Goal: Contribute content: Contribute content

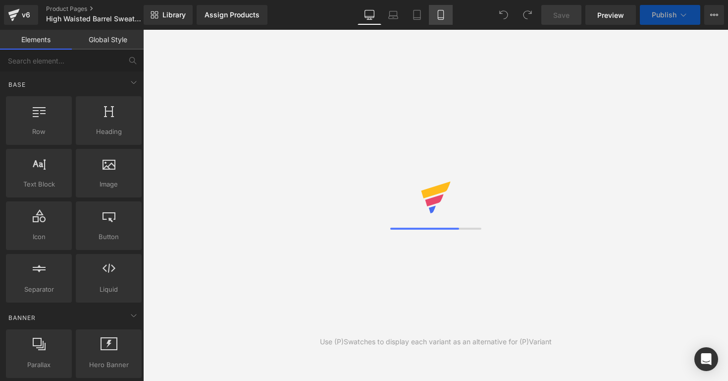
click at [438, 21] on link "Mobile" at bounding box center [441, 15] width 24 height 20
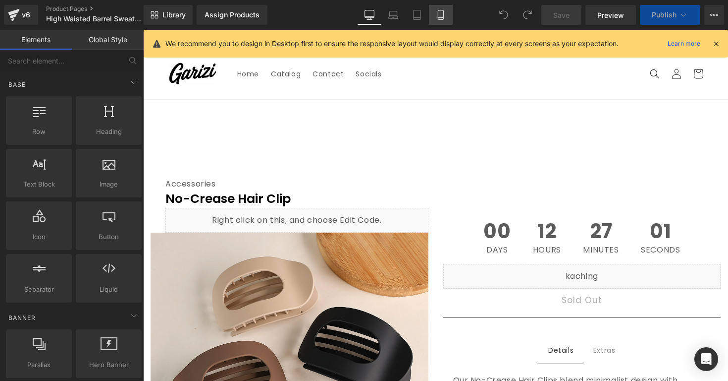
click at [442, 16] on icon at bounding box center [441, 15] width 10 height 10
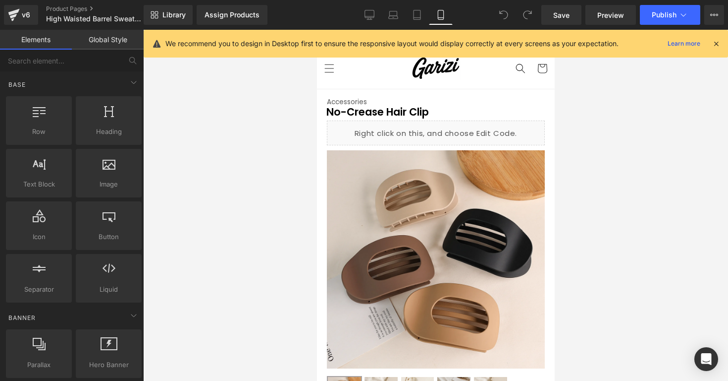
click at [713, 43] on icon at bounding box center [716, 43] width 9 height 9
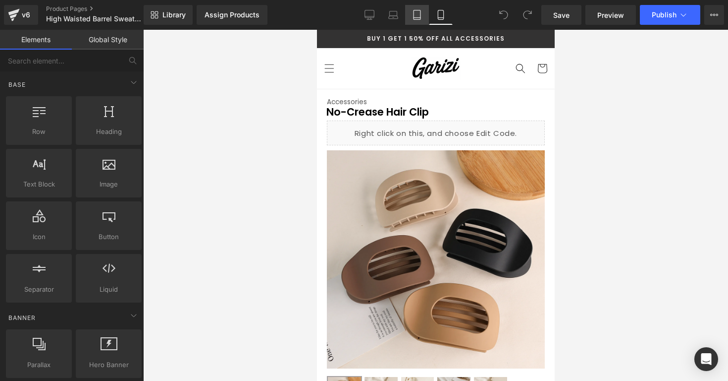
click at [411, 20] on link "Tablet" at bounding box center [417, 15] width 24 height 20
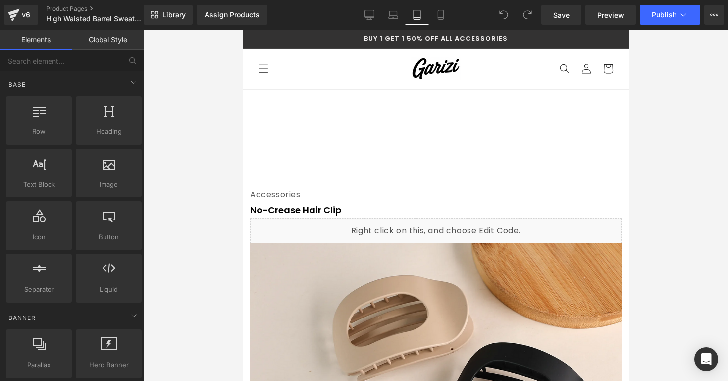
scroll to position [60, 0]
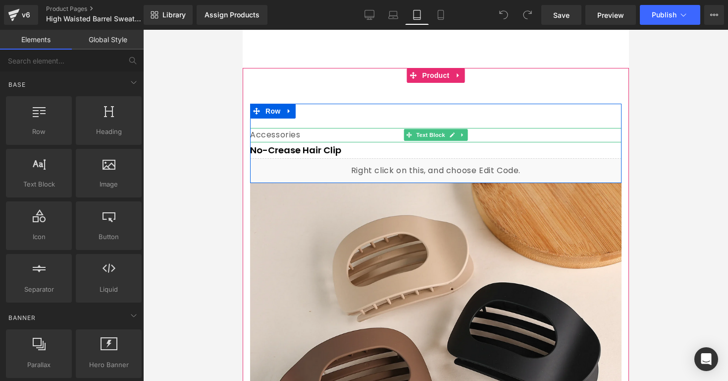
click at [387, 137] on div "Accessories" at bounding box center [436, 135] width 372 height 14
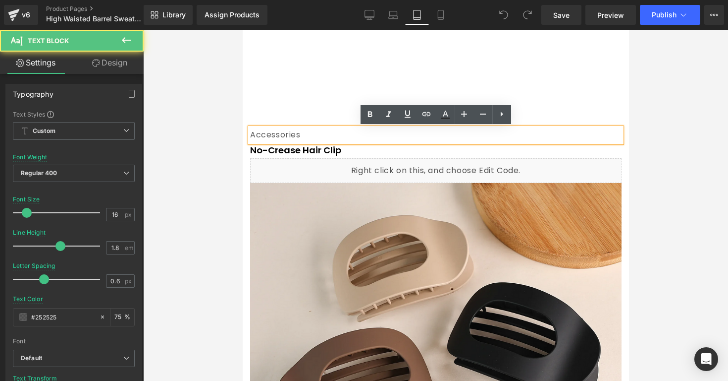
click at [387, 137] on div "Accessories" at bounding box center [436, 135] width 372 height 14
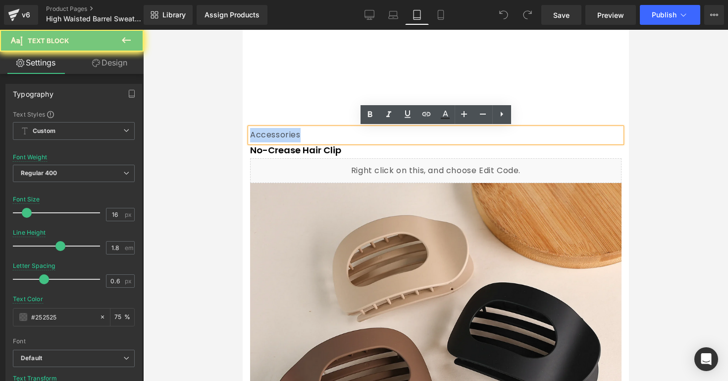
click at [387, 137] on div "Accessories" at bounding box center [436, 135] width 372 height 14
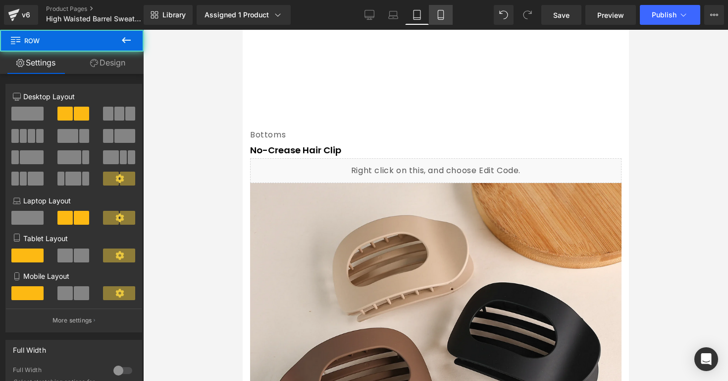
click at [435, 11] on link "Mobile" at bounding box center [441, 15] width 24 height 20
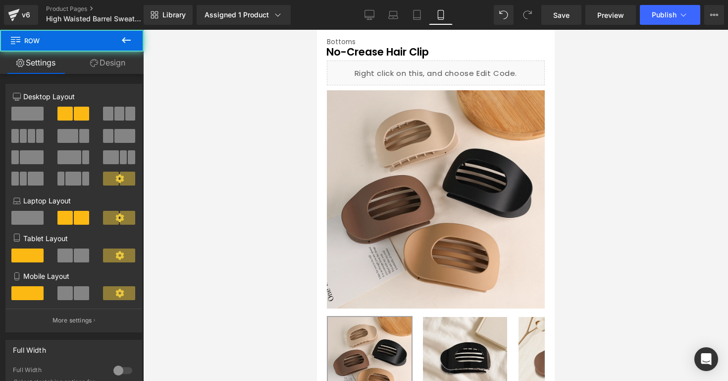
scroll to position [2, 0]
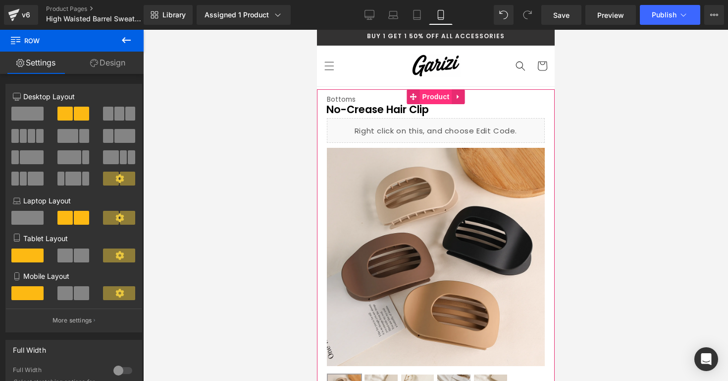
click at [429, 99] on span "Product" at bounding box center [436, 96] width 32 height 15
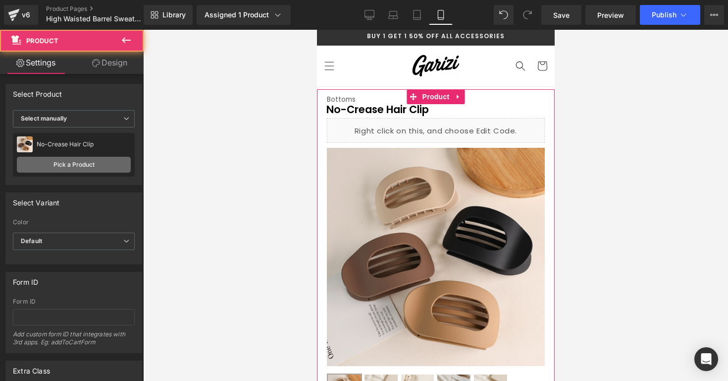
click at [79, 165] on link "Pick a Product" at bounding box center [74, 165] width 114 height 16
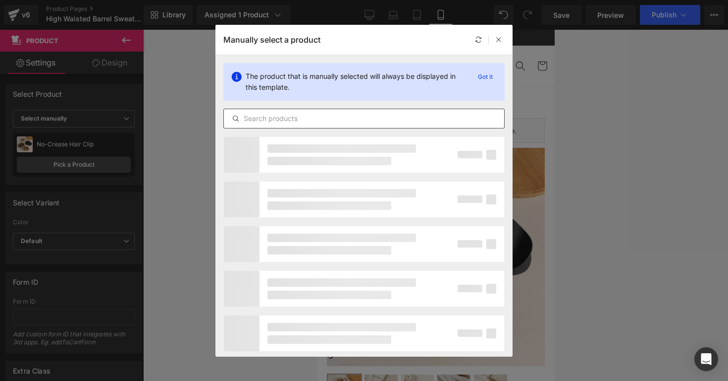
click at [258, 122] on input "text" at bounding box center [364, 118] width 280 height 12
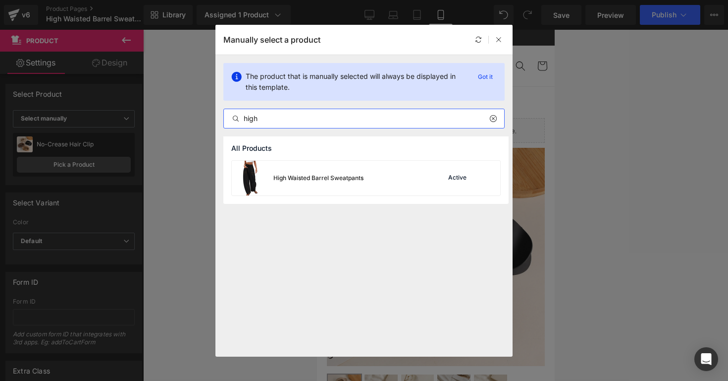
type input "high"
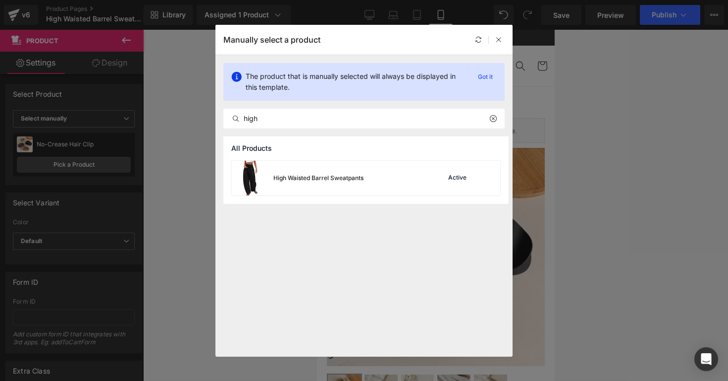
click at [323, 177] on div "High Waisted Barrel Sweatpants" at bounding box center [319, 177] width 90 height 9
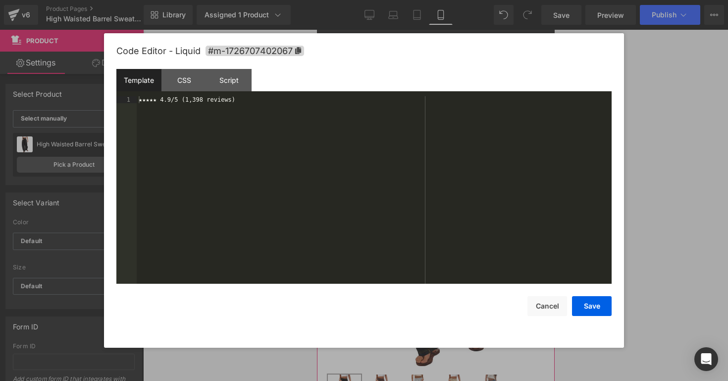
click at [447, 123] on div "Liquid" at bounding box center [436, 130] width 218 height 25
click at [540, 303] on button "Cancel" at bounding box center [548, 306] width 40 height 20
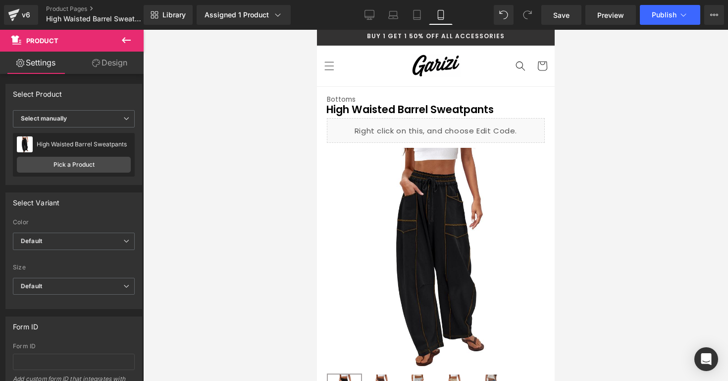
click at [618, 187] on div at bounding box center [435, 205] width 585 height 351
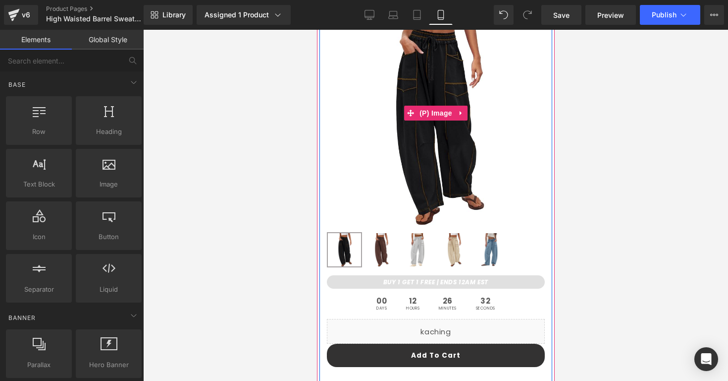
scroll to position [145, 0]
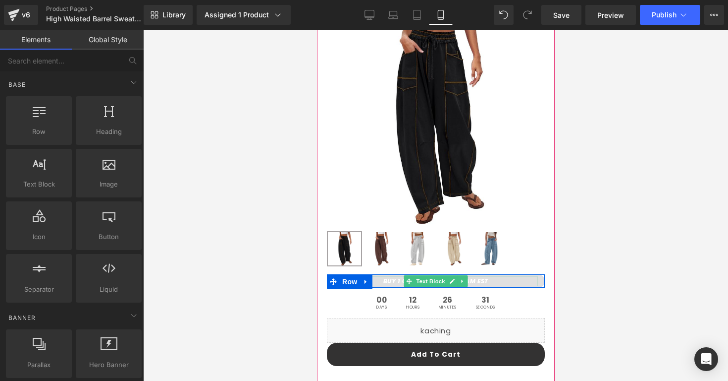
click at [395, 278] on strong "BUY 1 GET 1 FREE | ENDS 12AM EST" at bounding box center [435, 280] width 105 height 8
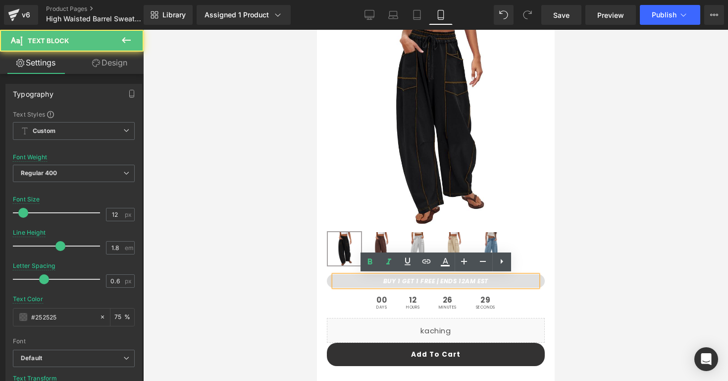
click at [435, 280] on strong "BUY 1 GET 1 FREE | ENDS 12AM EST" at bounding box center [435, 280] width 105 height 8
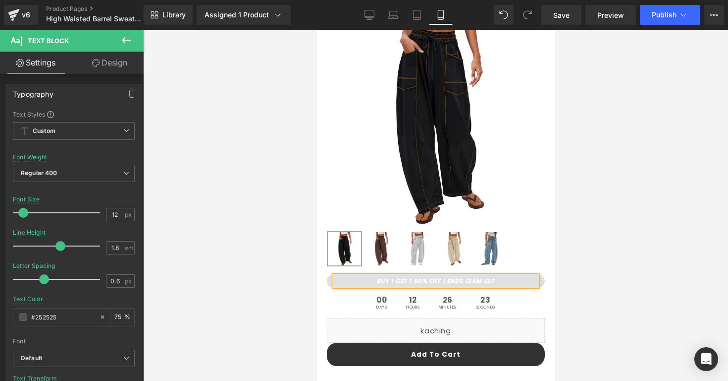
click at [581, 299] on div at bounding box center [435, 205] width 585 height 351
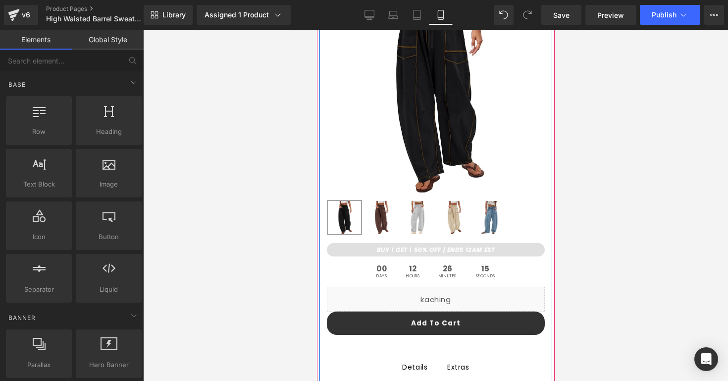
scroll to position [195, 0]
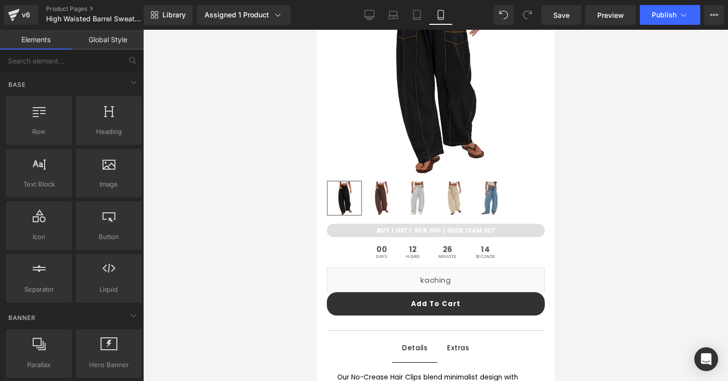
click at [592, 231] on div at bounding box center [435, 205] width 585 height 351
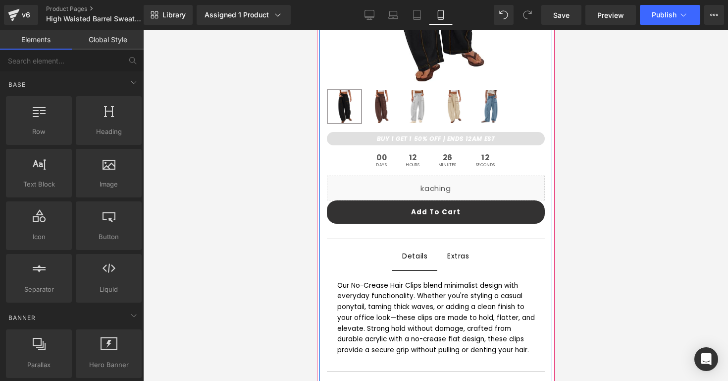
scroll to position [292, 0]
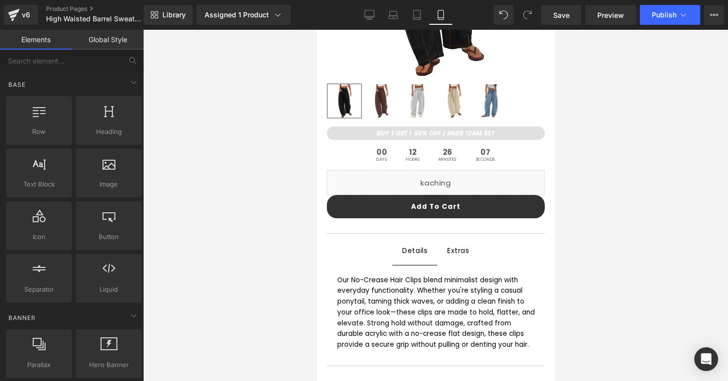
click at [354, 293] on div "Our No-Crease Hair Clips blend minimalist design with everyday functionality. W…" at bounding box center [436, 312] width 198 height 75
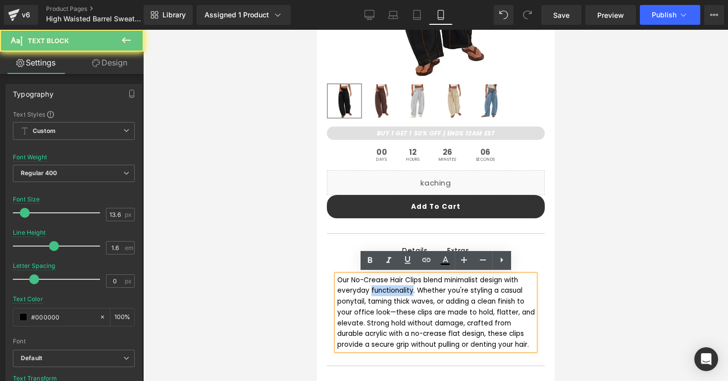
click at [354, 293] on div "Our No-Crease Hair Clips blend minimalist design with everyday functionality. W…" at bounding box center [436, 312] width 198 height 75
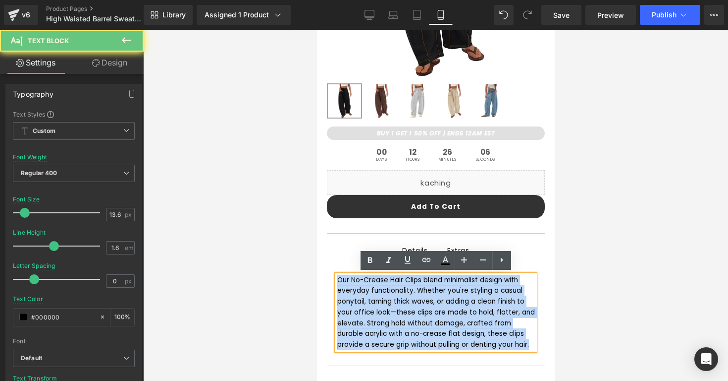
click at [354, 293] on div "Our No-Crease Hair Clips blend minimalist design with everyday functionality. W…" at bounding box center [436, 312] width 198 height 75
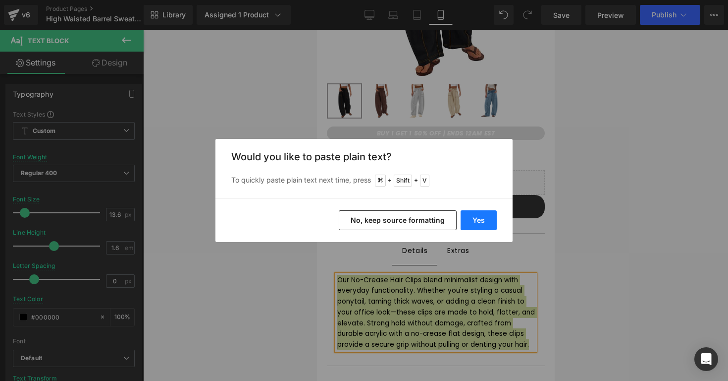
click at [475, 222] on button "Yes" at bounding box center [479, 220] width 36 height 20
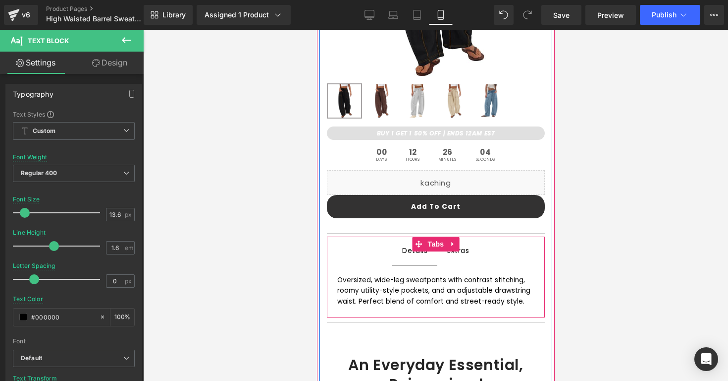
click at [461, 257] on span "Extras Text Block" at bounding box center [458, 250] width 42 height 28
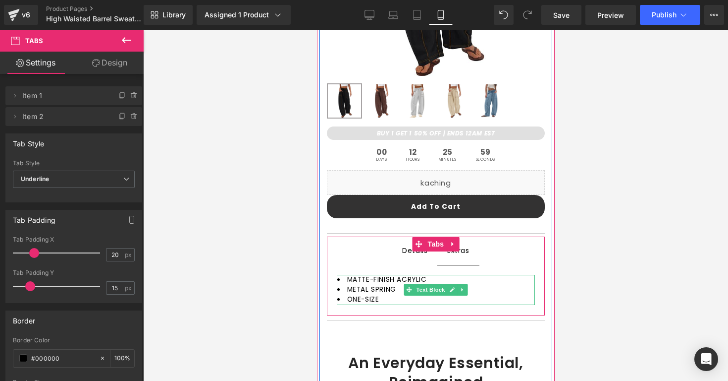
click at [440, 280] on li "MATTE-FINISH ACRYLIC" at bounding box center [436, 280] width 198 height 10
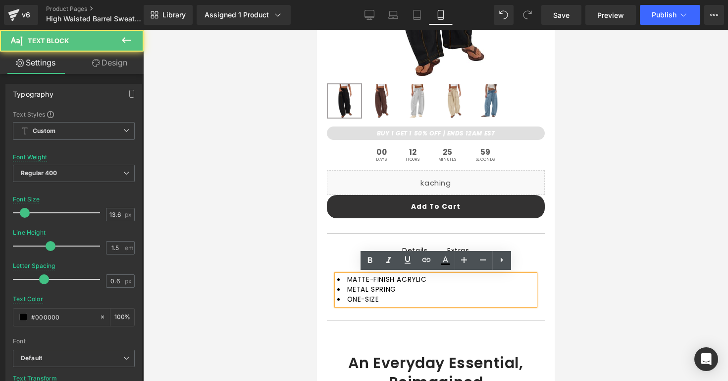
click at [440, 280] on li "MATTE-FINISH ACRYLIC" at bounding box center [436, 280] width 198 height 10
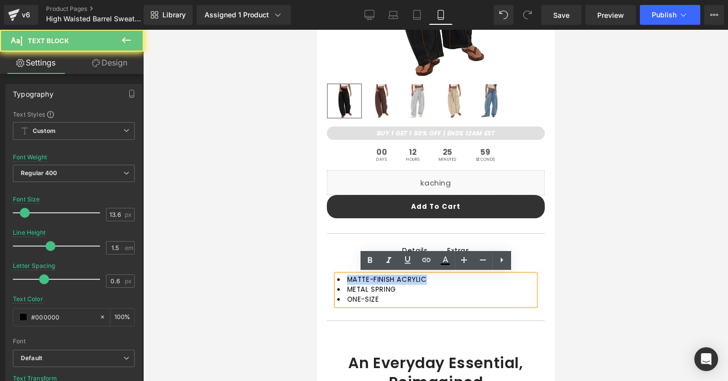
click at [440, 280] on li "MATTE-FINISH ACRYLIC" at bounding box center [436, 280] width 198 height 10
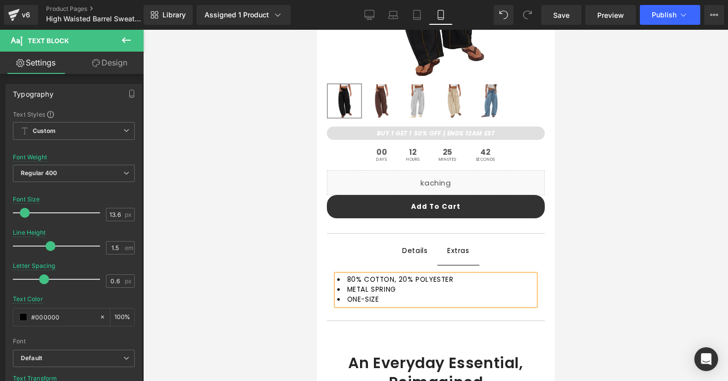
click at [396, 247] on span "Details Text Block" at bounding box center [414, 250] width 45 height 27
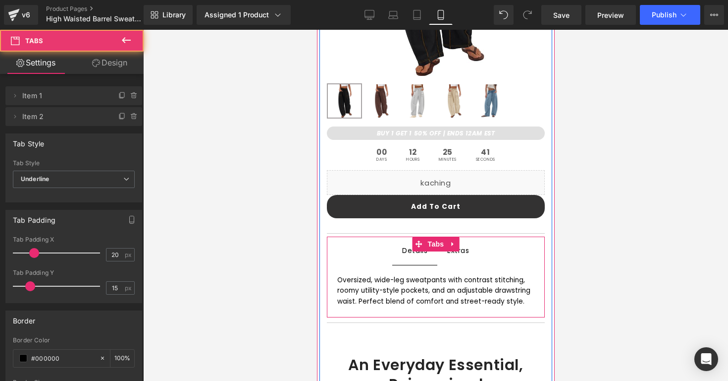
click at [401, 249] on span "Details Text Block" at bounding box center [414, 250] width 45 height 27
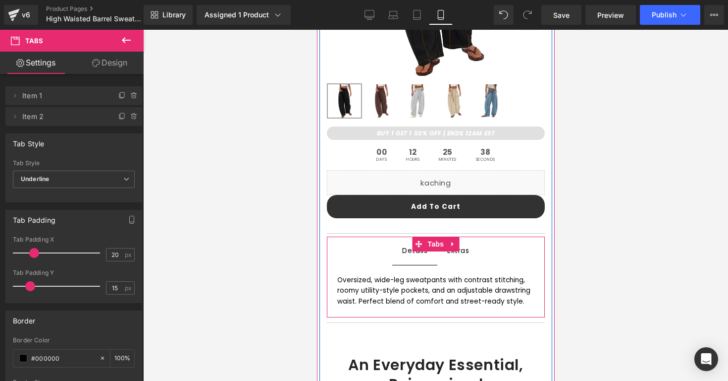
click at [452, 257] on span "Extras Text Block" at bounding box center [458, 250] width 42 height 28
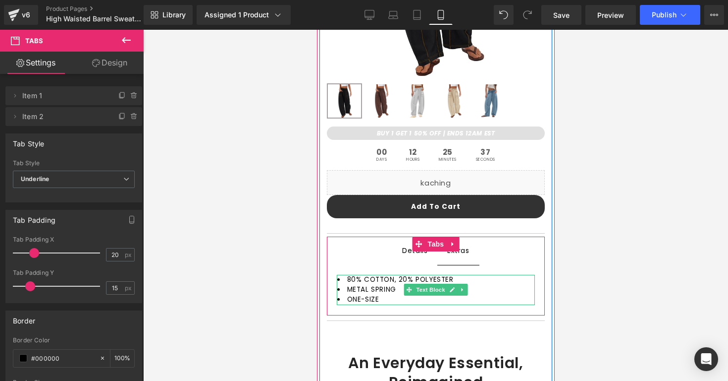
click at [401, 288] on li "METAL SPRING" at bounding box center [436, 289] width 198 height 10
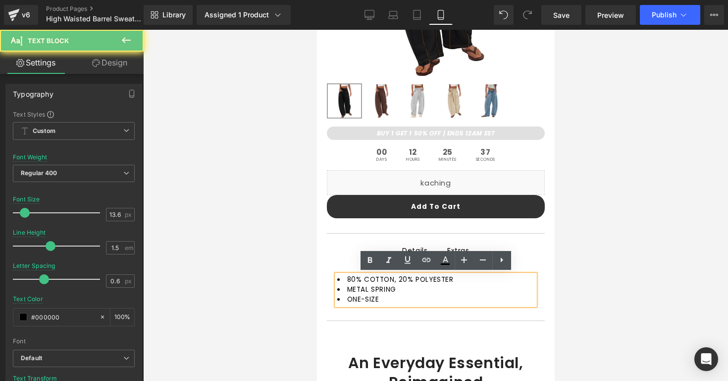
click at [401, 288] on li "METAL SPRING" at bounding box center [436, 289] width 198 height 10
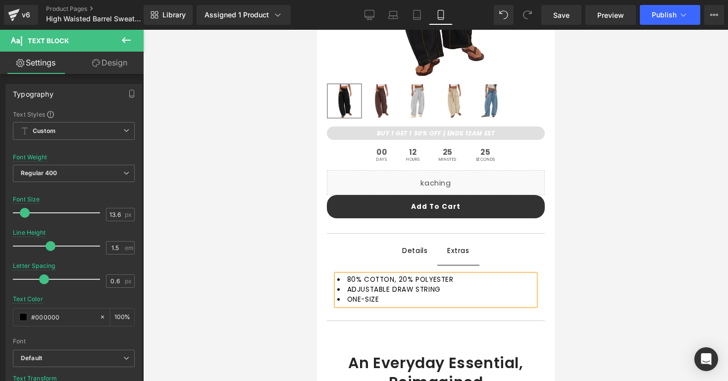
click at [407, 248] on div "Details" at bounding box center [414, 250] width 25 height 12
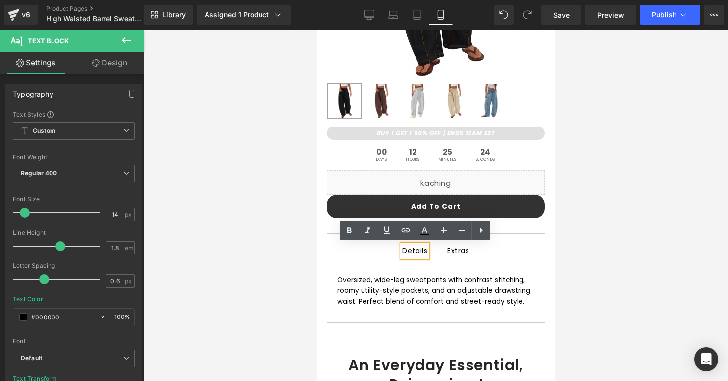
click at [317, 30] on div at bounding box center [317, 30] width 0 height 0
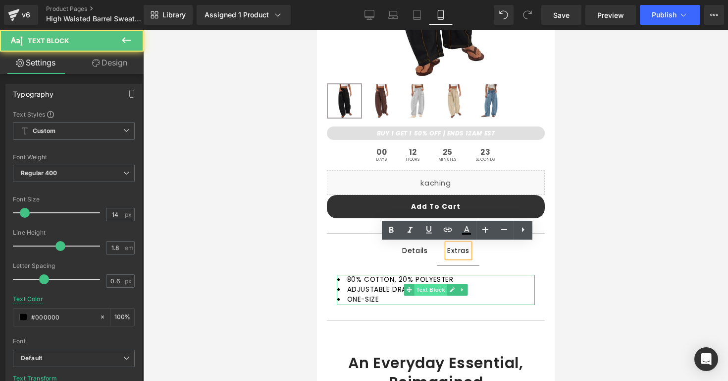
click at [417, 290] on span "Text Block" at bounding box center [430, 289] width 33 height 12
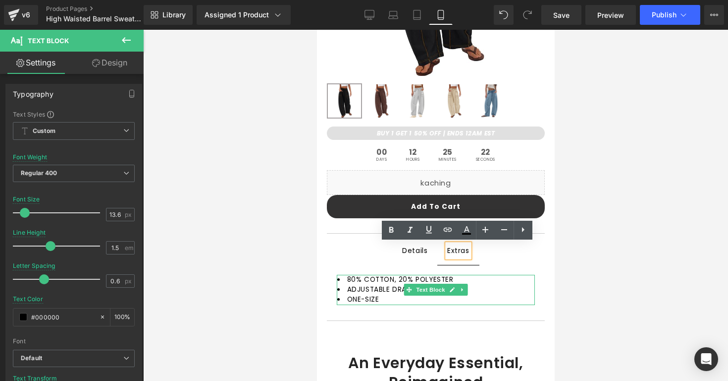
click at [401, 287] on span "ADJUSTABLE DRAW STRING" at bounding box center [394, 288] width 94 height 9
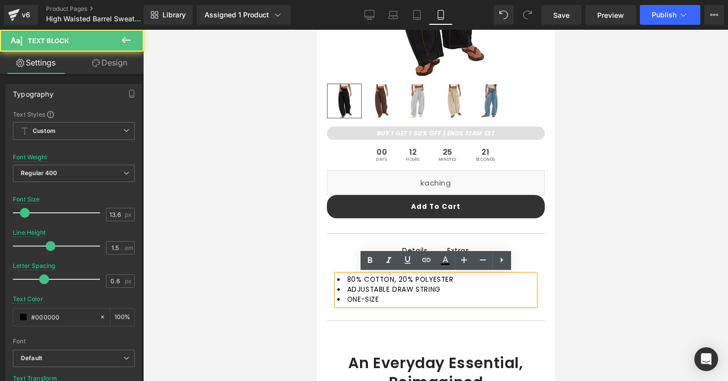
click at [418, 287] on span "ADJUSTABLE DRAW STRING" at bounding box center [394, 288] width 94 height 9
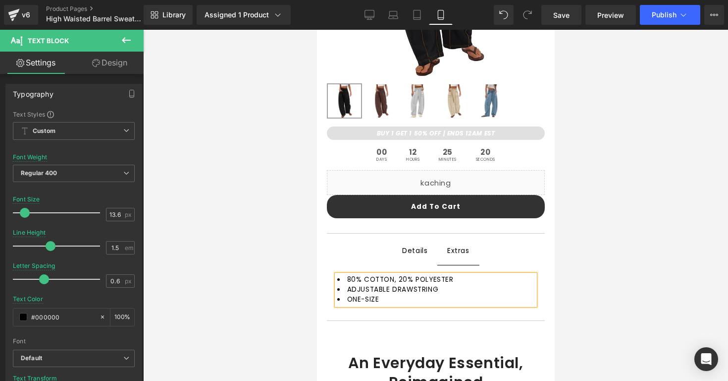
click at [446, 287] on li "ADJUSTABLE DRAWSTRING" at bounding box center [436, 289] width 198 height 10
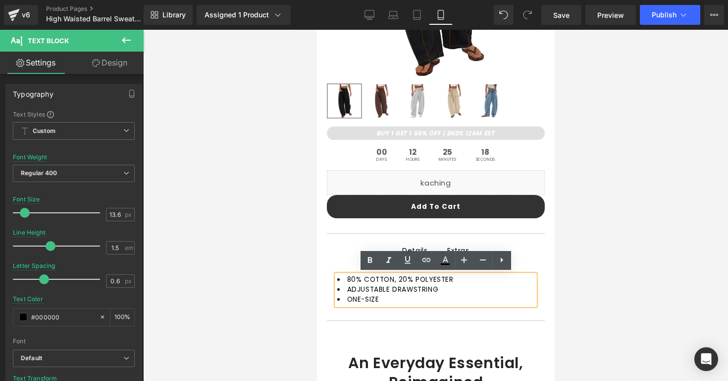
click at [419, 293] on li "ADJUSTABLE DRAWSTRING" at bounding box center [436, 289] width 198 height 10
click at [417, 248] on div "Details Text Block Extras Text Block 80% COTTON, 20% POLYESTER ADJUSTABLE DRAWS…" at bounding box center [436, 275] width 218 height 78
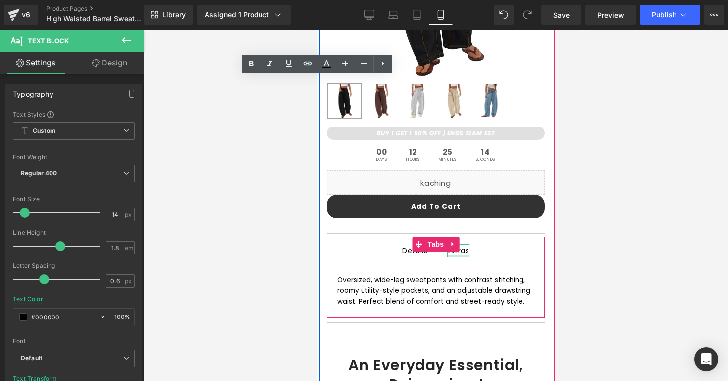
click at [453, 257] on span "Extras Text Block" at bounding box center [458, 250] width 42 height 28
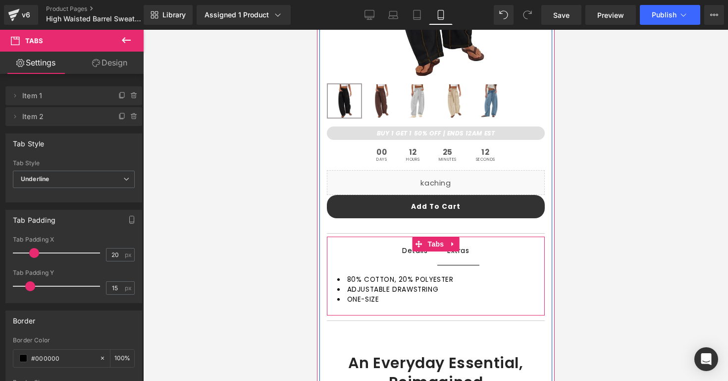
click at [317, 30] on div at bounding box center [317, 30] width 0 height 0
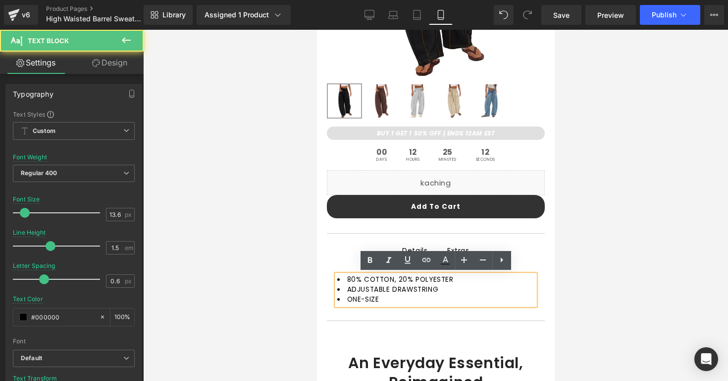
click at [393, 301] on li "ONE-SIZE" at bounding box center [436, 299] width 198 height 10
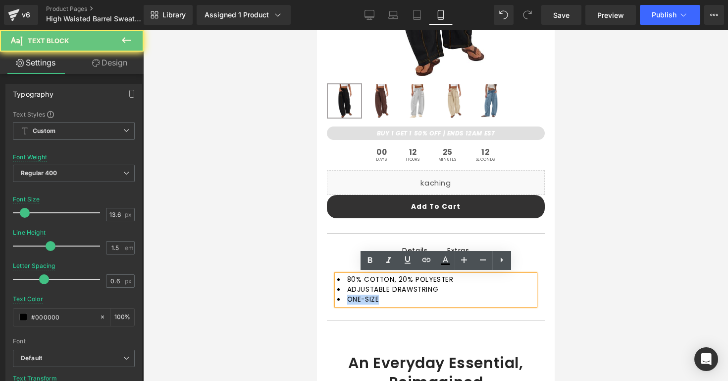
click at [393, 301] on li "ONE-SIZE" at bounding box center [436, 299] width 198 height 10
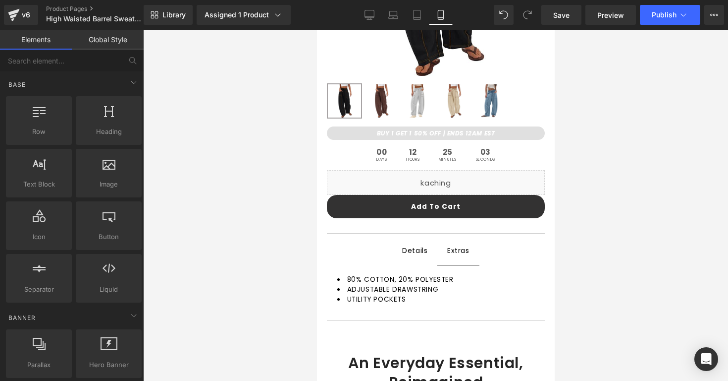
click at [640, 342] on div at bounding box center [435, 205] width 585 height 351
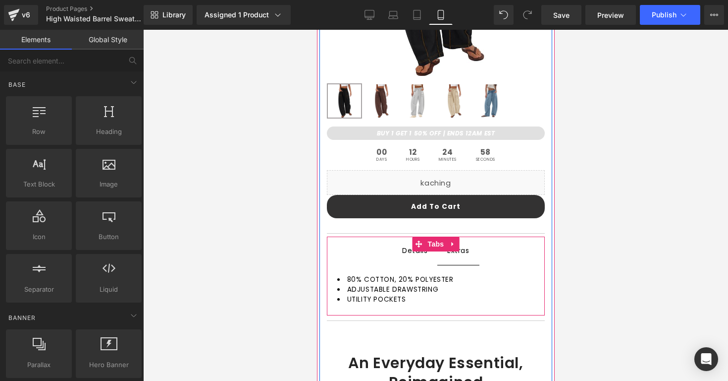
click at [423, 257] on span "Details Text Block" at bounding box center [414, 250] width 45 height 27
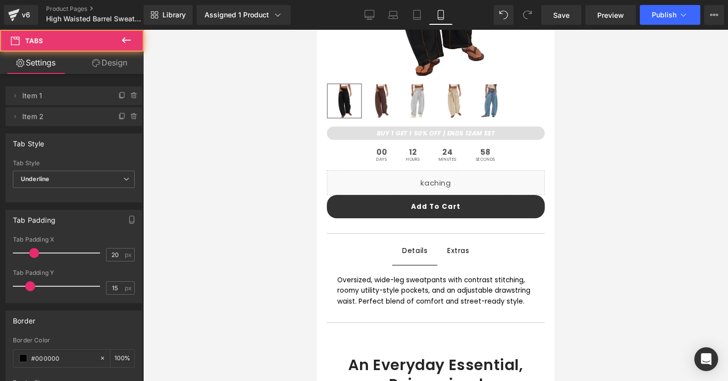
click at [302, 258] on div at bounding box center [435, 205] width 585 height 351
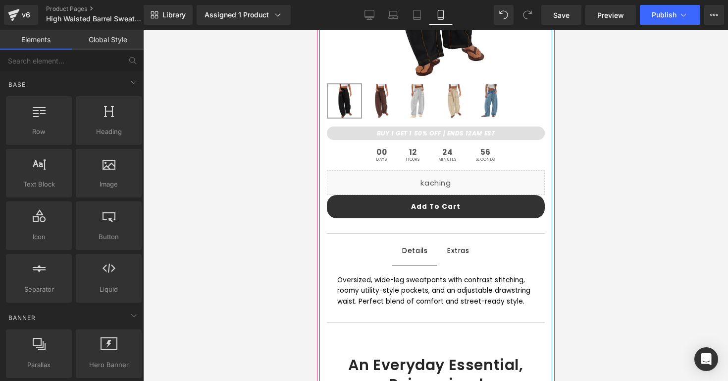
scroll to position [0, 0]
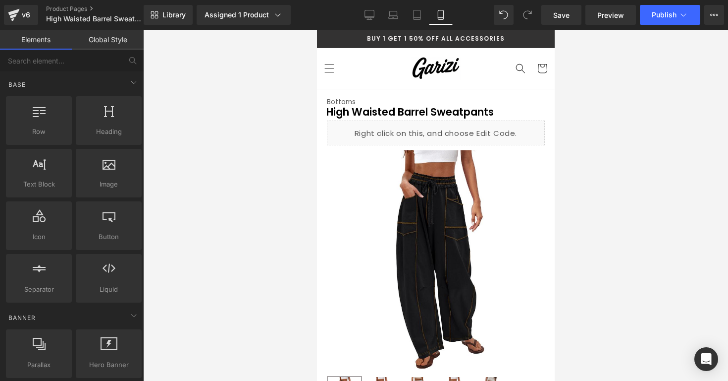
click at [589, 169] on div at bounding box center [435, 205] width 585 height 351
click at [596, 158] on div at bounding box center [435, 205] width 585 height 351
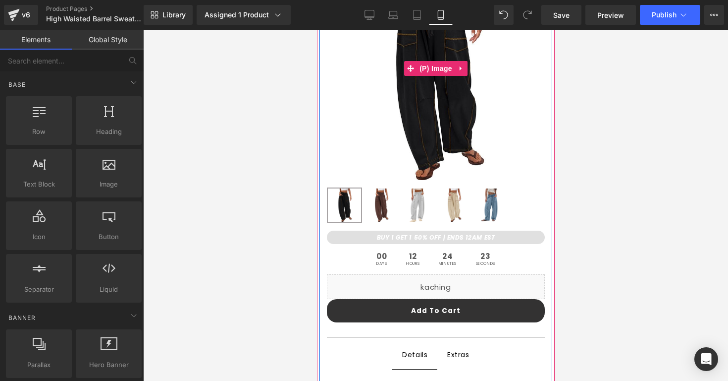
scroll to position [309, 0]
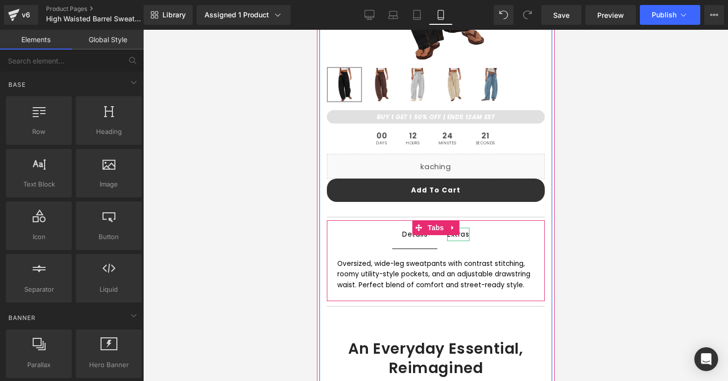
click at [464, 236] on div "Extras" at bounding box center [458, 233] width 22 height 13
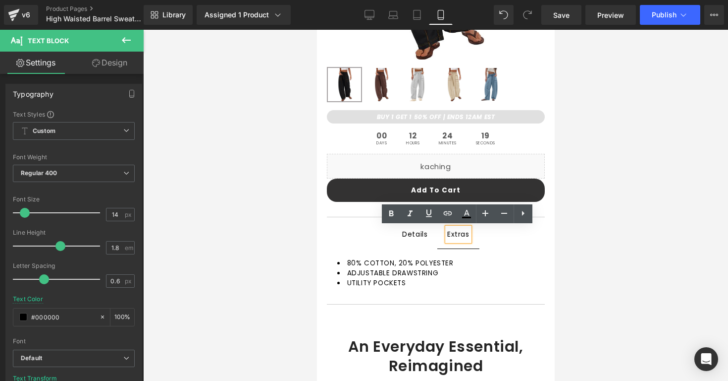
click at [381, 234] on ul "Details Text Block Extras Text Block" at bounding box center [436, 234] width 218 height 28
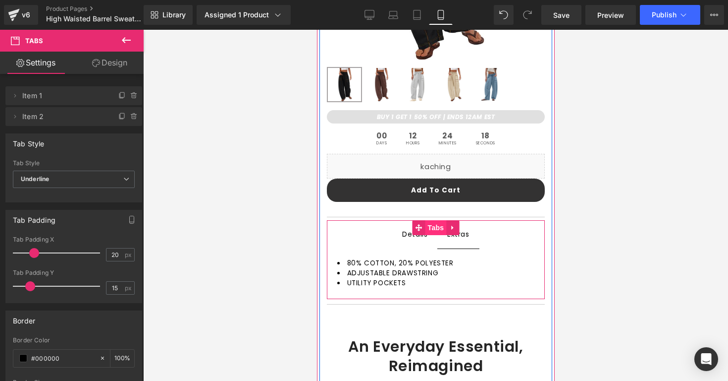
click at [429, 227] on span "Tabs" at bounding box center [435, 227] width 21 height 15
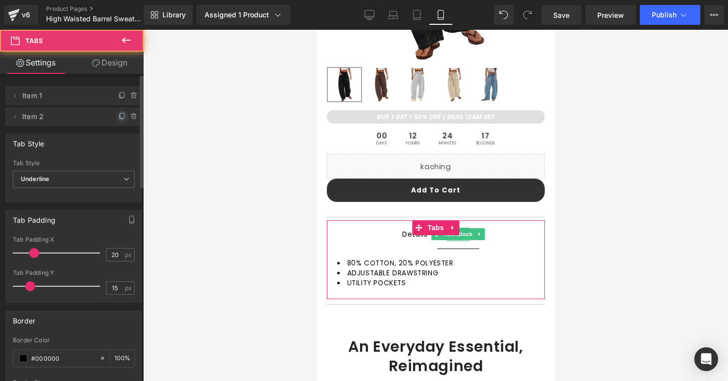
click at [118, 115] on icon at bounding box center [122, 116] width 8 height 8
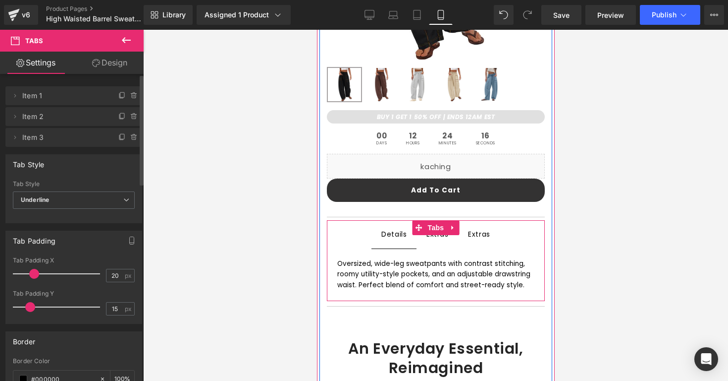
click at [317, 30] on div at bounding box center [317, 30] width 0 height 0
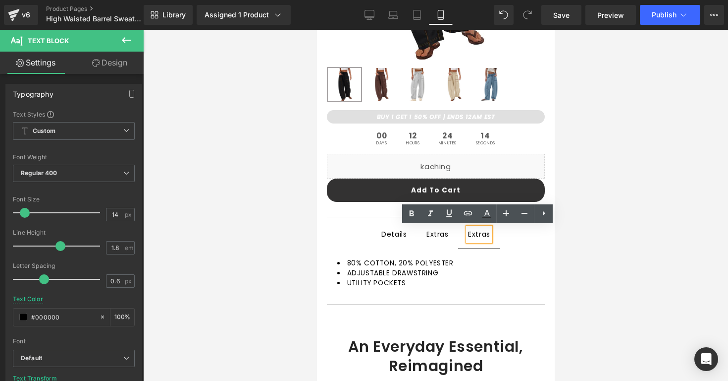
click at [481, 232] on div "Extras" at bounding box center [479, 233] width 22 height 13
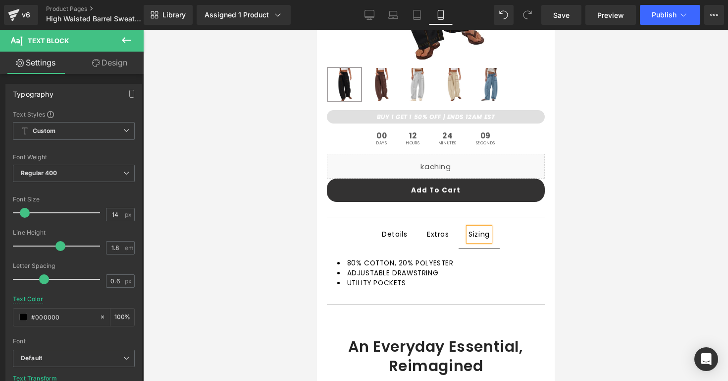
click at [566, 253] on div at bounding box center [435, 205] width 585 height 351
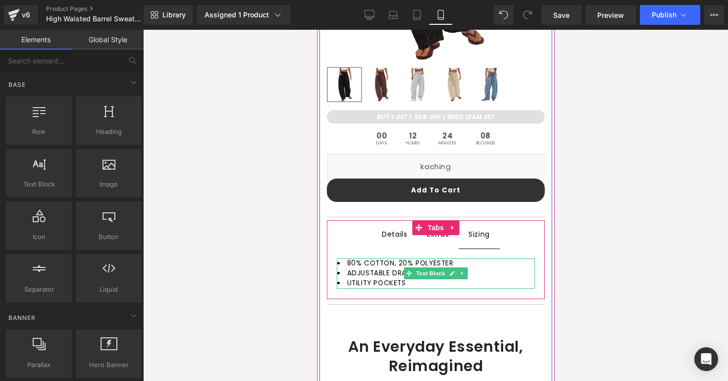
click at [431, 282] on li "UTILITY POCKETS" at bounding box center [436, 283] width 198 height 10
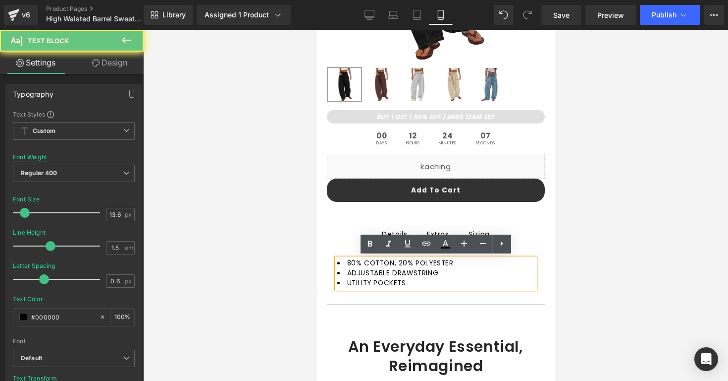
drag, startPoint x: 431, startPoint y: 282, endPoint x: 341, endPoint y: 255, distance: 93.9
click at [341, 258] on div "80% COTTON, 20% POLYESTER ADJUSTABLE DRAWSTRING UTILITY POCKETS" at bounding box center [435, 273] width 198 height 30
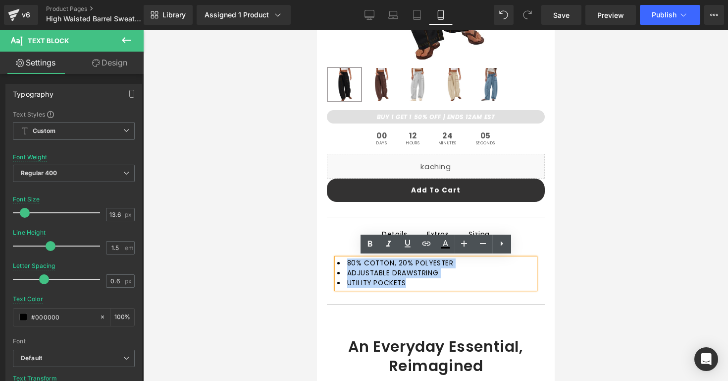
drag, startPoint x: 405, startPoint y: 283, endPoint x: 332, endPoint y: 265, distance: 75.5
click at [332, 265] on div "80% COTTON, 20% POLYESTER ADJUSTABLE DRAWSTRING UTILITY POCKETS Text Block" at bounding box center [436, 273] width 218 height 50
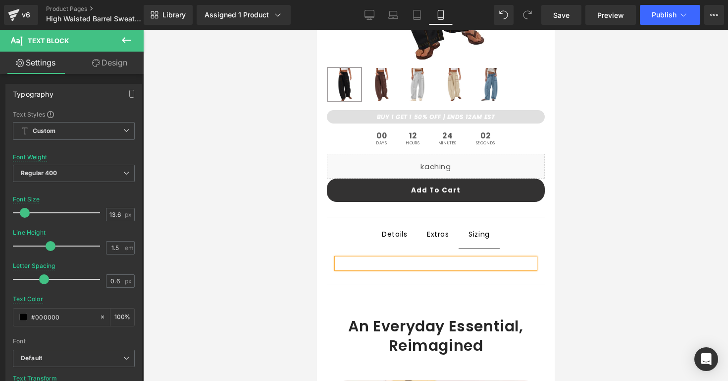
click at [429, 260] on div at bounding box center [435, 263] width 198 height 10
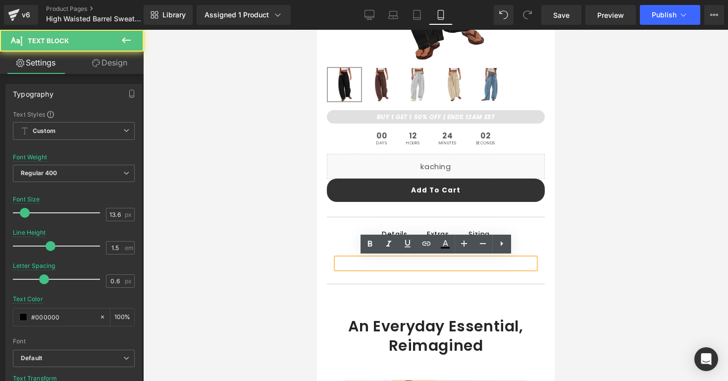
click at [558, 248] on div at bounding box center [435, 205] width 585 height 351
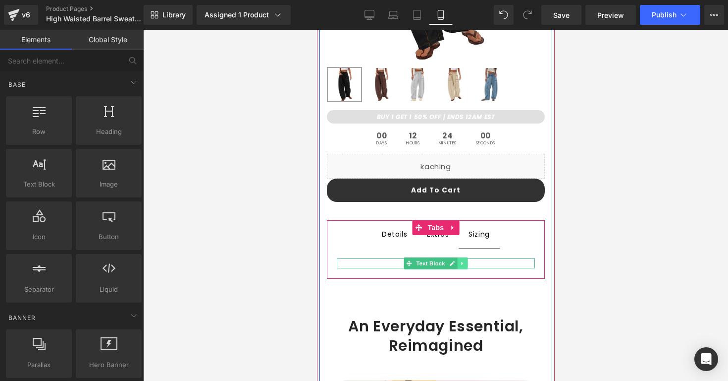
click at [460, 263] on icon at bounding box center [461, 263] width 5 height 6
click at [465, 263] on icon at bounding box center [467, 262] width 5 height 5
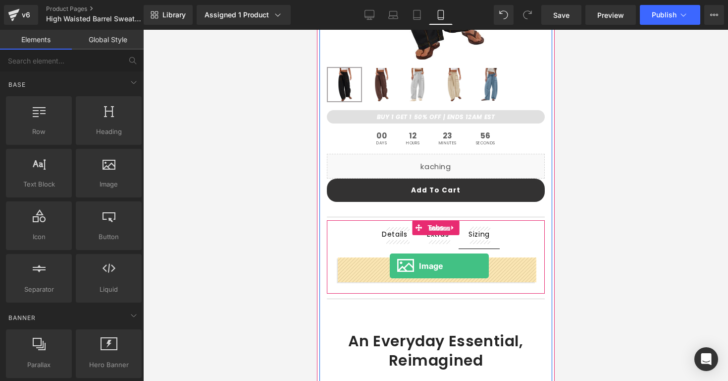
drag, startPoint x: 417, startPoint y: 208, endPoint x: 385, endPoint y: 266, distance: 66.5
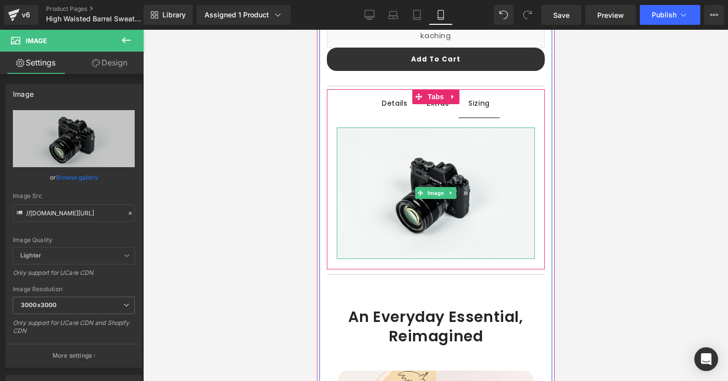
scroll to position [448, 0]
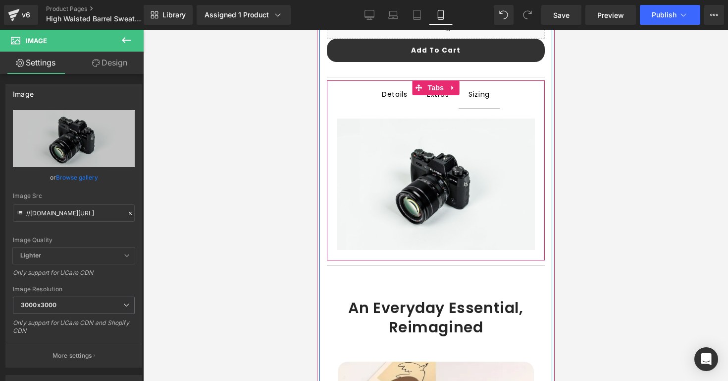
click at [438, 102] on span "Extras Text Block" at bounding box center [438, 94] width 42 height 28
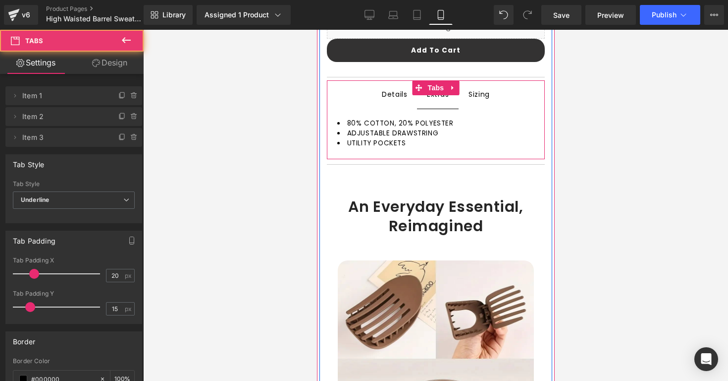
click at [395, 103] on span "Details Text Block" at bounding box center [394, 94] width 45 height 27
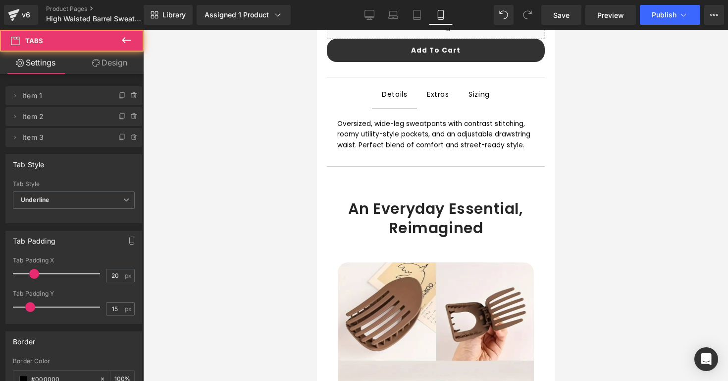
click at [311, 152] on div at bounding box center [435, 205] width 585 height 351
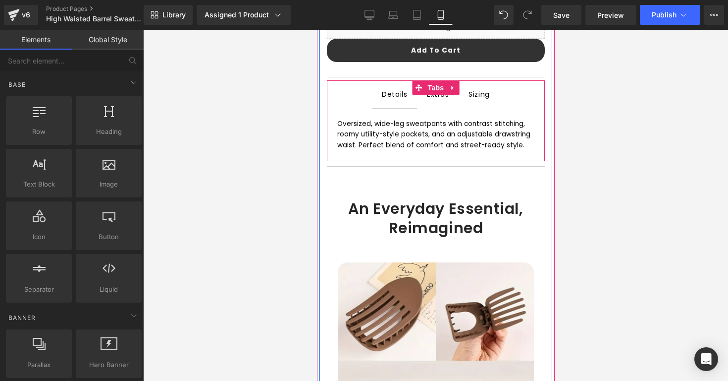
click at [431, 105] on span "Extras Text Block" at bounding box center [438, 94] width 42 height 28
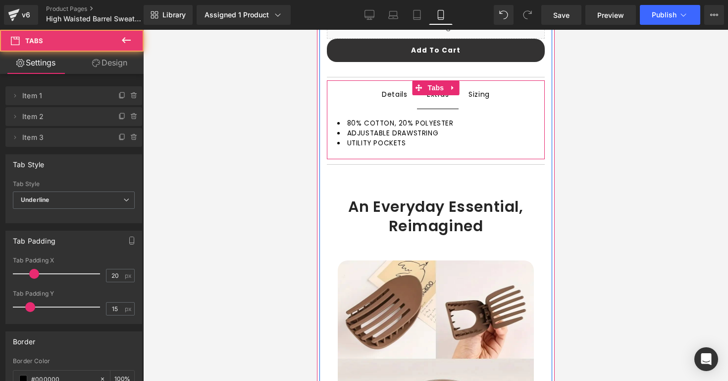
click at [382, 105] on span "Details Text Block" at bounding box center [394, 94] width 45 height 27
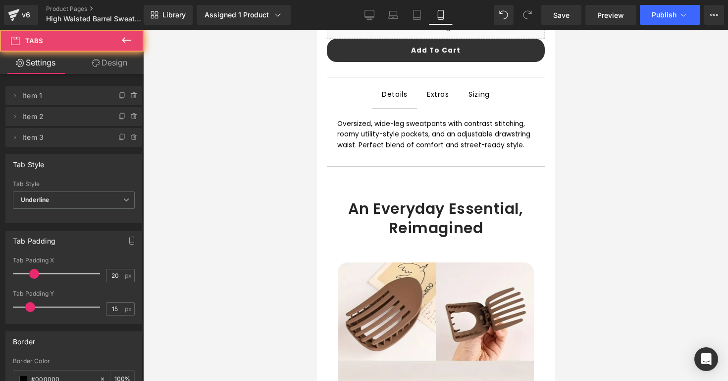
click at [315, 166] on div at bounding box center [435, 205] width 585 height 351
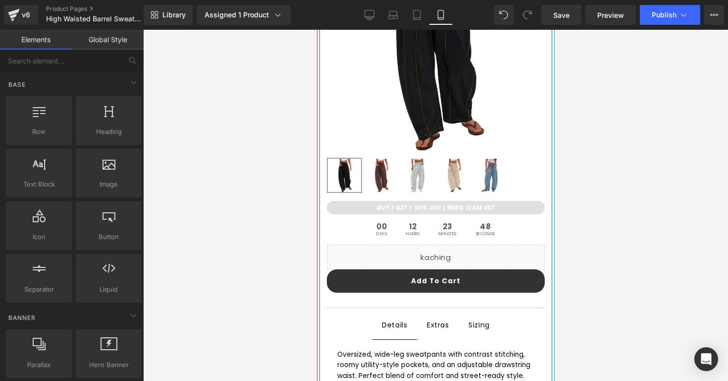
scroll to position [0, 0]
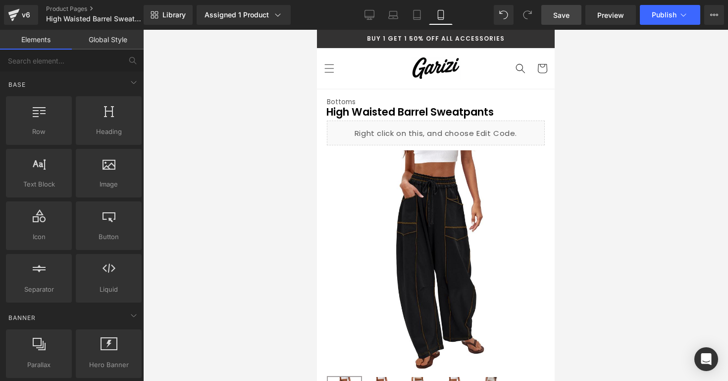
click at [567, 20] on link "Save" at bounding box center [562, 15] width 40 height 20
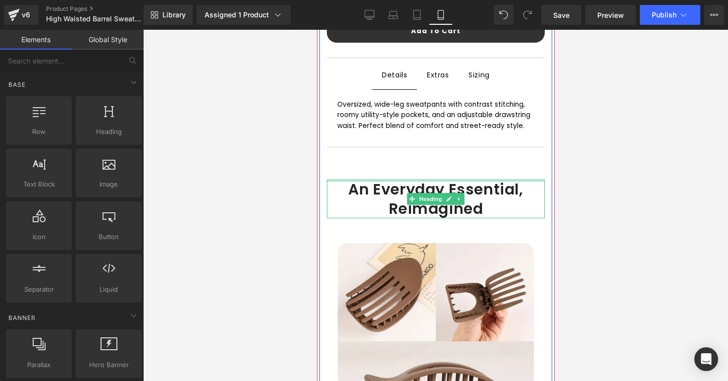
scroll to position [467, 0]
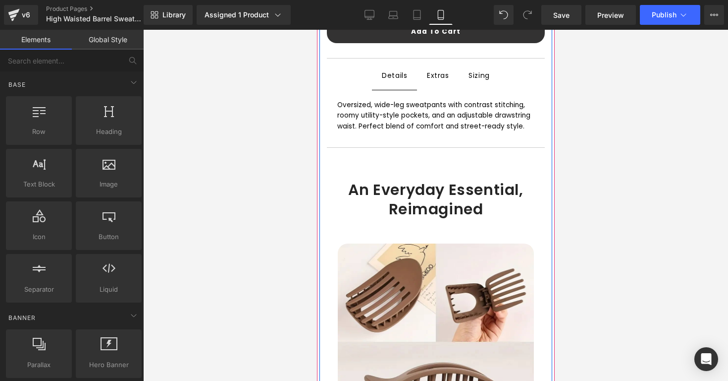
click at [371, 296] on img at bounding box center [435, 341] width 196 height 196
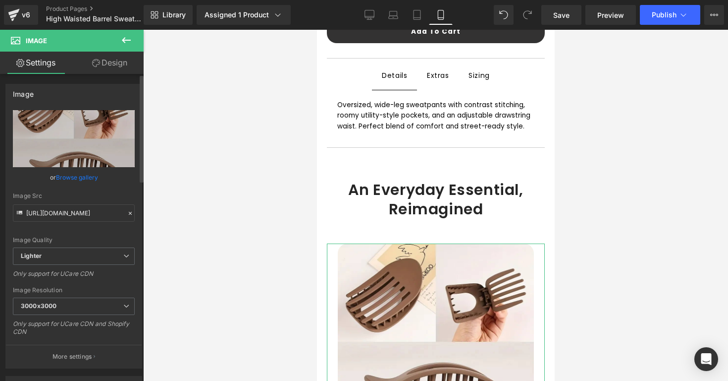
click at [75, 187] on div "Image Quality Lighter Lightest Lighter Lighter Lightest Only support for UCare …" at bounding box center [74, 178] width 122 height 137
click at [75, 180] on link "Browse gallery" at bounding box center [77, 176] width 42 height 17
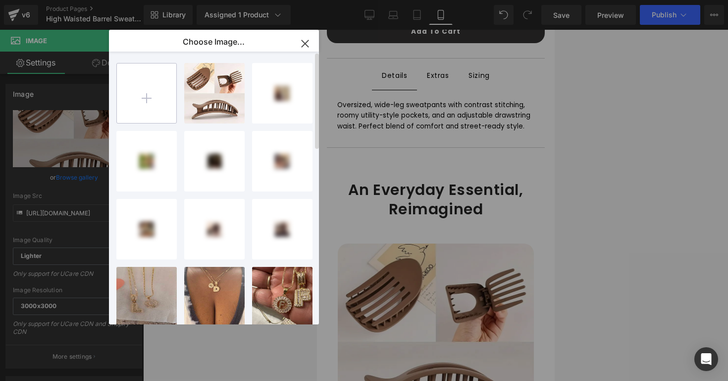
click at [149, 110] on input "file" at bounding box center [146, 92] width 59 height 59
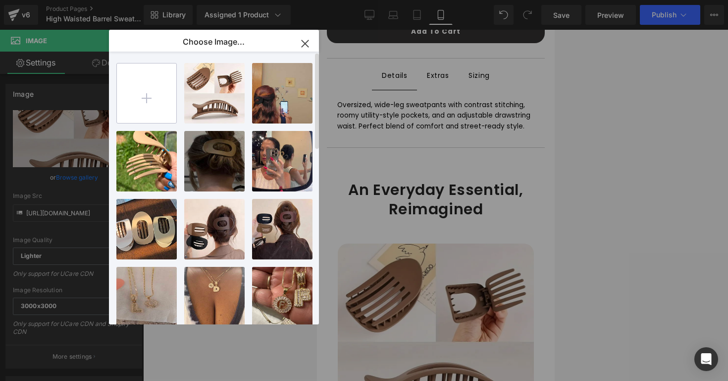
type input "C:\fakepath\khakibranded.png"
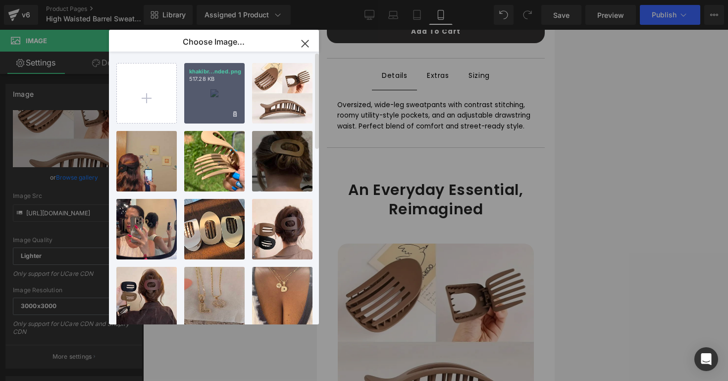
click at [220, 94] on div "khakibr...nded.png 517.28 KB" at bounding box center [214, 93] width 60 height 60
type input "[URL][DOMAIN_NAME]"
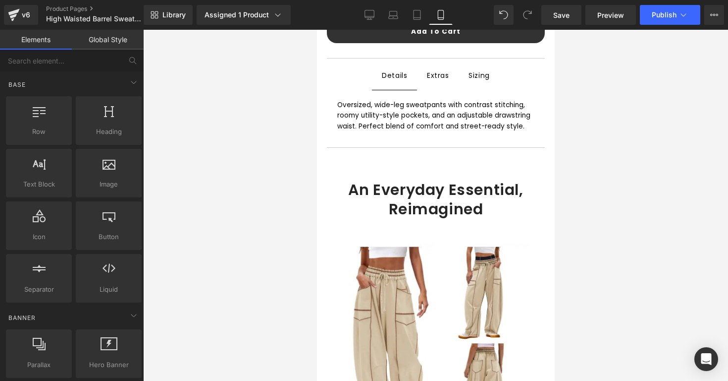
click at [280, 237] on div at bounding box center [435, 205] width 585 height 351
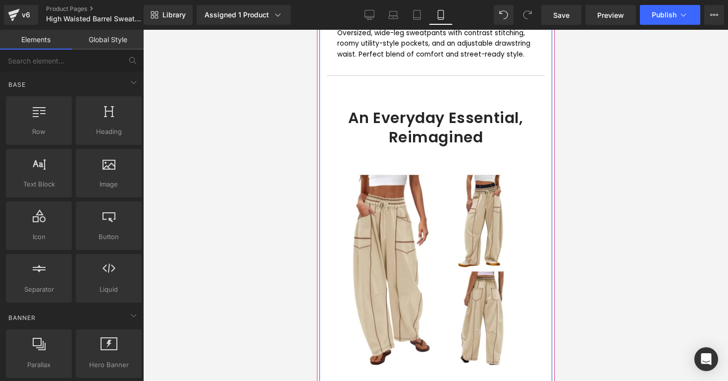
scroll to position [637, 0]
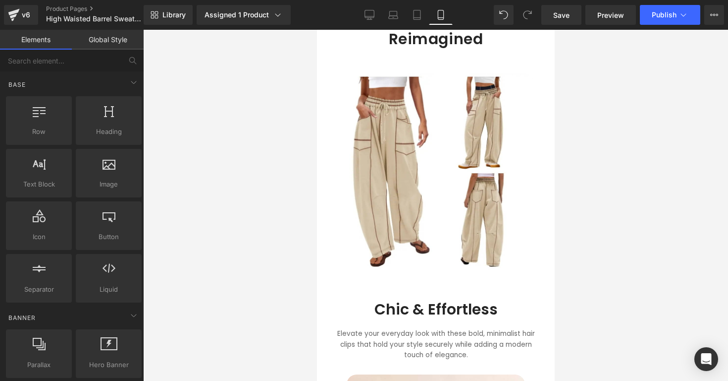
click at [694, 173] on div at bounding box center [435, 205] width 585 height 351
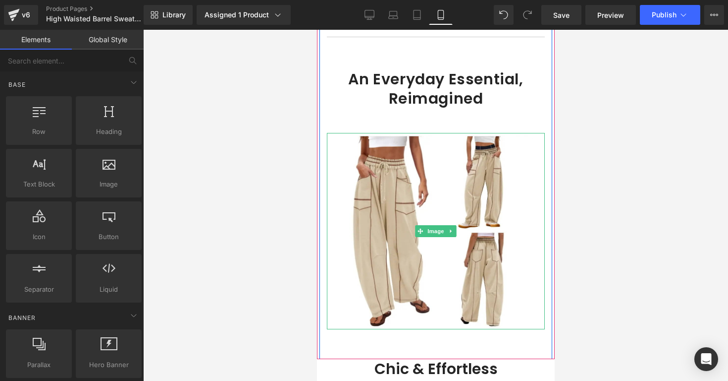
scroll to position [577, 0]
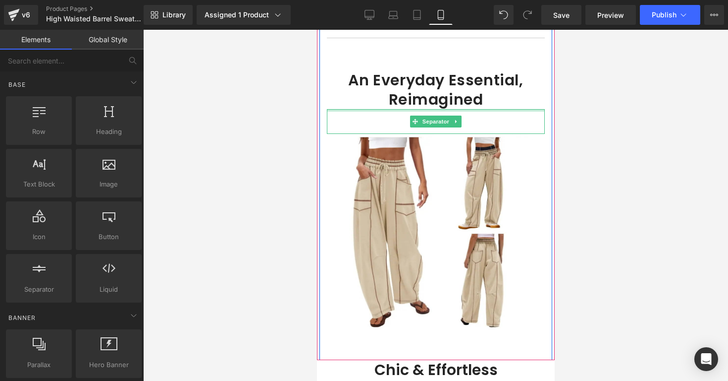
click at [398, 97] on h1 "An Everyday Essential, Reimagined" at bounding box center [436, 89] width 218 height 39
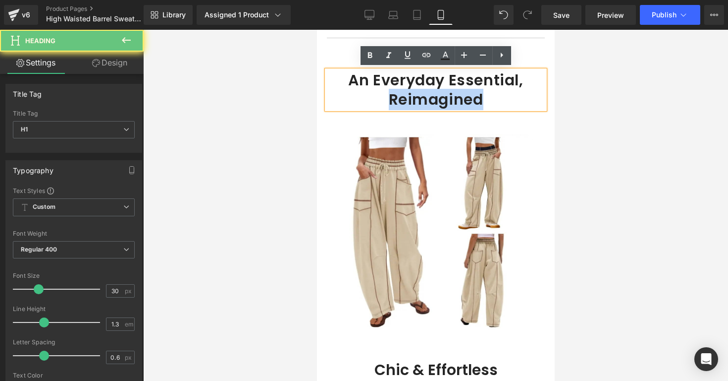
click at [398, 97] on h1 "An Everyday Essential, Reimagined" at bounding box center [436, 89] width 218 height 39
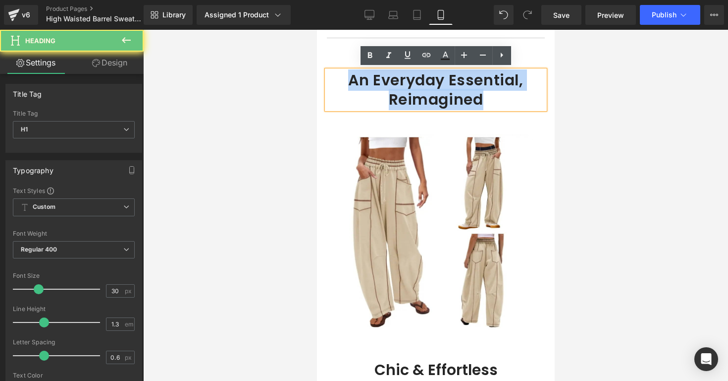
click at [398, 97] on h1 "An Everyday Essential, Reimagined" at bounding box center [436, 89] width 218 height 39
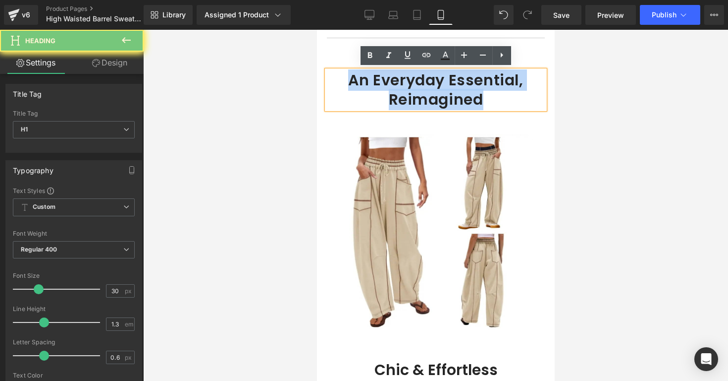
paste div
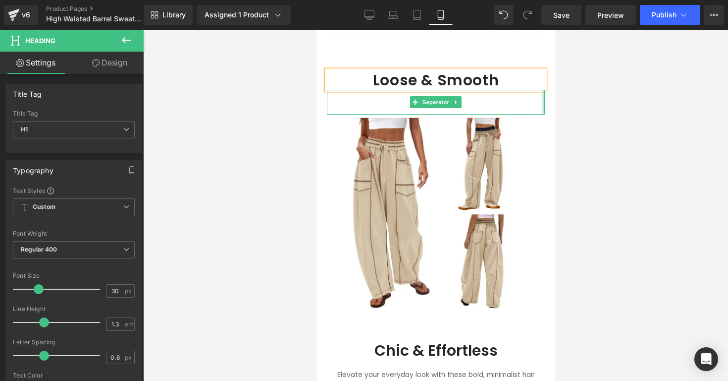
click at [583, 101] on div at bounding box center [435, 205] width 585 height 351
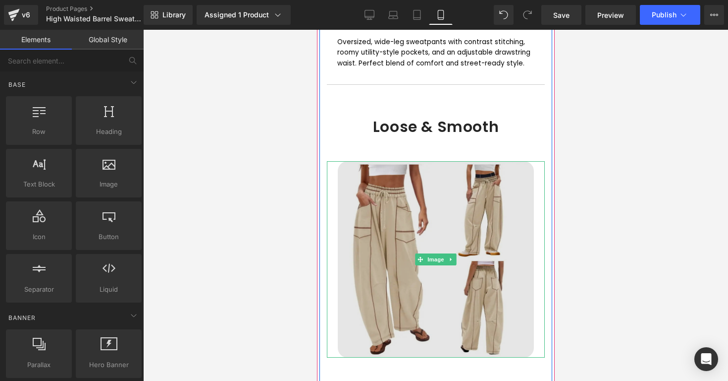
scroll to position [519, 0]
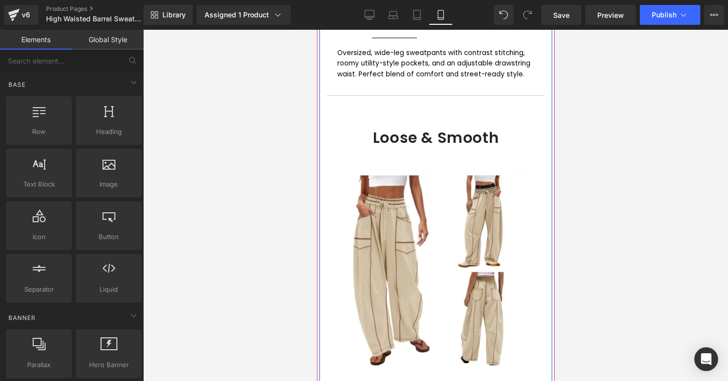
click at [392, 137] on h1 "Loose & Smooth" at bounding box center [436, 137] width 218 height 19
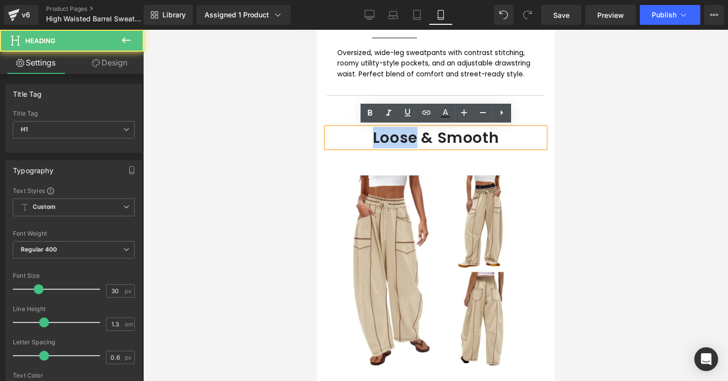
click at [392, 137] on h1 "Loose & Smooth" at bounding box center [436, 137] width 218 height 19
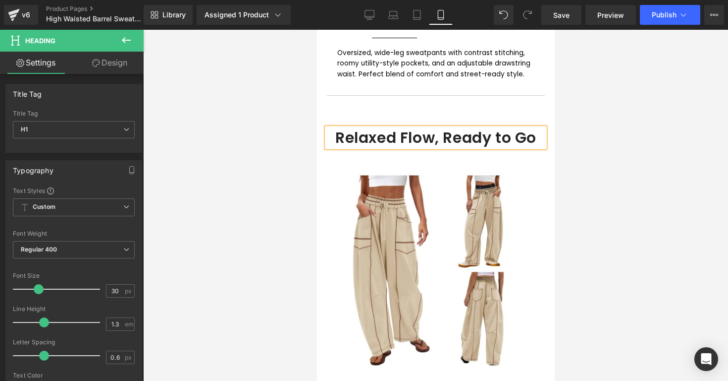
click at [493, 154] on hr at bounding box center [435, 162] width 204 height 20
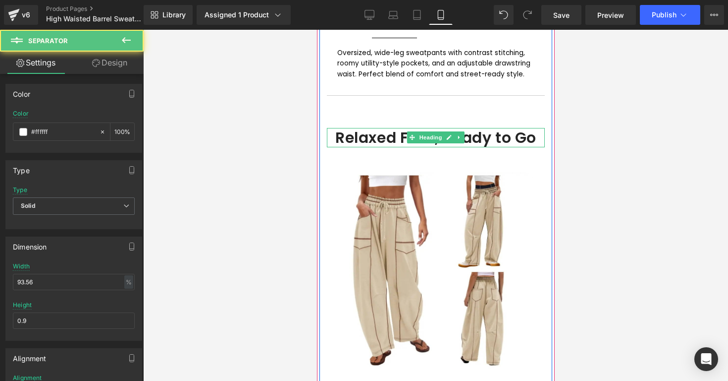
click at [495, 139] on h1 "Relaxed Flow, Ready to Go" at bounding box center [436, 137] width 218 height 19
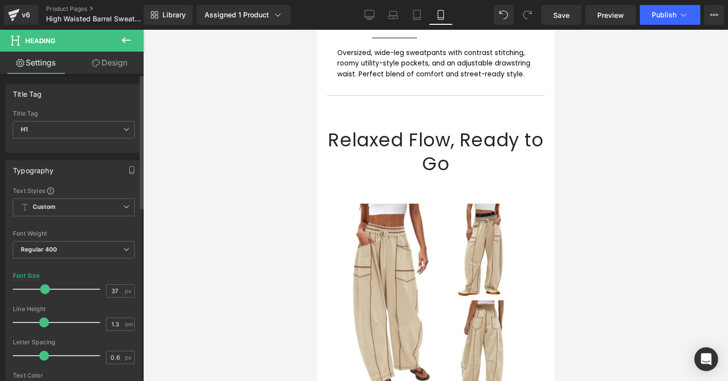
drag, startPoint x: 40, startPoint y: 288, endPoint x: 46, endPoint y: 288, distance: 6.0
click at [46, 288] on span at bounding box center [45, 289] width 10 height 10
click at [73, 277] on div "Font Size 37 px" at bounding box center [74, 288] width 122 height 33
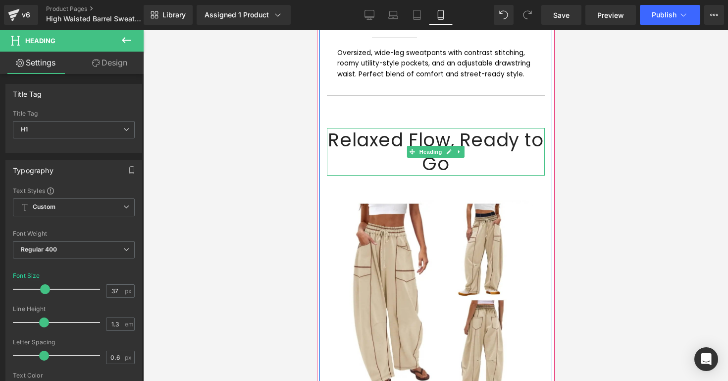
click at [415, 130] on h1 "Relaxed Flow, Ready to Go" at bounding box center [436, 152] width 218 height 48
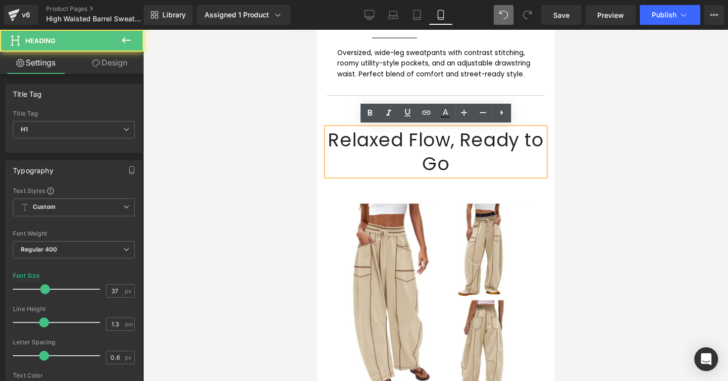
type input "30"
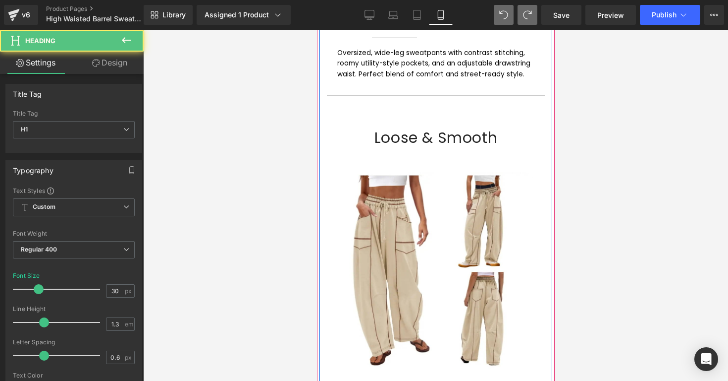
click at [444, 128] on div "Loose & Smooth Heading" at bounding box center [436, 137] width 218 height 19
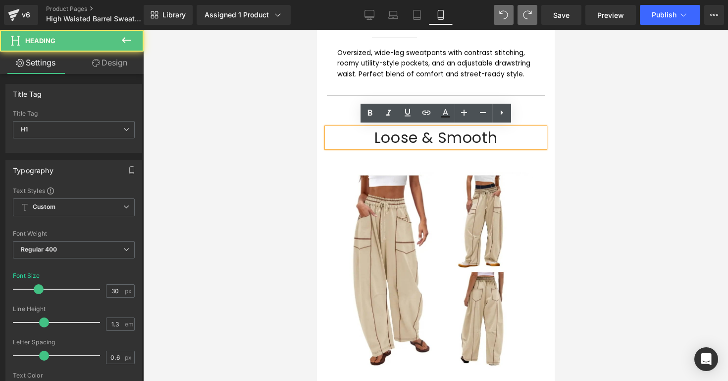
click at [450, 132] on h1 "Loose & Smooth" at bounding box center [436, 137] width 218 height 19
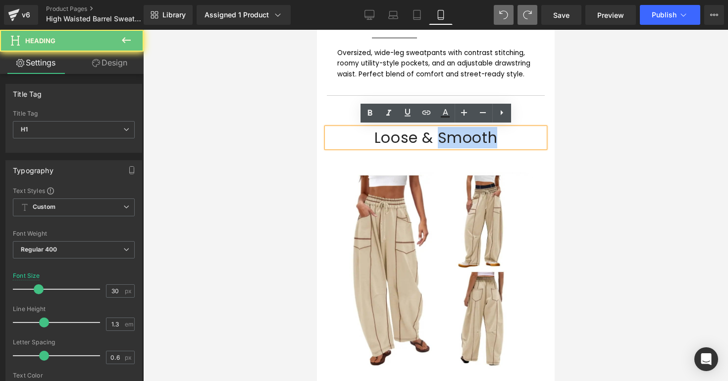
click at [450, 132] on h1 "Loose & Smooth" at bounding box center [436, 137] width 218 height 19
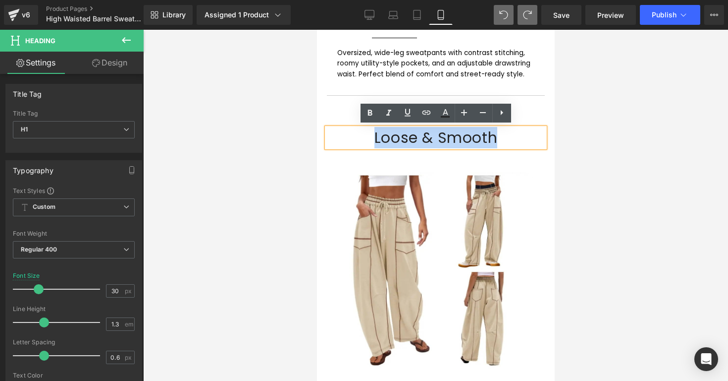
click at [450, 132] on h1 "Loose & Smooth" at bounding box center [436, 137] width 218 height 19
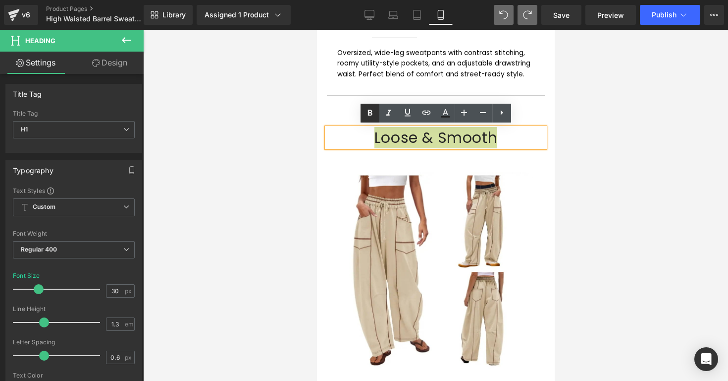
click at [370, 113] on icon at bounding box center [370, 113] width 12 height 12
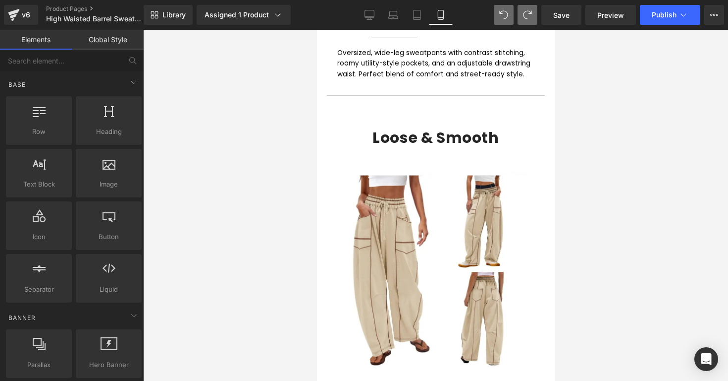
click at [558, 152] on div at bounding box center [435, 205] width 585 height 351
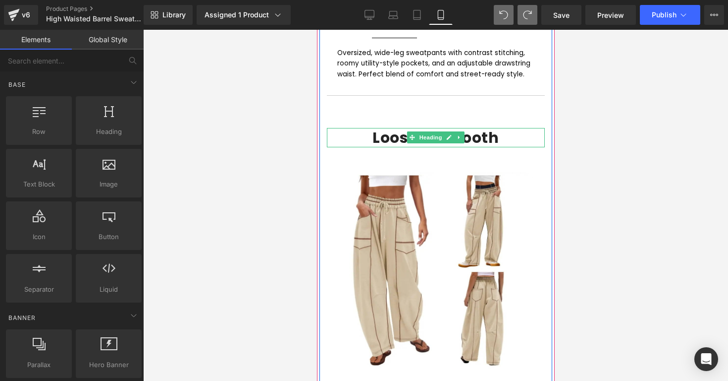
click at [483, 134] on strong "Loose & Smooth" at bounding box center [435, 137] width 126 height 21
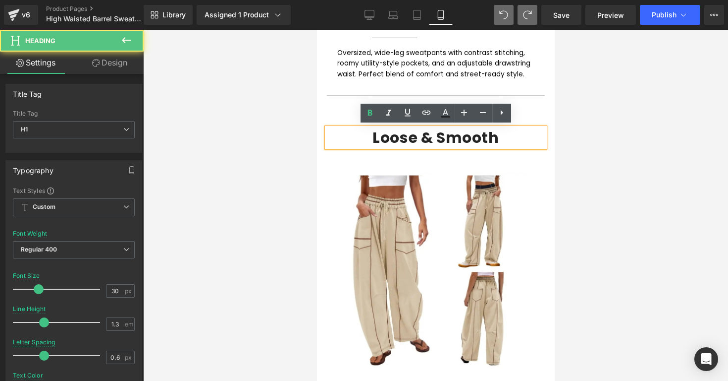
click at [503, 135] on h1 "Loose & Smooth" at bounding box center [436, 137] width 218 height 19
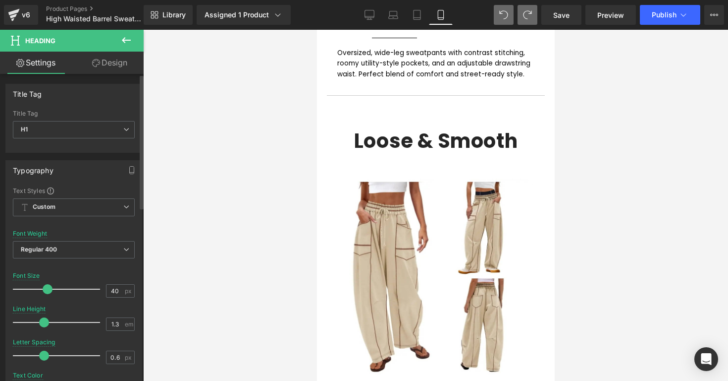
click at [46, 288] on div at bounding box center [59, 289] width 82 height 20
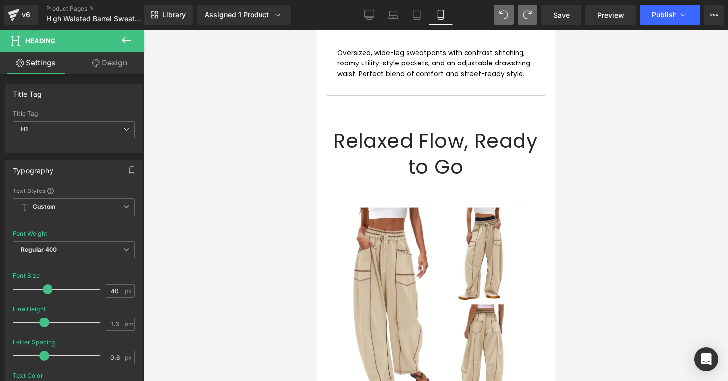
type input "37"
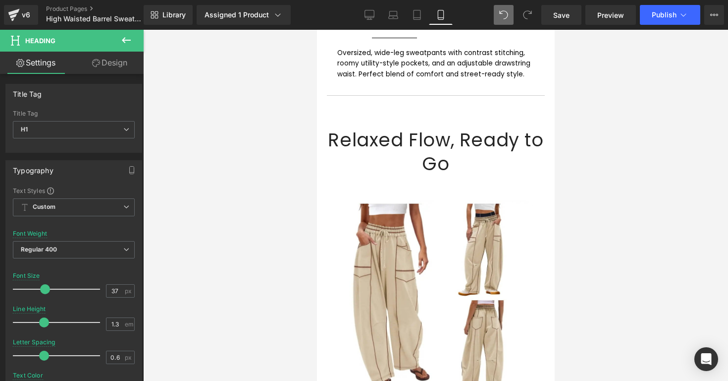
click at [526, 16] on icon at bounding box center [527, 14] width 9 height 9
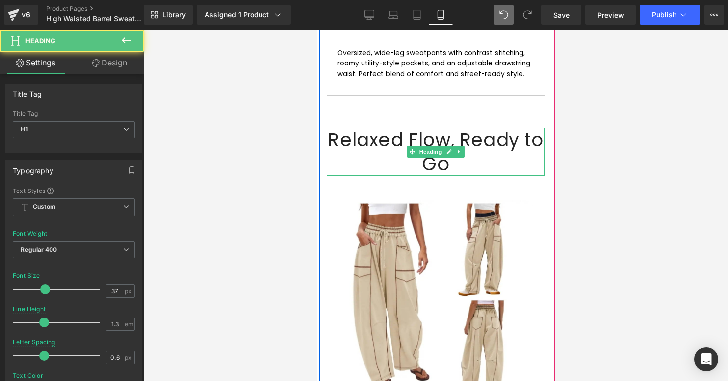
click at [352, 146] on h1 "Relaxed Flow, Ready to Go" at bounding box center [436, 152] width 218 height 48
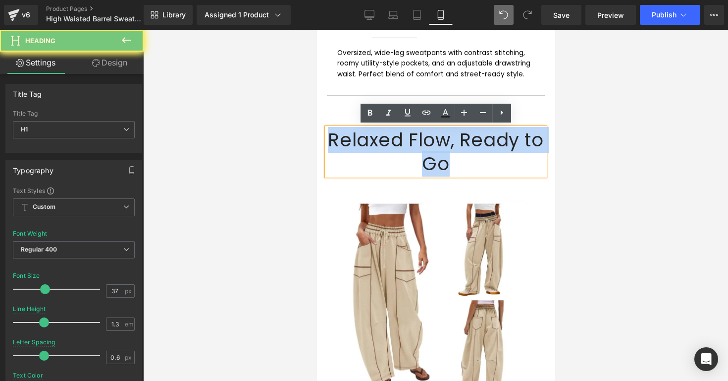
click at [352, 146] on h1 "Relaxed Flow, Ready to Go" at bounding box center [436, 152] width 218 height 48
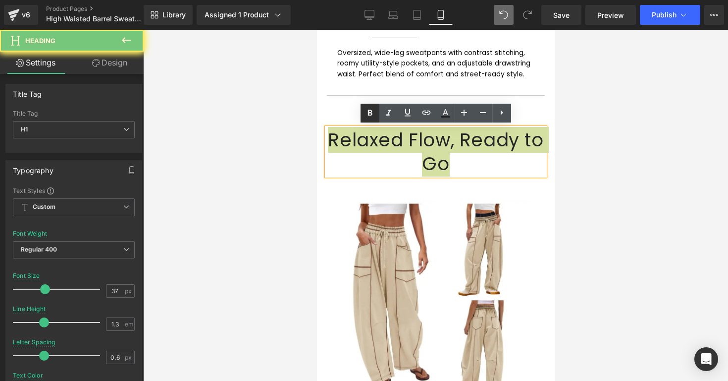
click at [373, 115] on icon at bounding box center [370, 113] width 12 height 12
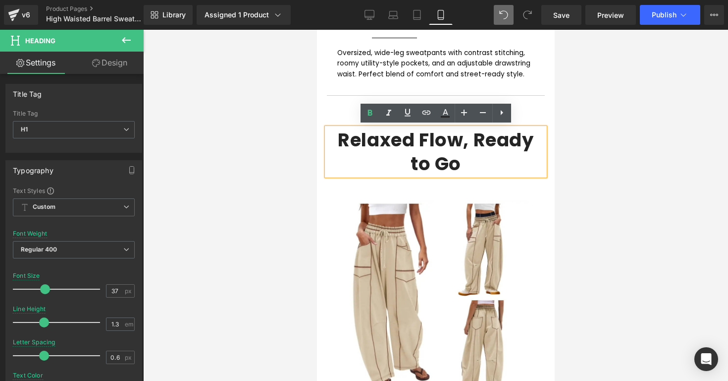
click at [577, 136] on div at bounding box center [435, 205] width 585 height 351
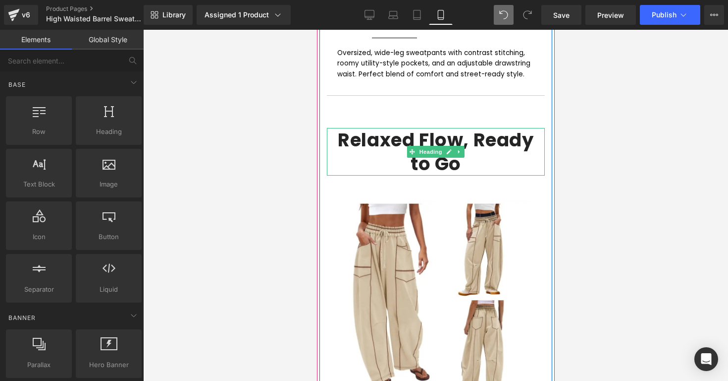
click at [385, 135] on strong "Relaxed Flow, Ready to Go" at bounding box center [435, 152] width 196 height 50
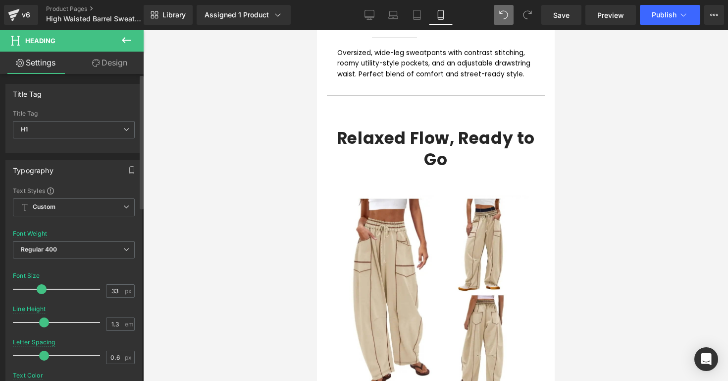
type input "34"
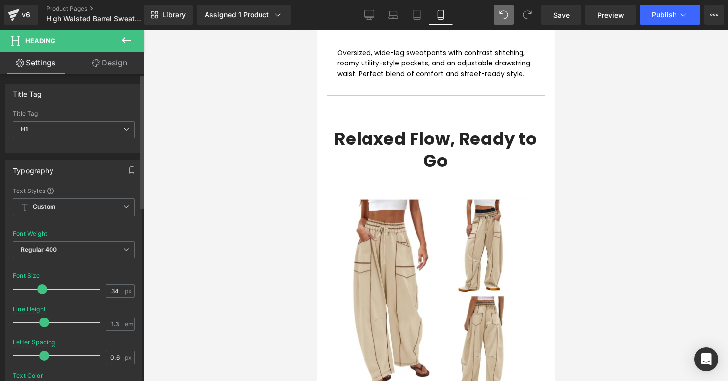
click at [42, 292] on span at bounding box center [42, 289] width 10 height 10
click at [209, 253] on div at bounding box center [435, 205] width 585 height 351
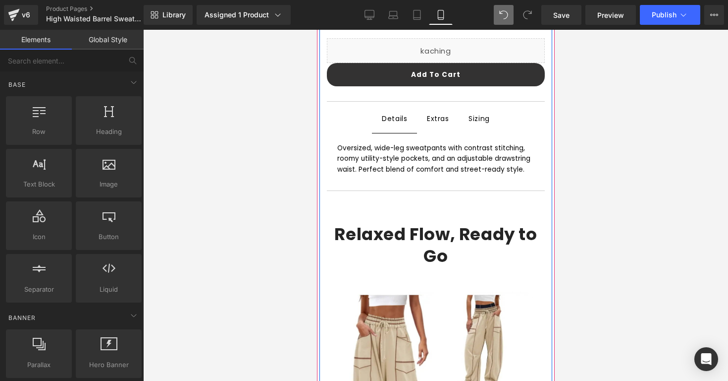
scroll to position [435, 0]
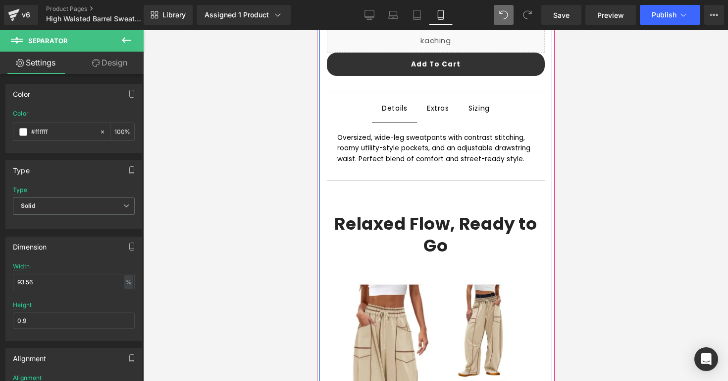
click at [458, 186] on div "BUY 1 GET 1 50% OFF | ENDS 12AM EST Text Block Row 00 Days 12 Hours 19 Minutes …" at bounding box center [435, 239] width 233 height 525
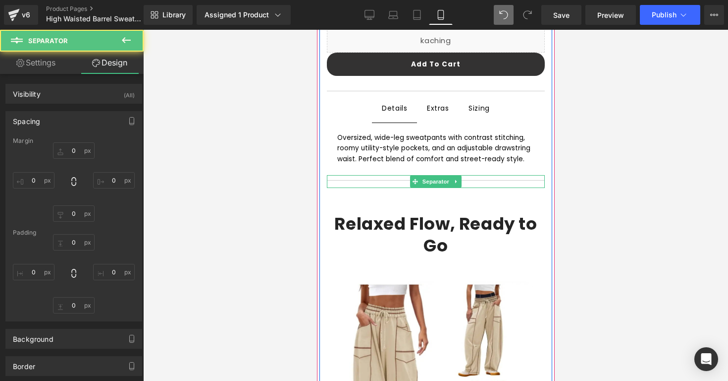
type input "0"
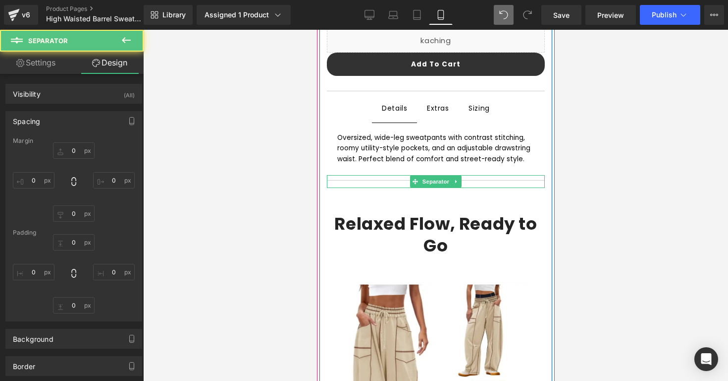
type input "0"
type input "39"
type input "0"
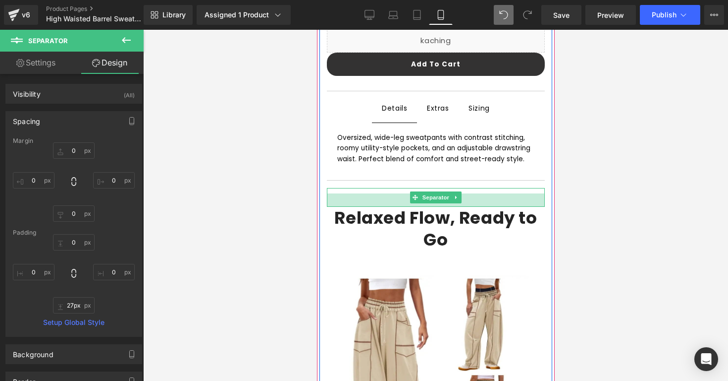
type input "28px"
drag, startPoint x: 440, startPoint y: 210, endPoint x: 440, endPoint y: 205, distance: 5.5
click at [440, 205] on div at bounding box center [436, 200] width 218 height 14
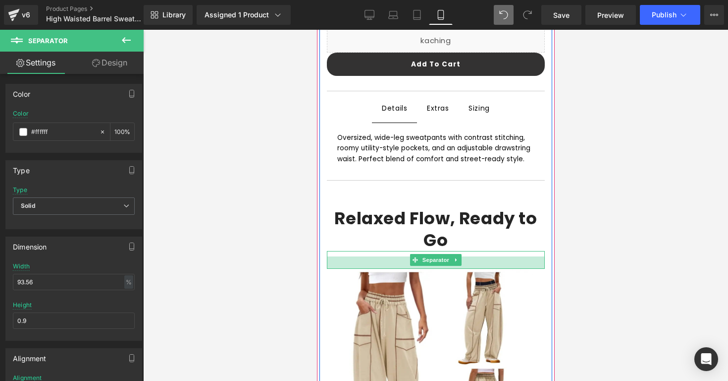
drag, startPoint x: 433, startPoint y: 274, endPoint x: 433, endPoint y: 267, distance: 6.9
click at [433, 267] on div "BUY 1 GET 1 50% OFF | ENDS 12AM EST Text Block Row 00 Days 12 Hours 19 Minutes …" at bounding box center [435, 233] width 233 height 513
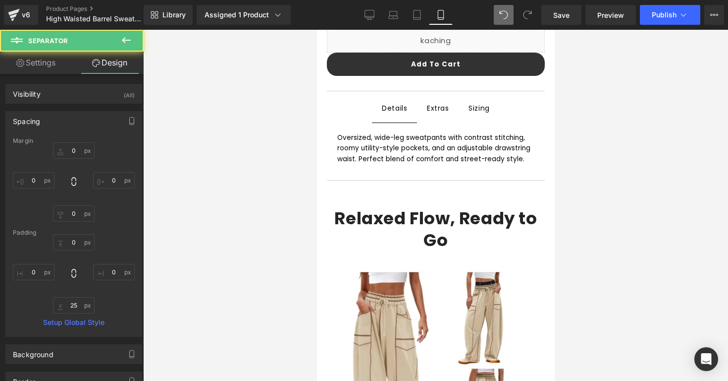
click at [608, 217] on div at bounding box center [435, 205] width 585 height 351
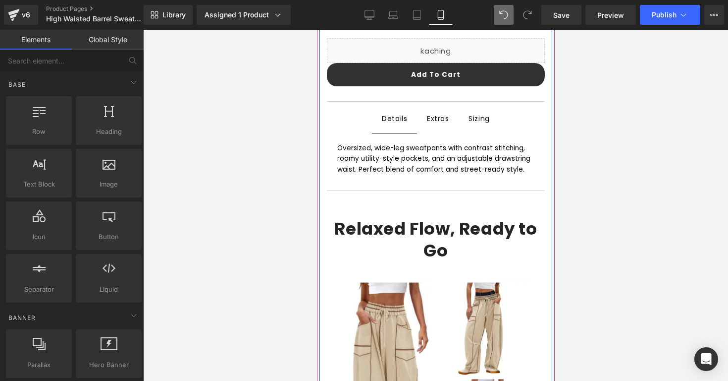
scroll to position [506, 0]
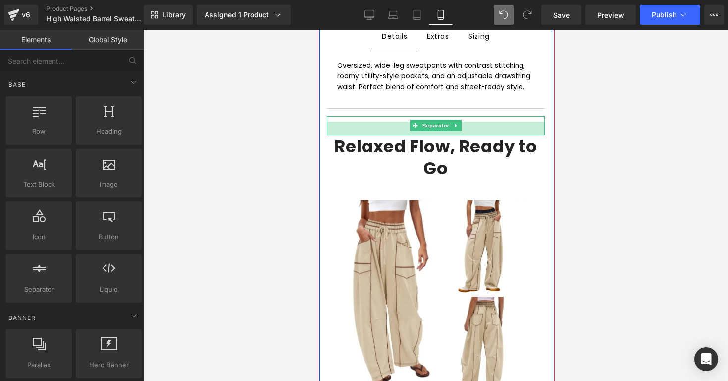
click at [498, 127] on div at bounding box center [436, 128] width 218 height 14
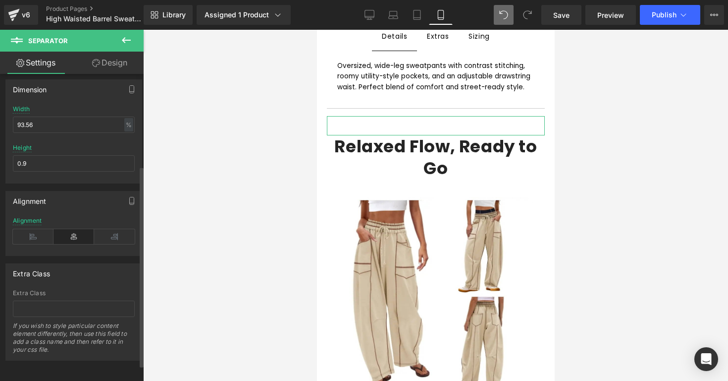
scroll to position [0, 0]
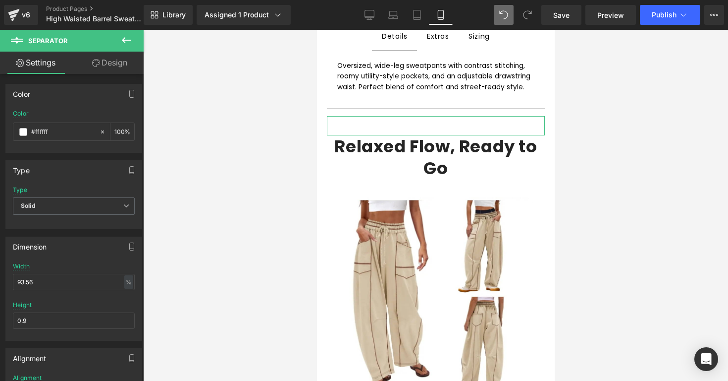
click at [105, 65] on link "Design" at bounding box center [110, 63] width 72 height 22
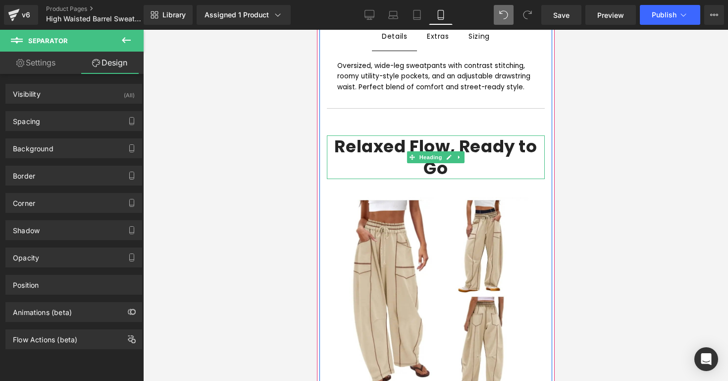
click at [362, 172] on h1 "Relaxed Flow, Ready to Go" at bounding box center [436, 157] width 218 height 44
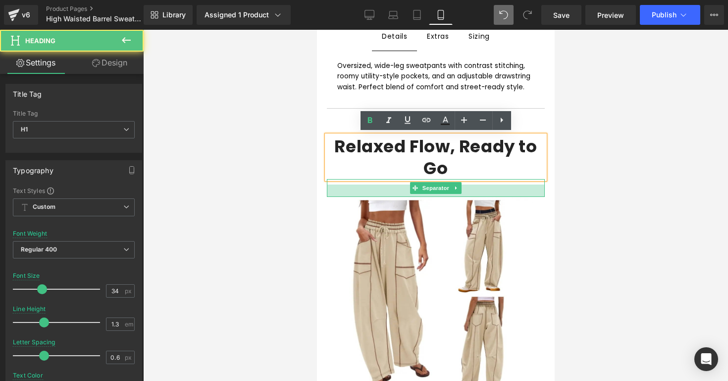
click at [363, 189] on div at bounding box center [436, 190] width 218 height 12
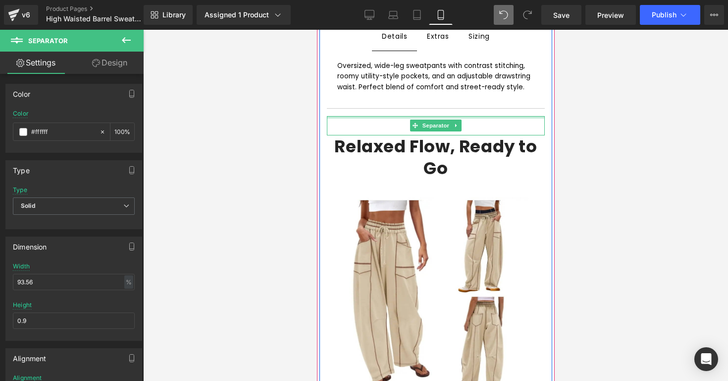
click at [360, 117] on div at bounding box center [436, 117] width 218 height 2
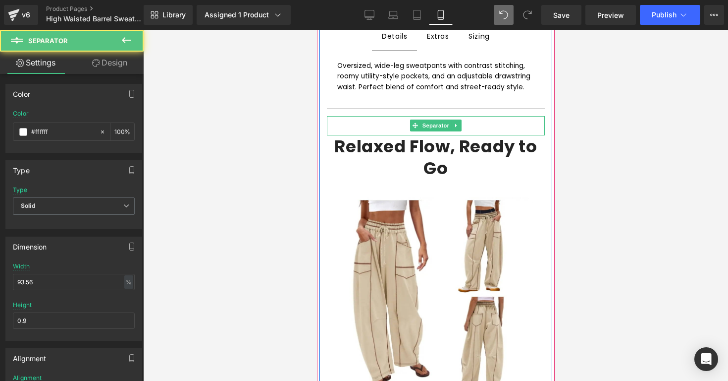
click at [359, 125] on div at bounding box center [436, 128] width 218 height 14
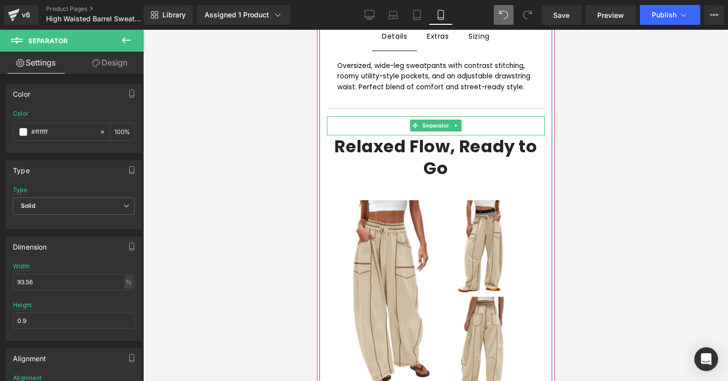
click at [362, 122] on div at bounding box center [436, 128] width 218 height 14
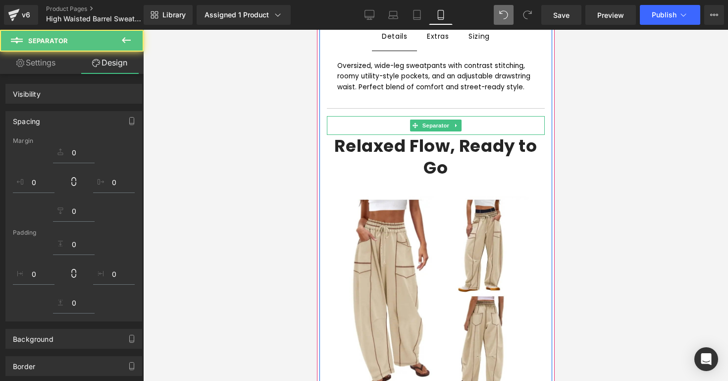
scroll to position [506, 0]
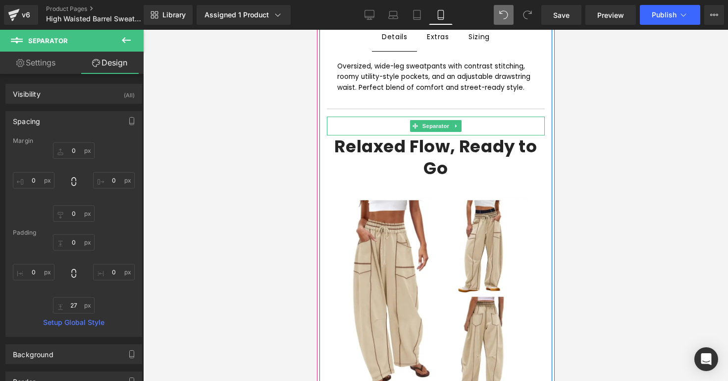
type input "27px"
click at [367, 122] on div at bounding box center [436, 128] width 218 height 13
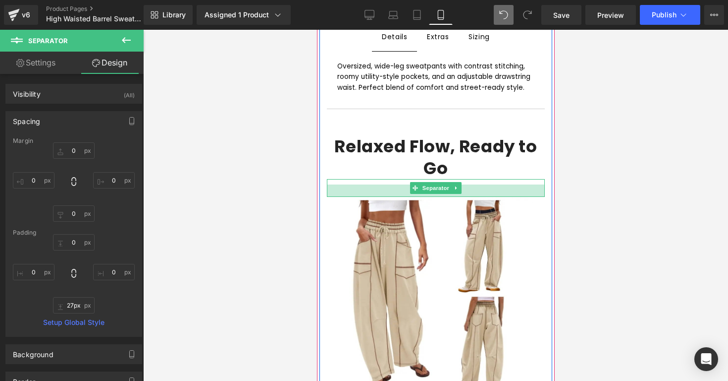
click at [373, 188] on div at bounding box center [436, 190] width 218 height 12
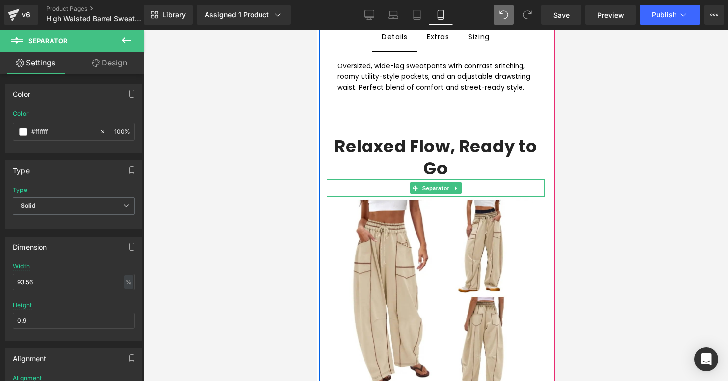
click at [373, 188] on div at bounding box center [436, 190] width 218 height 12
click at [382, 184] on div at bounding box center [436, 190] width 218 height 12
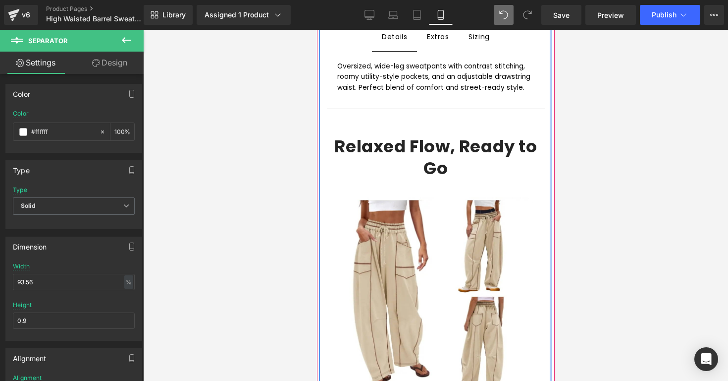
click at [561, 154] on div at bounding box center [435, 205] width 585 height 351
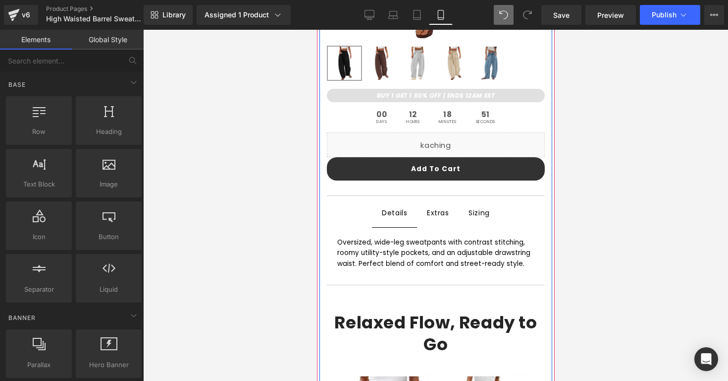
scroll to position [330, 0]
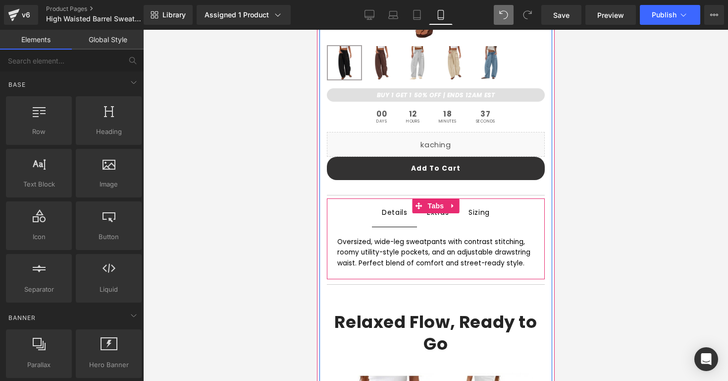
click at [317, 30] on div at bounding box center [317, 30] width 0 height 0
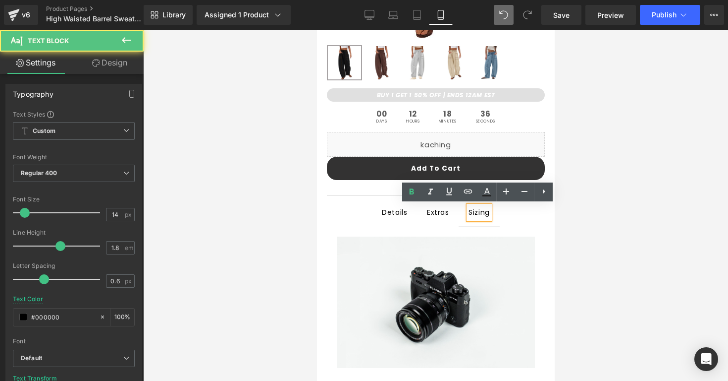
click at [444, 220] on span "Extras Text Block" at bounding box center [438, 212] width 42 height 28
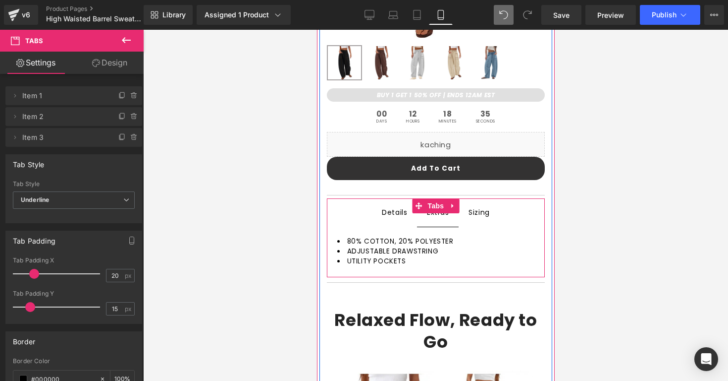
click at [395, 223] on span "Details Text Block" at bounding box center [394, 212] width 45 height 27
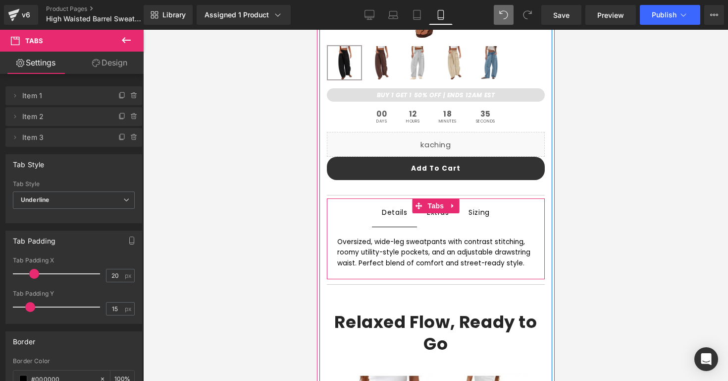
click at [298, 245] on div at bounding box center [435, 205] width 585 height 351
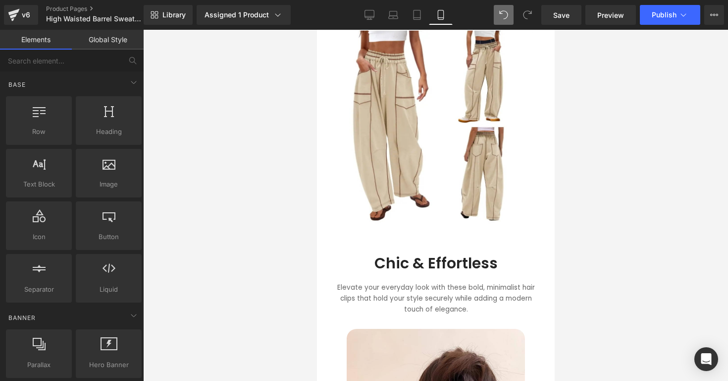
scroll to position [676, 0]
click at [279, 185] on div at bounding box center [435, 205] width 585 height 351
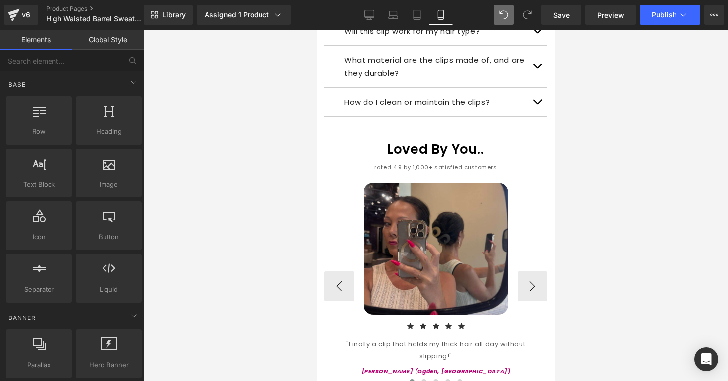
scroll to position [1357, 0]
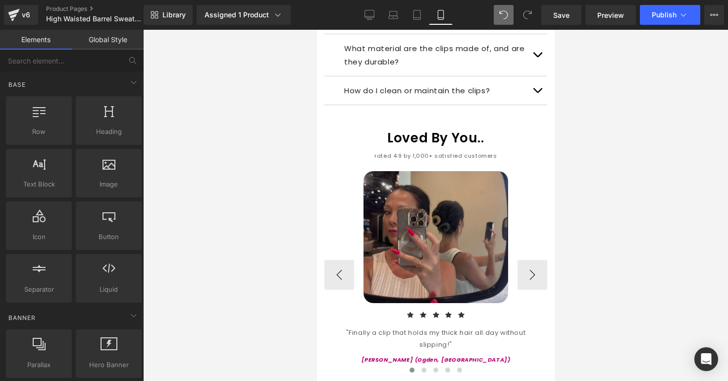
click at [388, 187] on img at bounding box center [435, 237] width 145 height 132
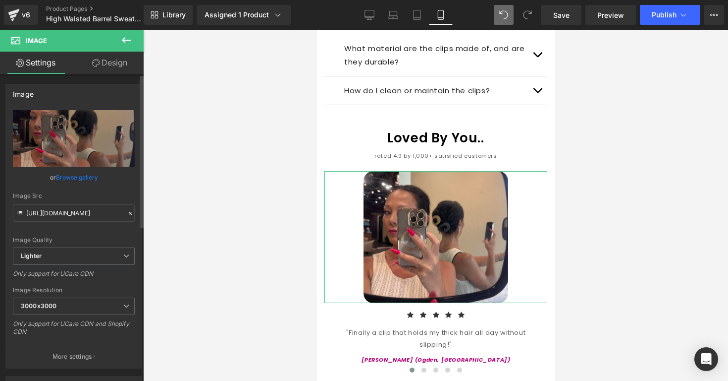
click at [88, 178] on link "Browse gallery" at bounding box center [77, 176] width 42 height 17
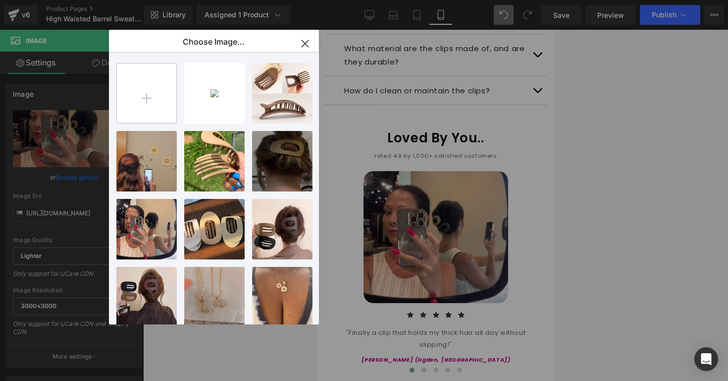
click at [116, 105] on div at bounding box center [146, 93] width 60 height 60
click at [167, 97] on input "file" at bounding box center [146, 92] width 59 height 59
type input "C:\fakepath\barrelrev1.png"
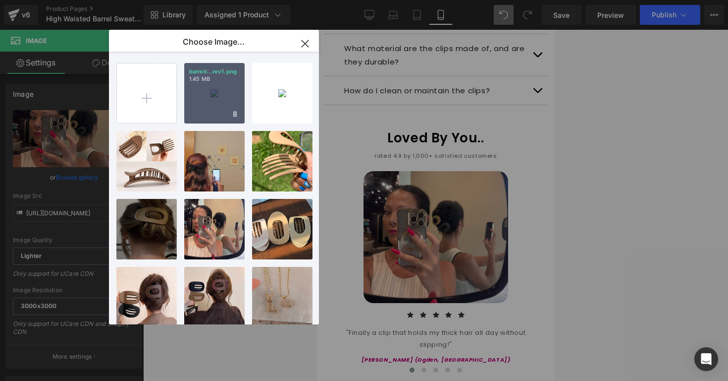
click at [212, 110] on div "barrelr...rev1.png 1.45 MB" at bounding box center [214, 93] width 60 height 60
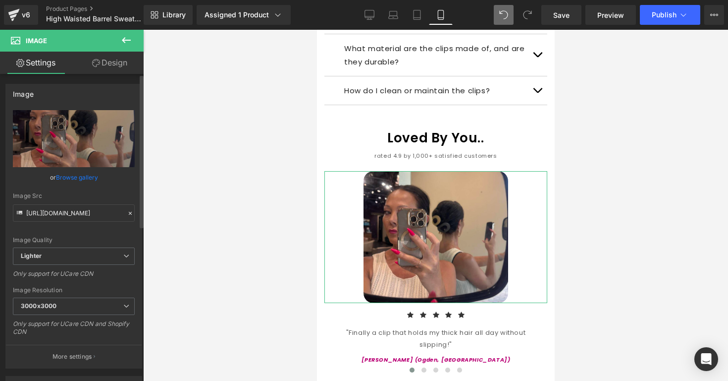
click at [83, 172] on link "Browse gallery" at bounding box center [77, 176] width 42 height 17
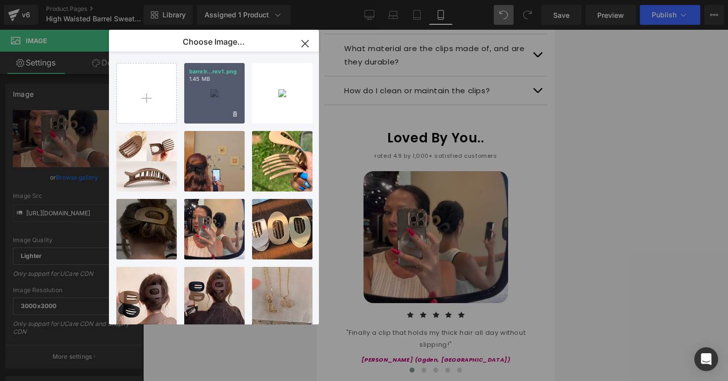
click at [216, 110] on div "barrelr...rev1.png 1.45 MB" at bounding box center [214, 93] width 60 height 60
type input "[URL][DOMAIN_NAME]"
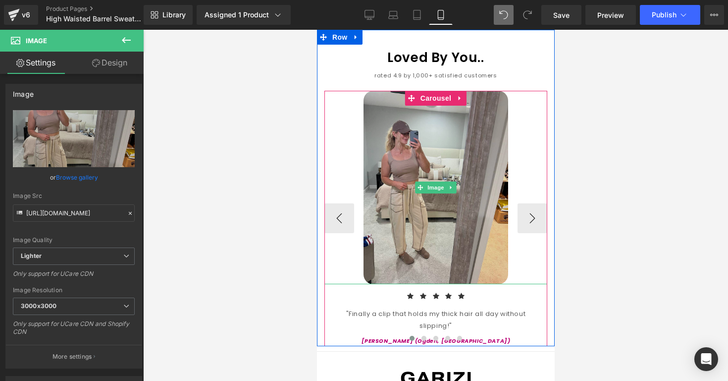
scroll to position [1438, 0]
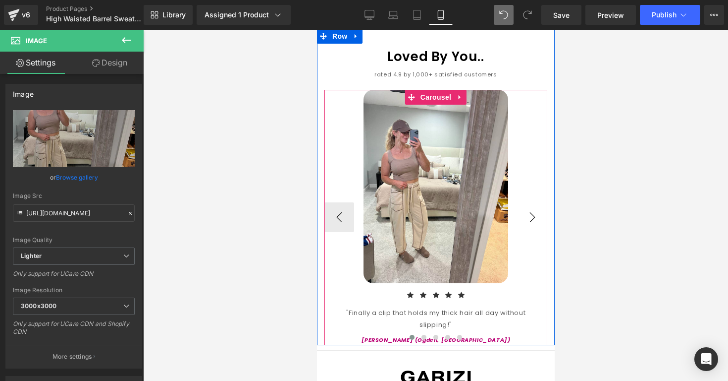
click at [532, 202] on button "›" at bounding box center [532, 217] width 30 height 30
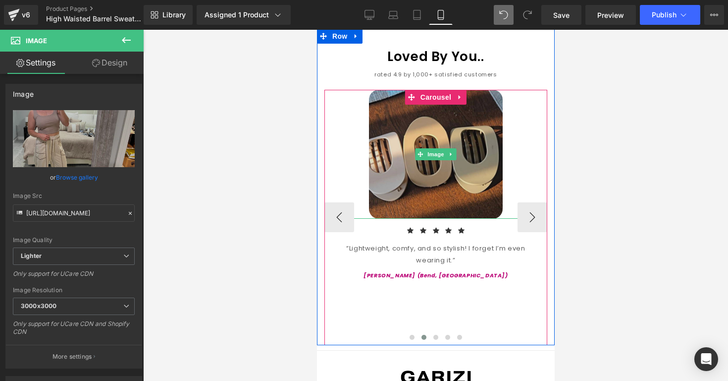
click at [384, 116] on img at bounding box center [436, 154] width 134 height 129
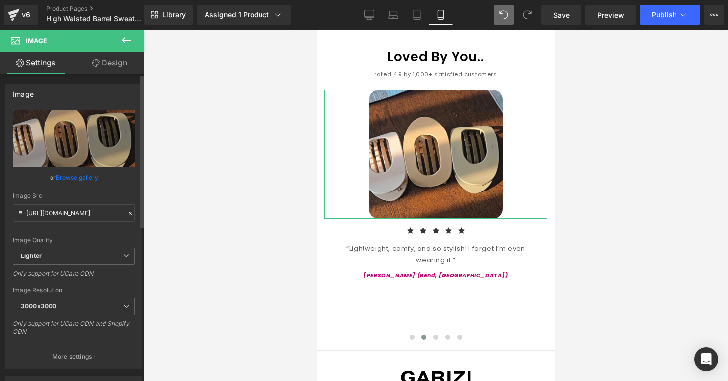
click at [85, 174] on link "Browse gallery" at bounding box center [77, 176] width 42 height 17
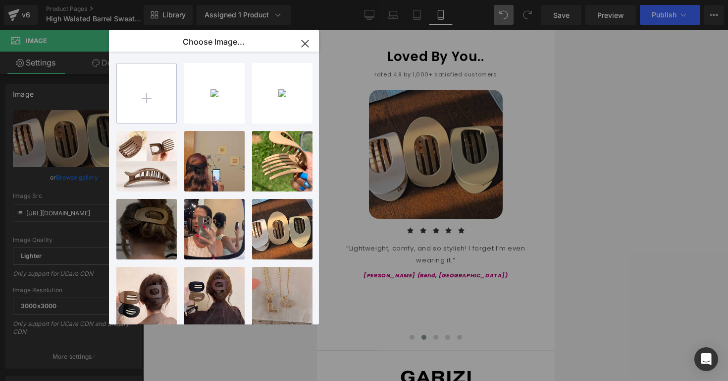
click at [148, 91] on input "file" at bounding box center [146, 92] width 59 height 59
type input "C:\fakepath\barrelrev2.png"
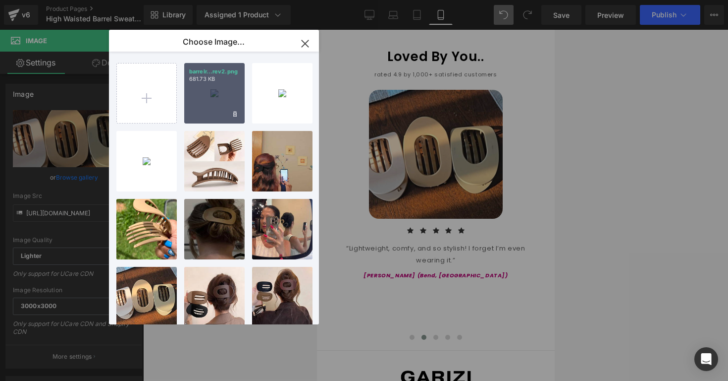
click at [214, 78] on p "681.73 KB" at bounding box center [214, 78] width 51 height 7
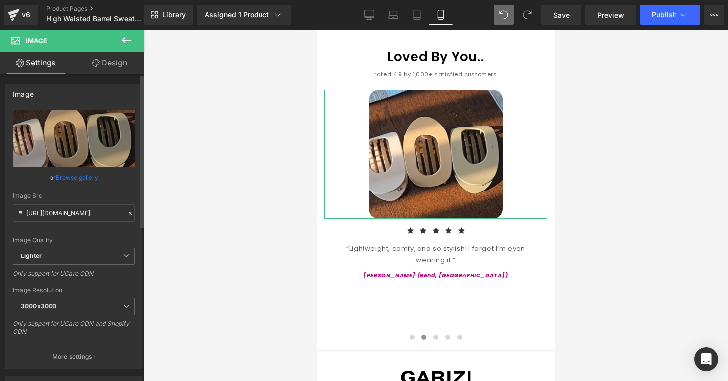
click at [85, 170] on link "Browse gallery" at bounding box center [77, 176] width 42 height 17
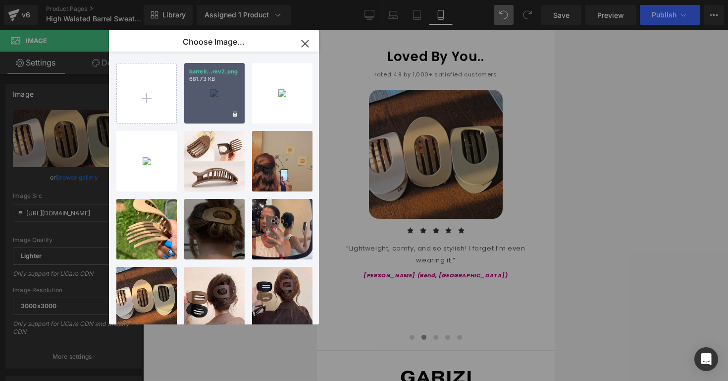
click at [193, 94] on div "barrelr...rev2.png 681.73 KB" at bounding box center [214, 93] width 60 height 60
type input "[URL][DOMAIN_NAME]"
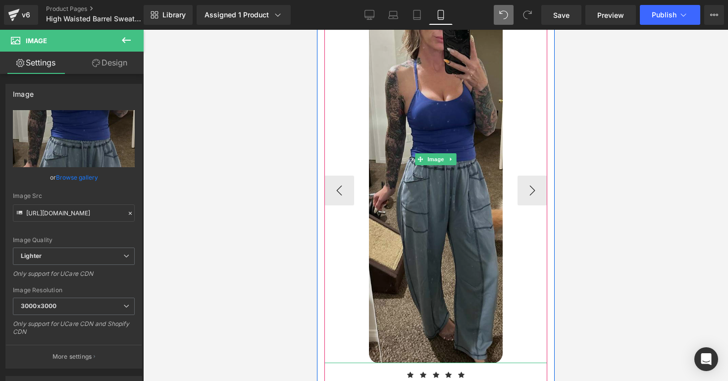
scroll to position [1575, 0]
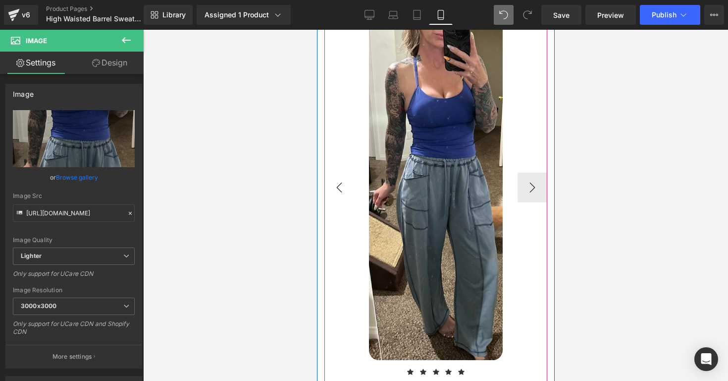
click at [347, 172] on button "‹" at bounding box center [339, 187] width 30 height 30
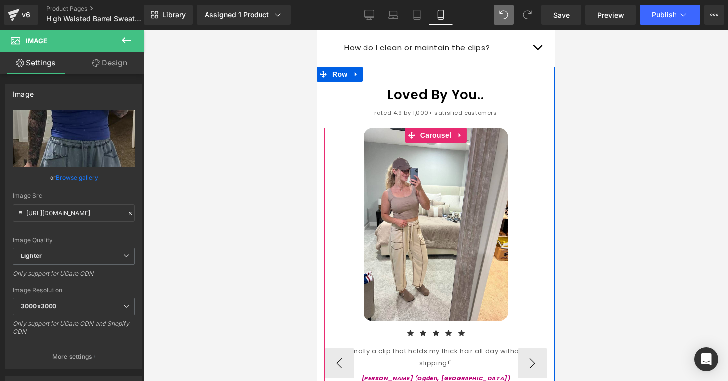
scroll to position [1404, 0]
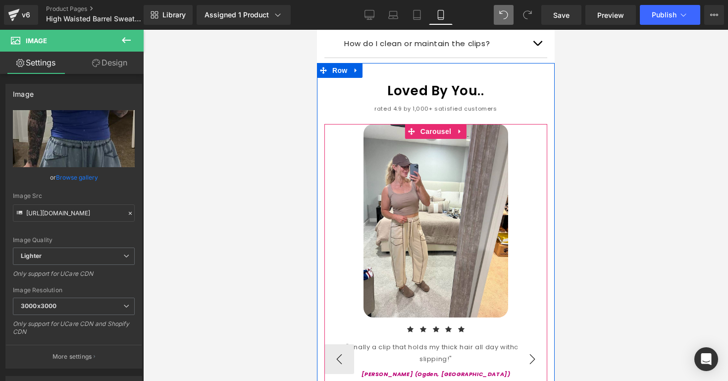
click at [529, 344] on button "›" at bounding box center [532, 359] width 30 height 30
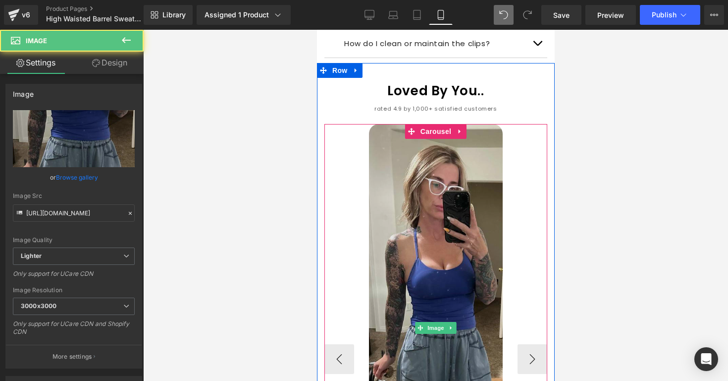
click at [455, 200] on img at bounding box center [436, 327] width 134 height 407
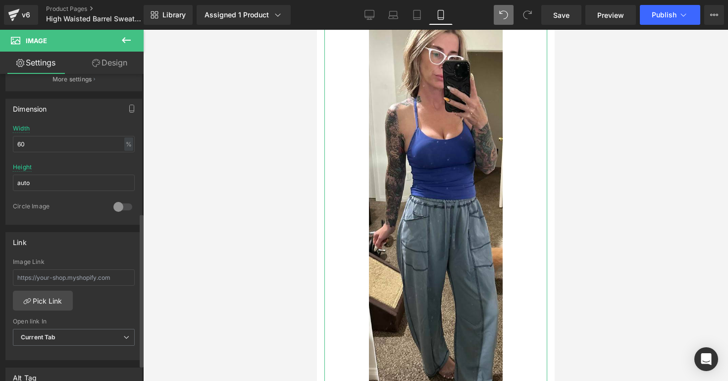
scroll to position [252, 0]
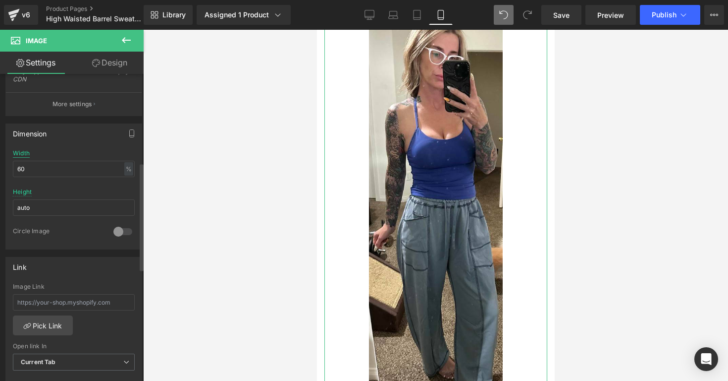
click at [22, 154] on div "Width" at bounding box center [21, 153] width 17 height 7
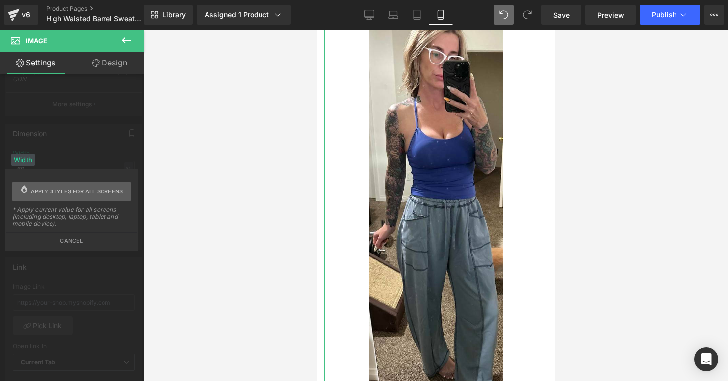
click at [37, 187] on span "Apply styles for all screens" at bounding box center [77, 191] width 93 height 20
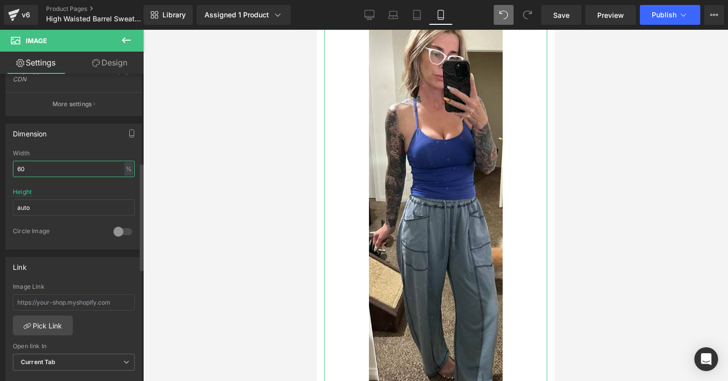
click at [38, 169] on input "60" at bounding box center [74, 169] width 122 height 16
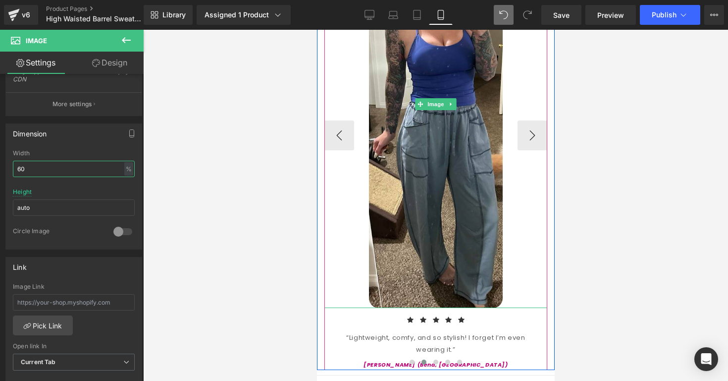
scroll to position [1629, 0]
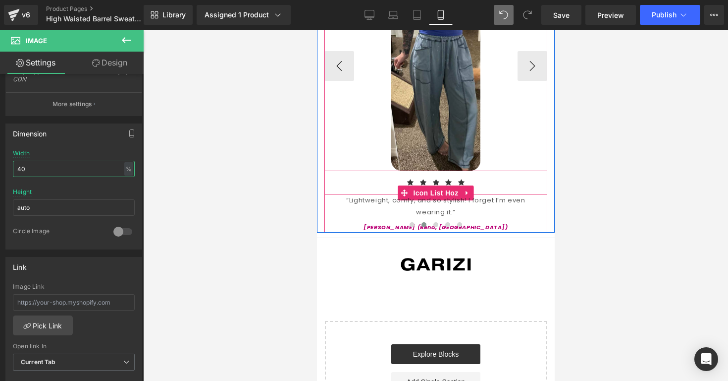
type input "4"
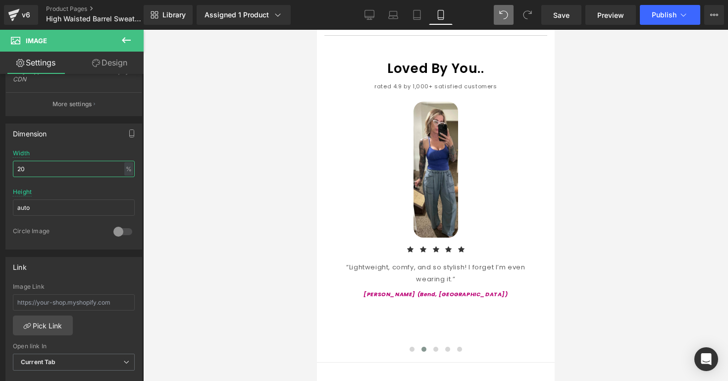
scroll to position [1423, 0]
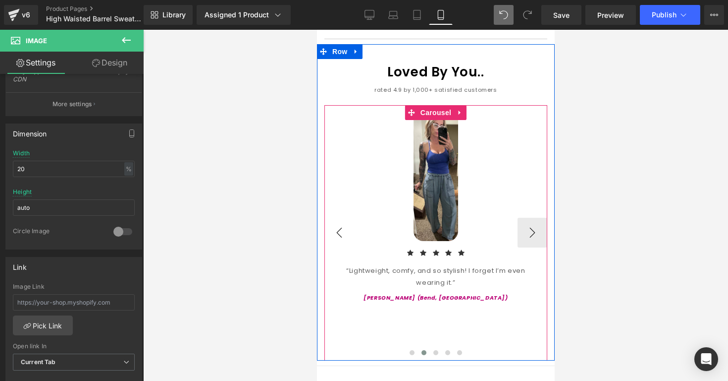
click at [344, 220] on button "‹" at bounding box center [339, 233] width 30 height 30
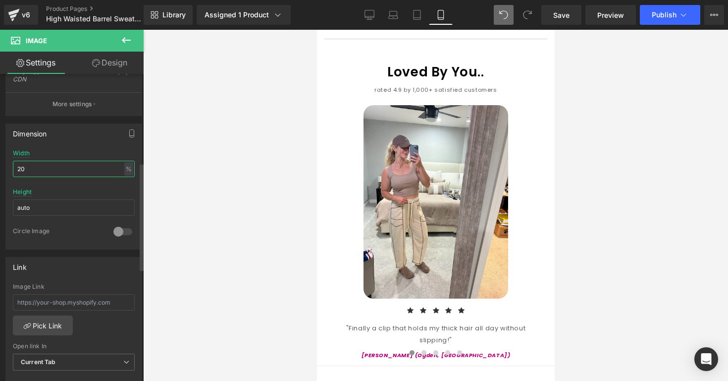
click at [52, 174] on input "20" at bounding box center [74, 169] width 122 height 16
type input "30"
click at [61, 158] on div "Width 30 % % px" at bounding box center [74, 169] width 122 height 39
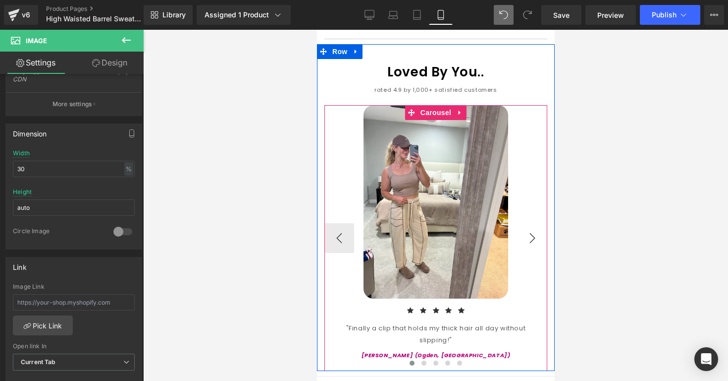
click at [525, 223] on button "›" at bounding box center [532, 238] width 30 height 30
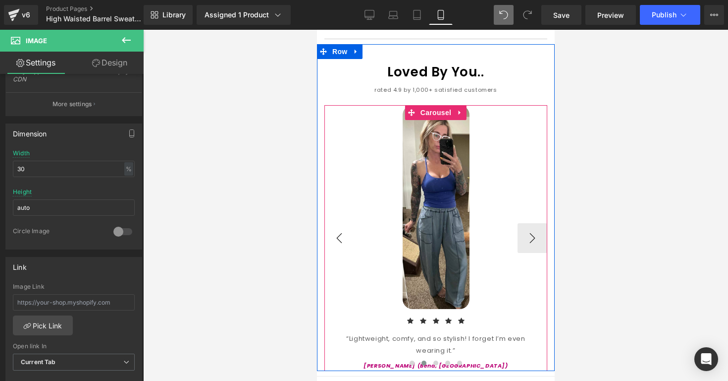
click at [341, 223] on button "‹" at bounding box center [339, 238] width 30 height 30
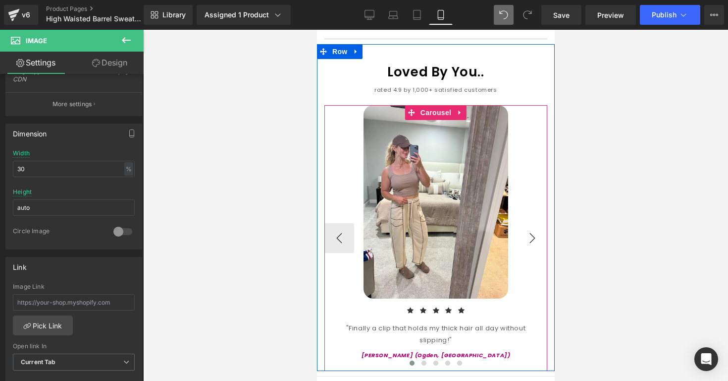
click at [533, 223] on button "›" at bounding box center [532, 238] width 30 height 30
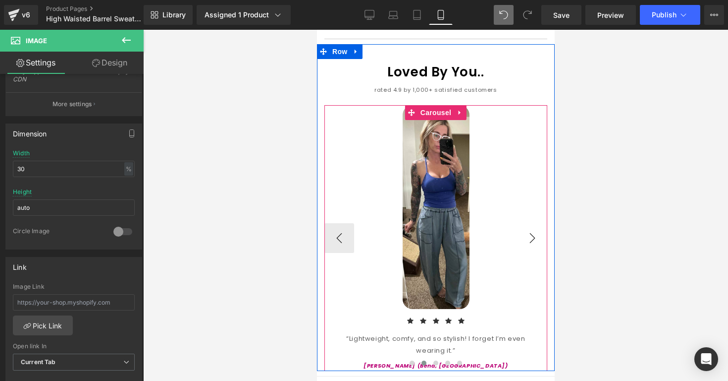
click at [533, 223] on button "›" at bounding box center [532, 238] width 30 height 30
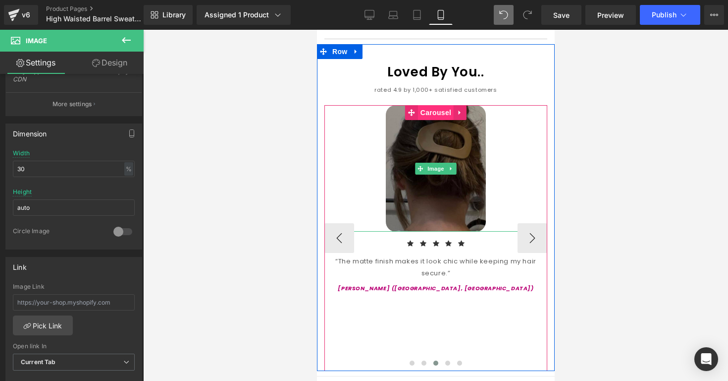
click at [440, 105] on span "Carousel" at bounding box center [436, 112] width 36 height 15
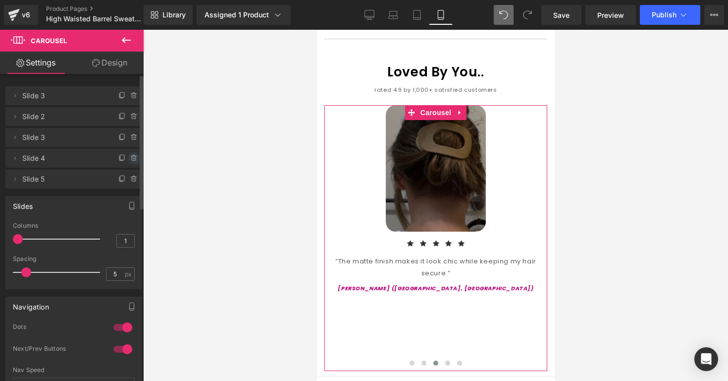
click at [130, 155] on icon at bounding box center [134, 158] width 8 height 8
click at [127, 155] on button "Delete" at bounding box center [125, 158] width 31 height 13
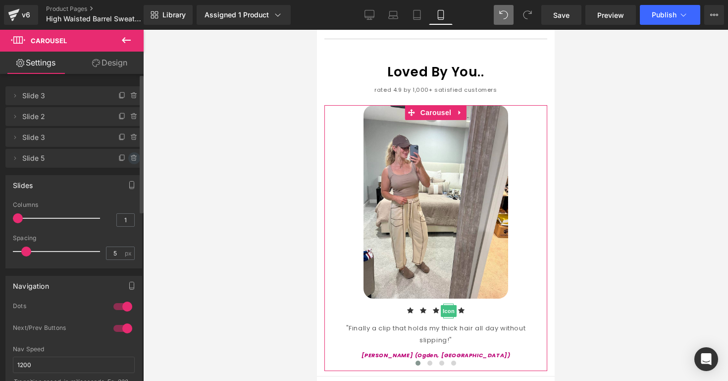
click at [130, 157] on icon at bounding box center [134, 158] width 8 height 8
click at [128, 157] on button "Delete" at bounding box center [125, 158] width 31 height 13
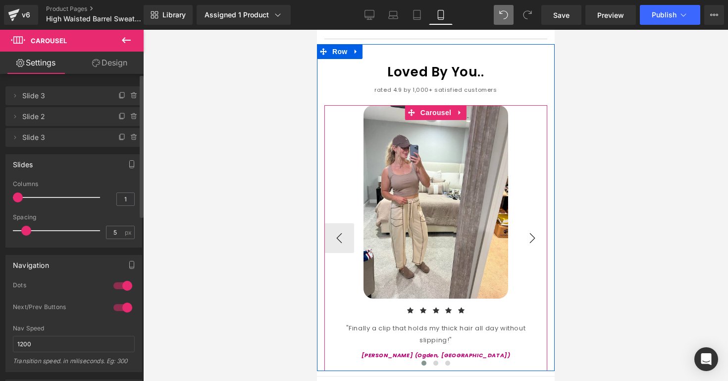
click at [520, 223] on button "›" at bounding box center [532, 238] width 30 height 30
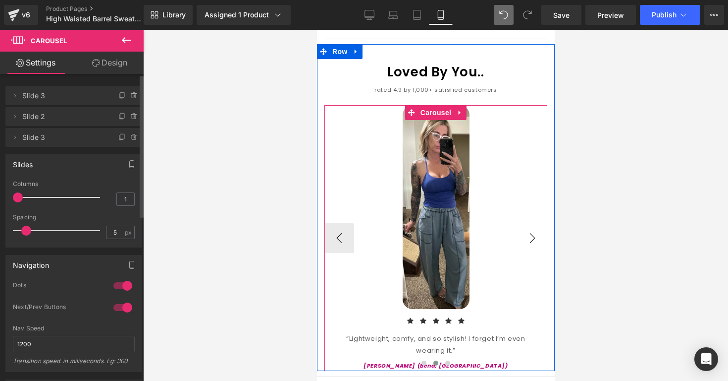
click at [527, 223] on button "›" at bounding box center [532, 238] width 30 height 30
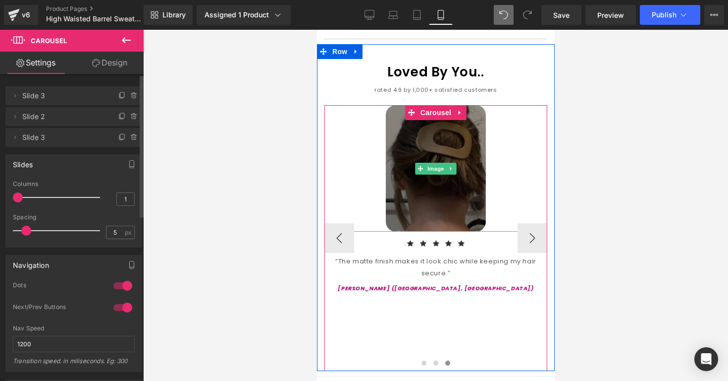
click at [484, 197] on img at bounding box center [435, 168] width 101 height 126
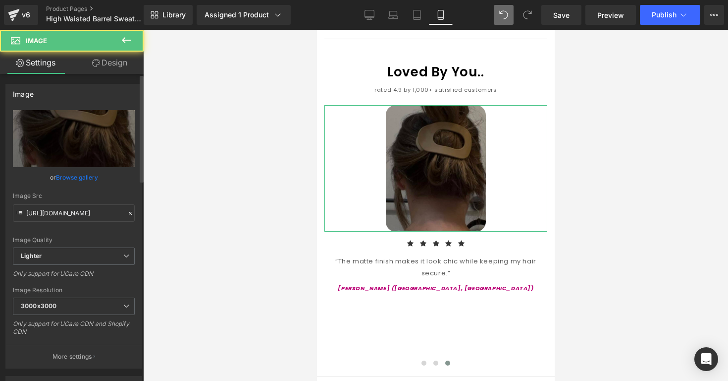
click at [90, 175] on link "Browse gallery" at bounding box center [77, 176] width 42 height 17
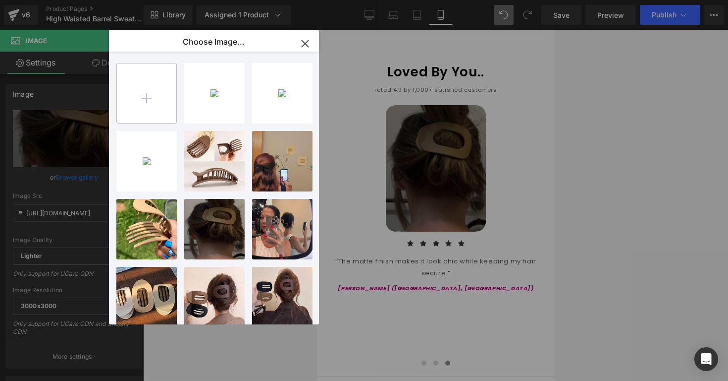
click at [129, 123] on div at bounding box center [146, 93] width 60 height 60
click at [134, 114] on input "file" at bounding box center [146, 92] width 59 height 59
type input "C:\fakepath\Screenshot [DATE] 11.57.46 AM.png"
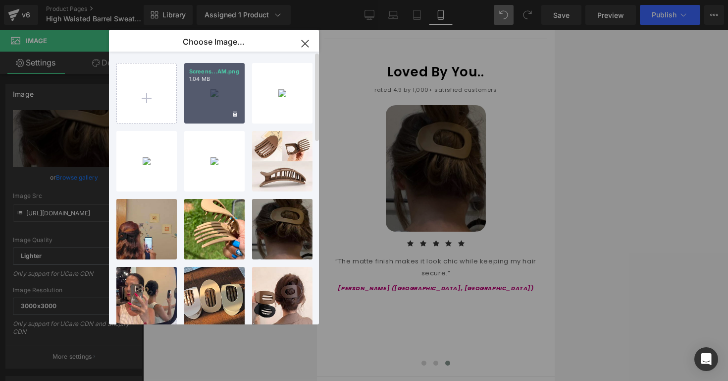
click at [218, 111] on div "Screens...AM.png 1.04 MB" at bounding box center [214, 93] width 60 height 60
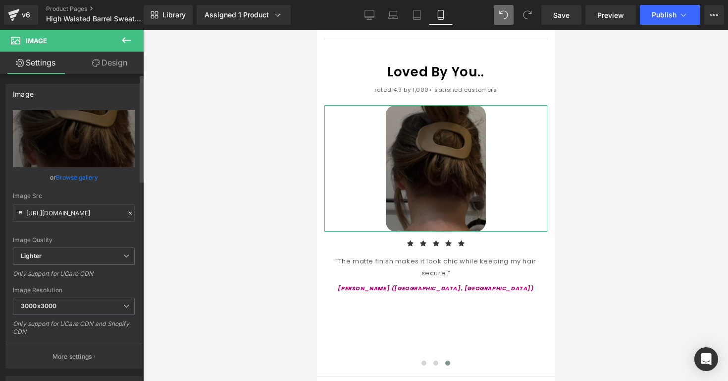
click at [90, 180] on link "Browse gallery" at bounding box center [77, 176] width 42 height 17
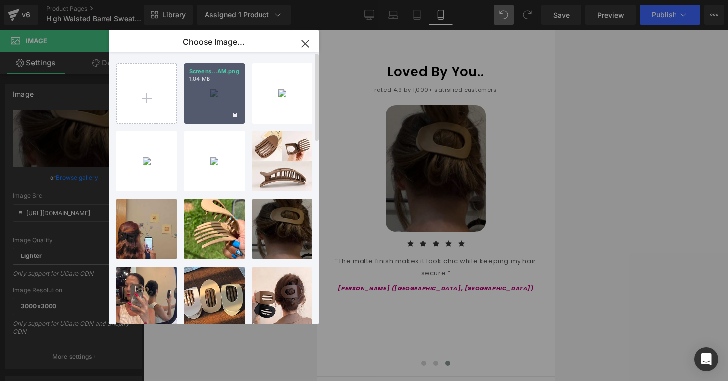
click at [199, 105] on div "Screens...AM.png 1.04 MB" at bounding box center [214, 93] width 60 height 60
type input "[URL][DOMAIN_NAME]"
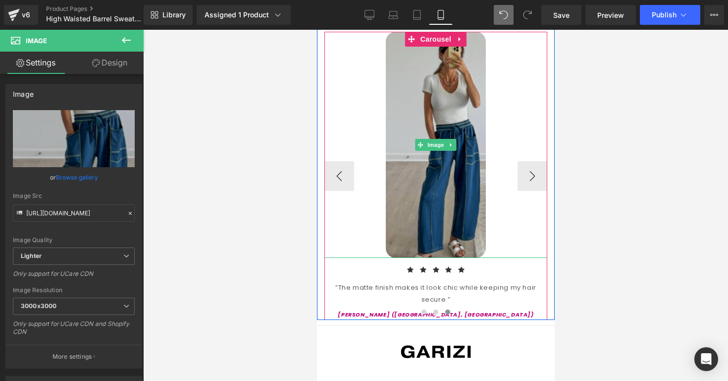
scroll to position [1496, 0]
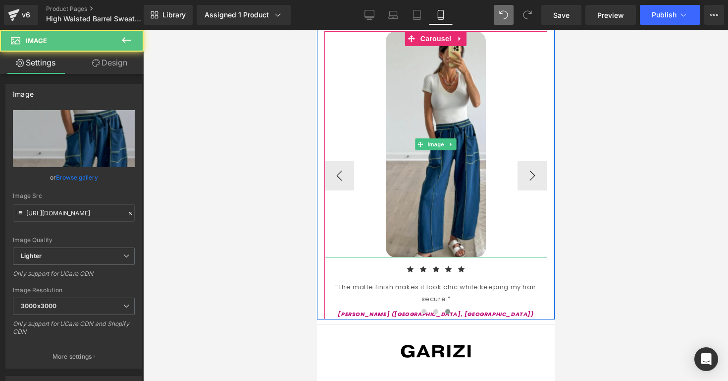
click at [354, 157] on div at bounding box center [435, 144] width 223 height 226
click at [346, 161] on button "‹" at bounding box center [339, 176] width 30 height 30
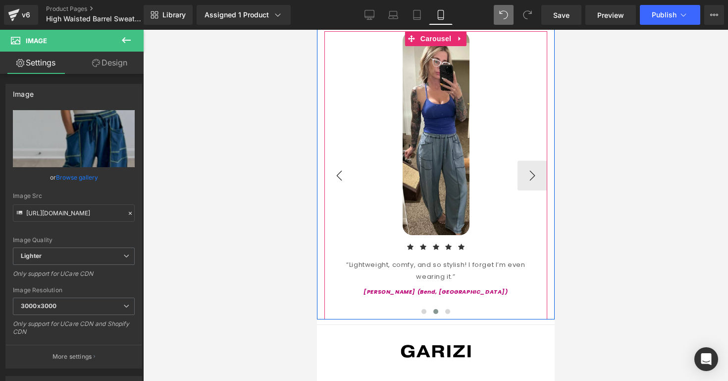
click at [346, 161] on button "‹" at bounding box center [339, 176] width 30 height 30
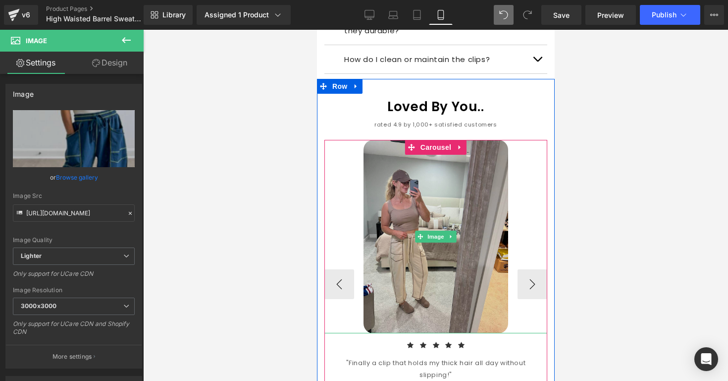
scroll to position [1387, 0]
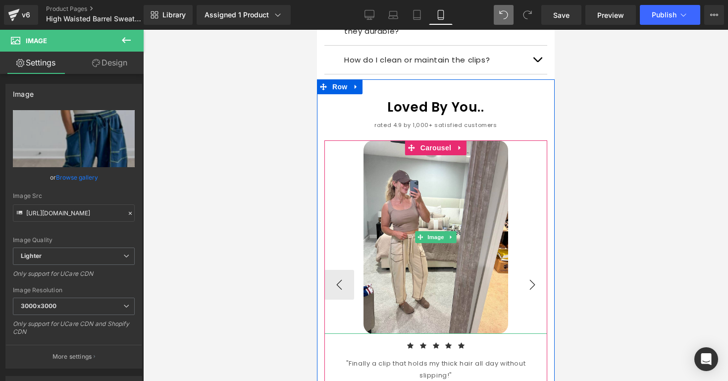
click at [531, 270] on button "›" at bounding box center [532, 285] width 30 height 30
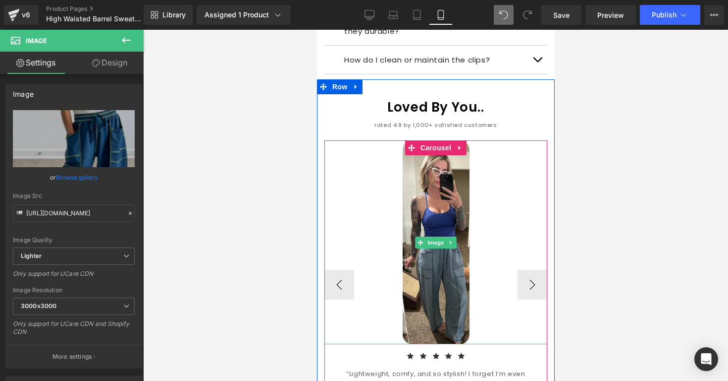
click at [471, 179] on div at bounding box center [435, 242] width 223 height 204
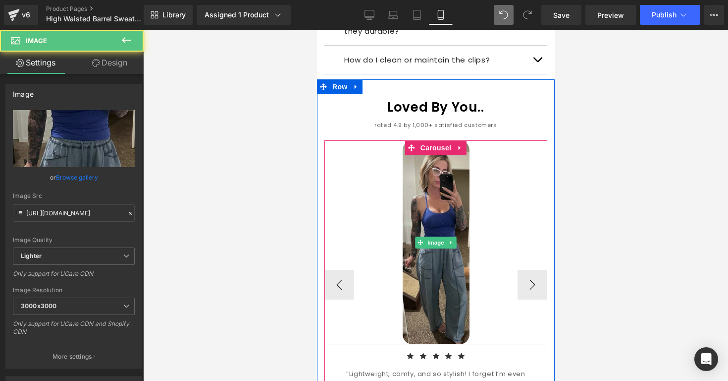
click at [455, 179] on img at bounding box center [435, 242] width 67 height 204
click at [427, 170] on img at bounding box center [435, 242] width 67 height 204
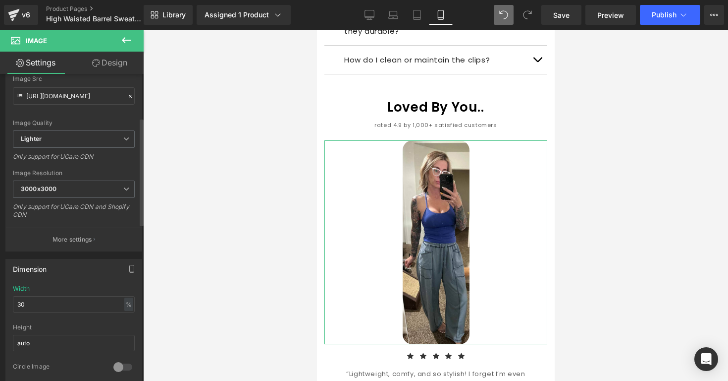
scroll to position [132, 0]
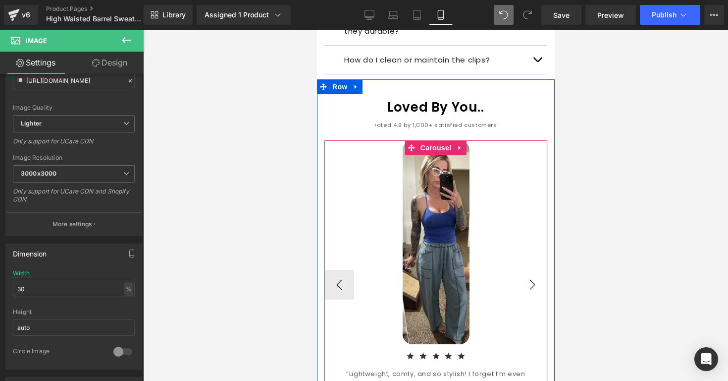
click at [531, 270] on button "›" at bounding box center [532, 285] width 30 height 30
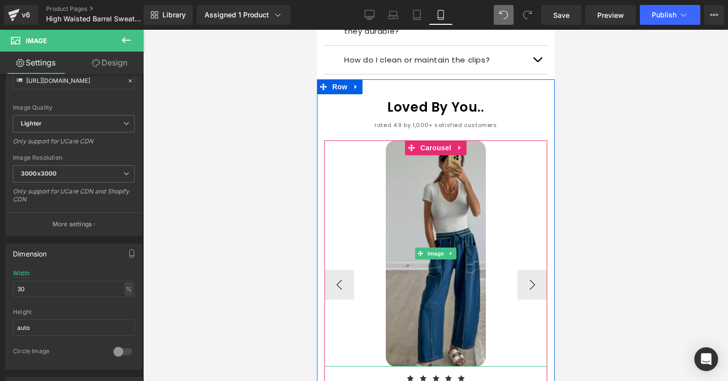
click at [485, 203] on img at bounding box center [435, 253] width 101 height 226
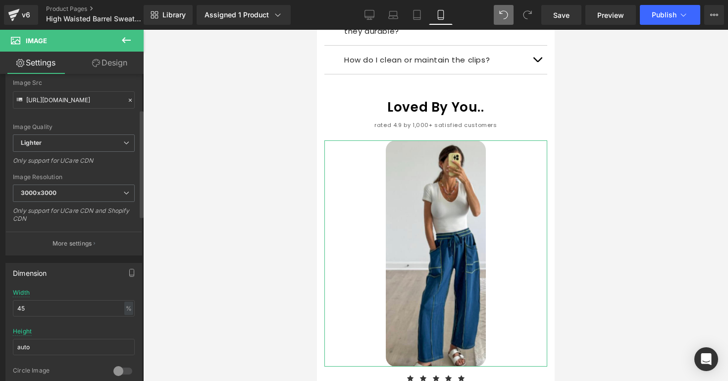
scroll to position [115, 0]
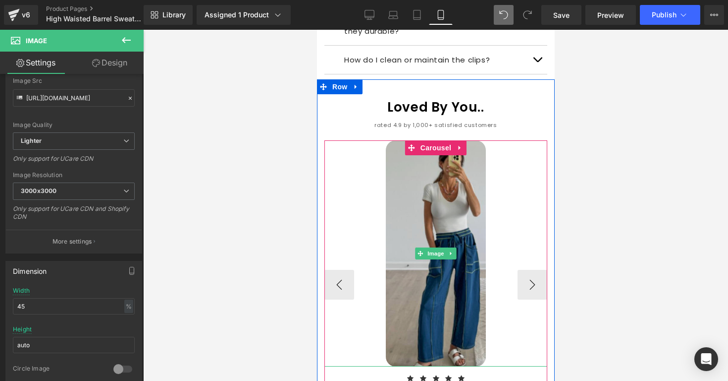
click at [399, 170] on img at bounding box center [435, 253] width 101 height 226
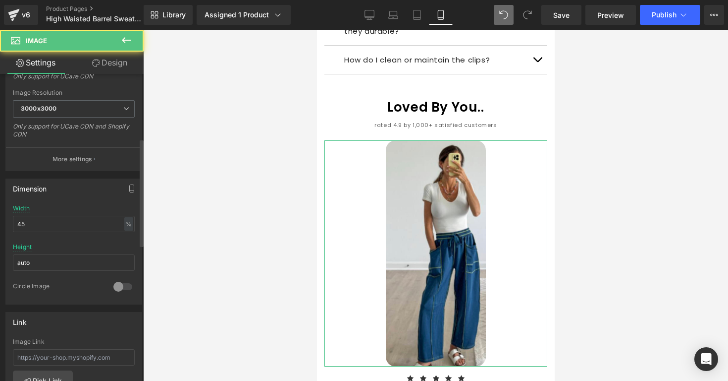
scroll to position [201, 0]
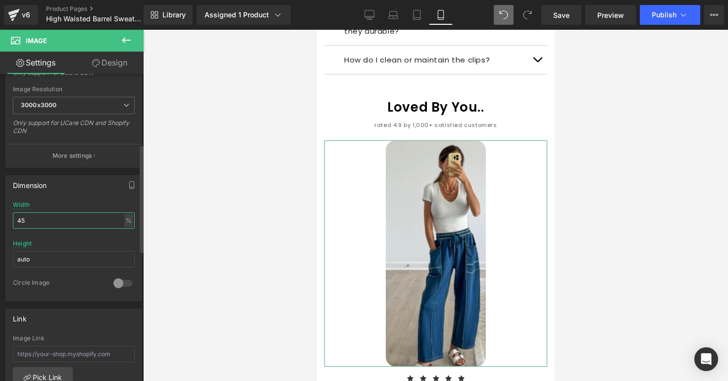
click at [62, 218] on input "45" at bounding box center [74, 220] width 122 height 16
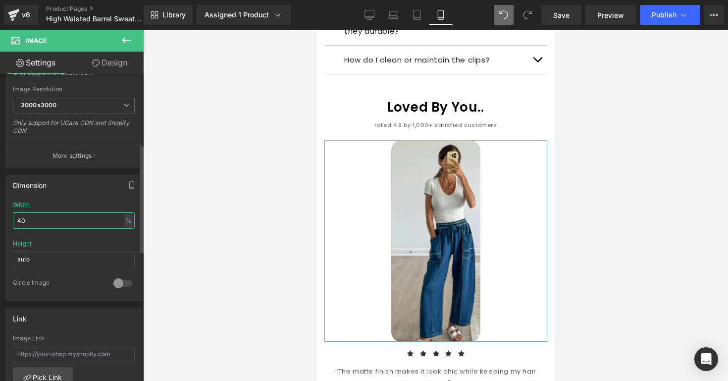
type input "40"
click at [78, 196] on div "Dimension 40% Width 40 % % px auto Height auto 0 Circle Image" at bounding box center [73, 238] width 137 height 126
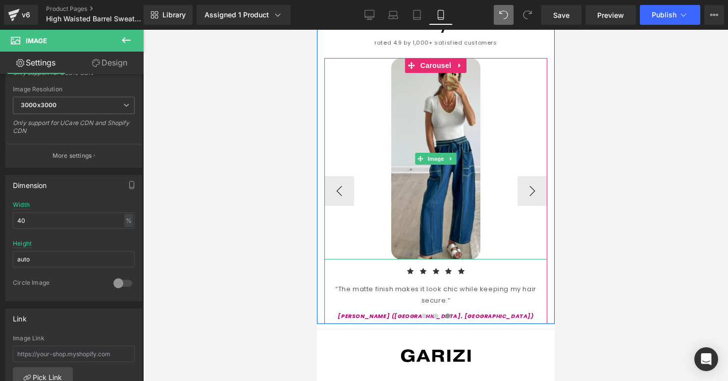
scroll to position [1473, 0]
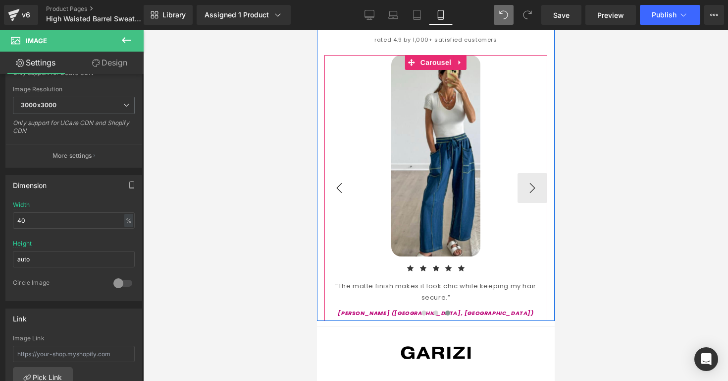
click at [349, 173] on button "‹" at bounding box center [339, 188] width 30 height 30
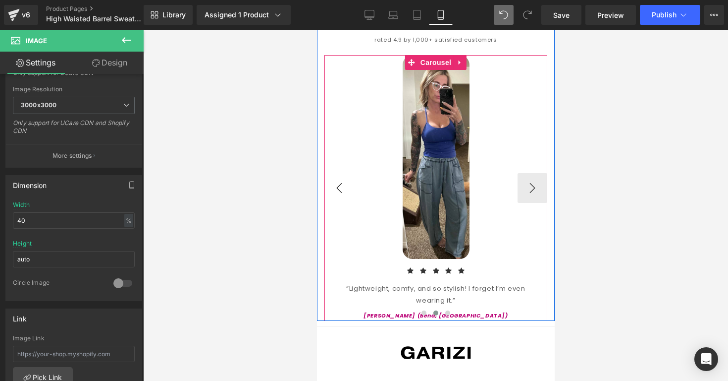
click at [349, 173] on button "‹" at bounding box center [339, 188] width 30 height 30
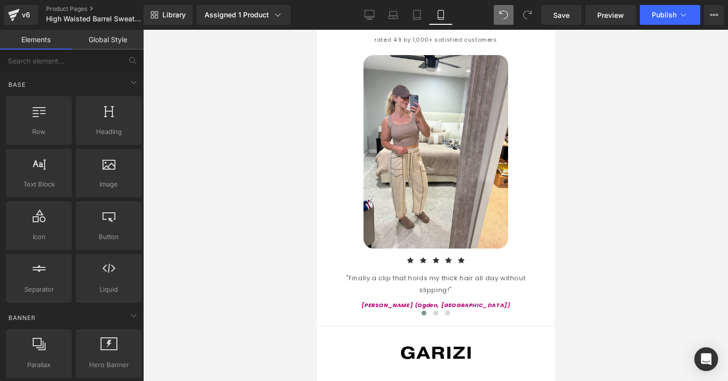
click at [597, 101] on div at bounding box center [435, 205] width 585 height 351
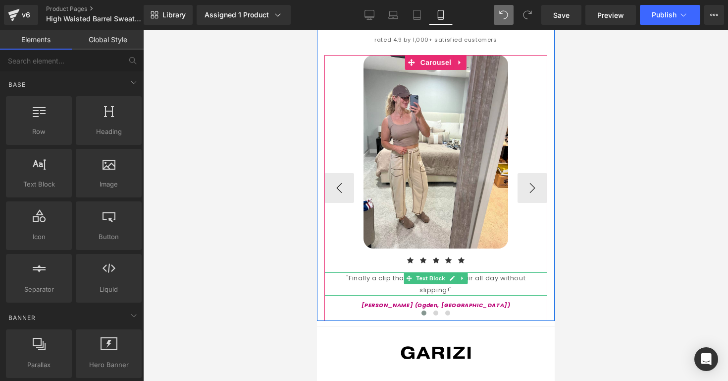
click at [365, 272] on div ""Finally a clip that holds my thick hair all day without slipping!"" at bounding box center [435, 283] width 223 height 23
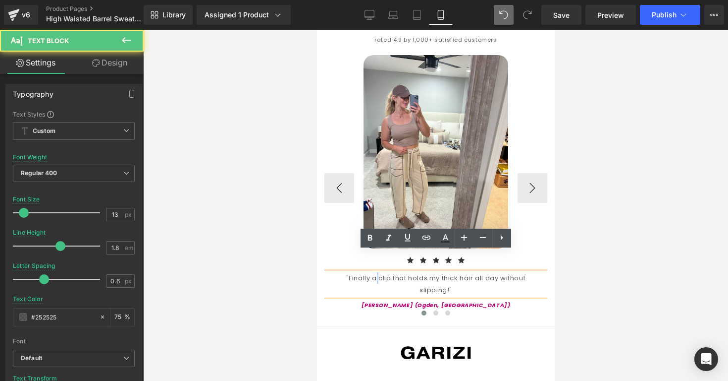
click at [365, 272] on div ""Finally a clip that holds my thick hair all day without slipping!"" at bounding box center [435, 283] width 223 height 23
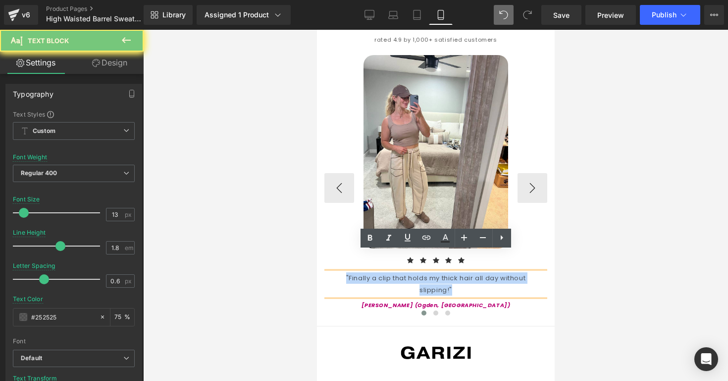
click at [365, 272] on div ""Finally a clip that holds my thick hair all day without slipping!"" at bounding box center [435, 283] width 223 height 23
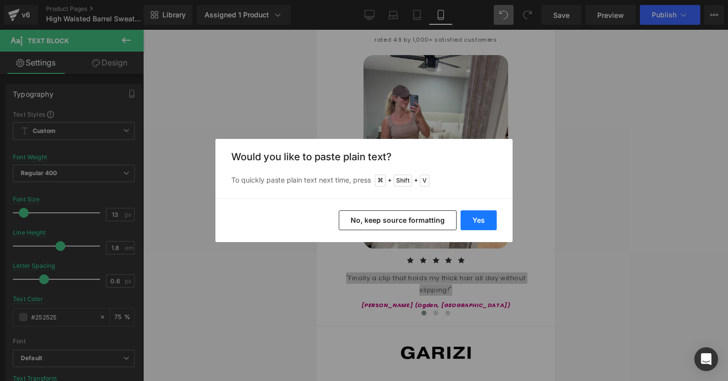
click at [477, 220] on button "Yes" at bounding box center [479, 220] width 36 height 20
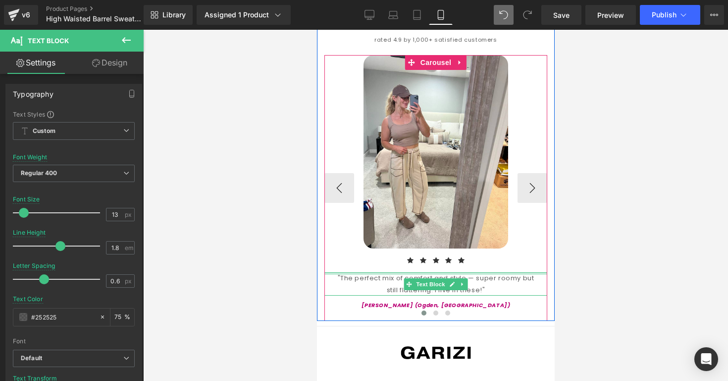
click at [472, 272] on div at bounding box center [435, 273] width 223 height 2
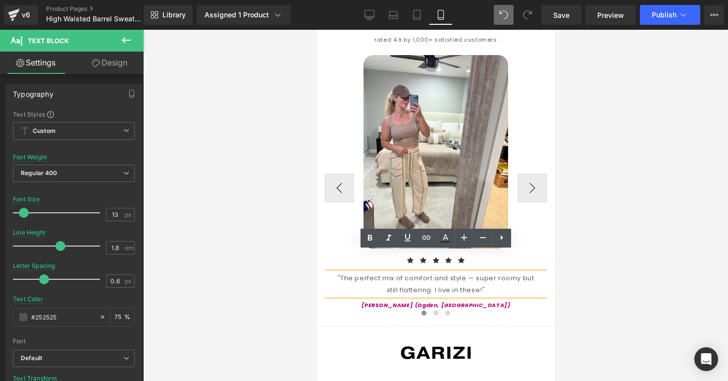
click at [467, 272] on div ""The perfect mix of comfort and style — super roomy but still flattering. I liv…" at bounding box center [435, 283] width 223 height 23
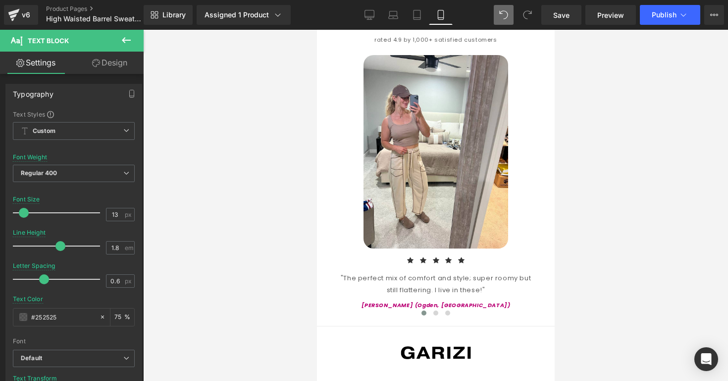
click at [576, 263] on div at bounding box center [435, 205] width 585 height 351
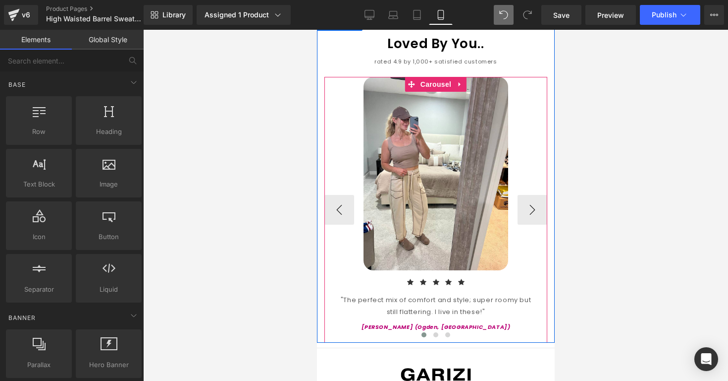
scroll to position [1447, 0]
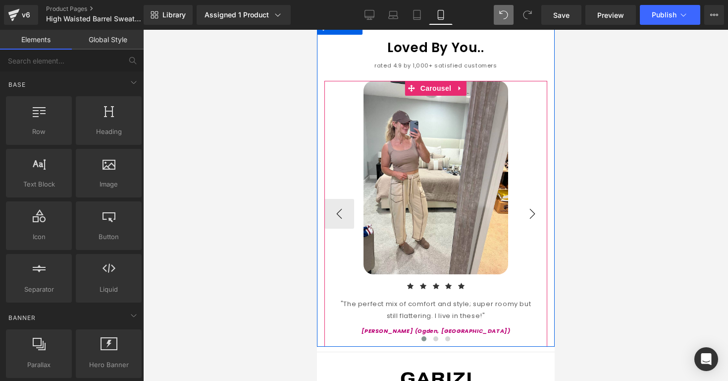
click at [534, 199] on button "›" at bounding box center [532, 214] width 30 height 30
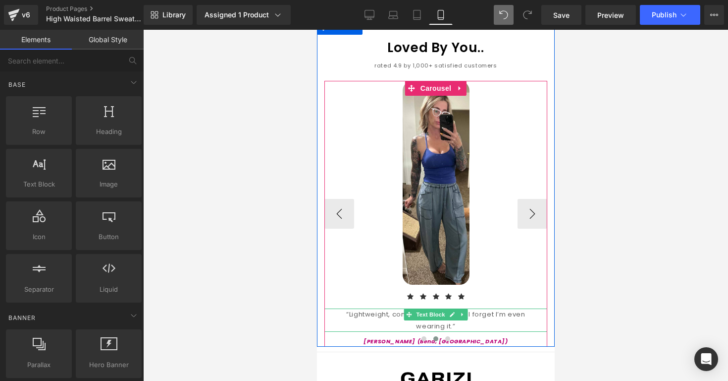
click at [391, 308] on div "“Lightweight, comfy, and so stylish! I forget I’m even wearing it.”" at bounding box center [435, 319] width 223 height 23
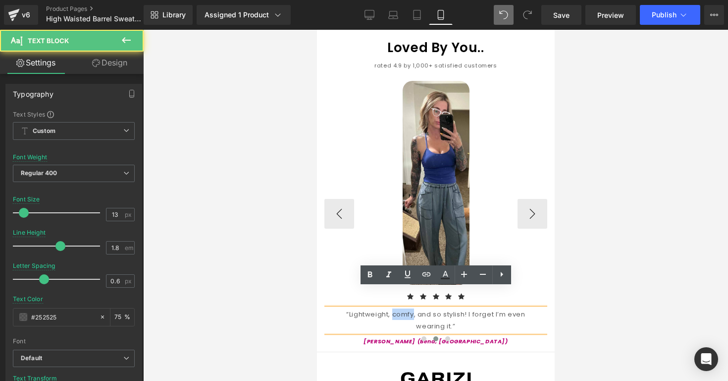
click at [391, 308] on div "“Lightweight, comfy, and so stylish! I forget I’m even wearing it.”" at bounding box center [435, 319] width 223 height 23
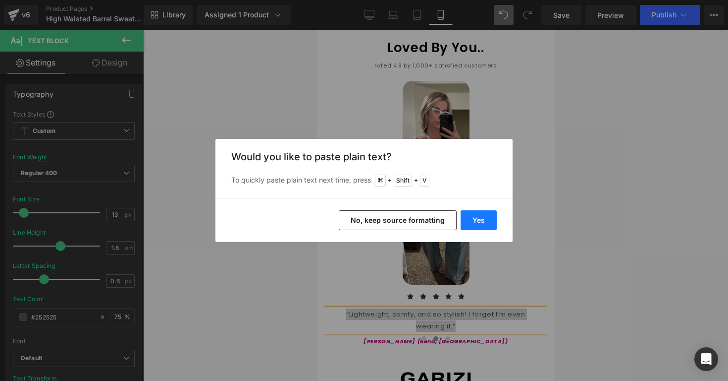
click at [472, 212] on button "Yes" at bounding box center [479, 220] width 36 height 20
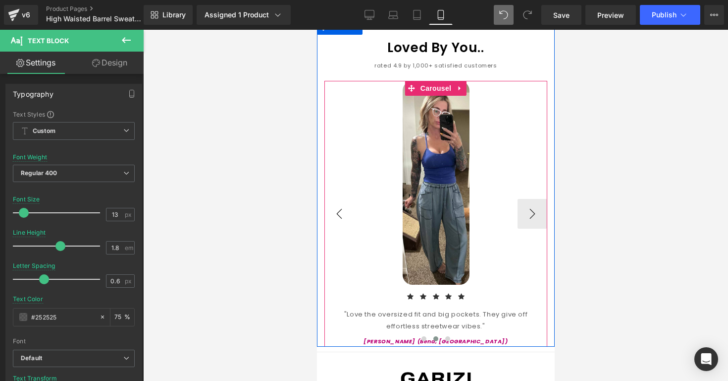
click at [342, 199] on button "‹" at bounding box center [339, 214] width 30 height 30
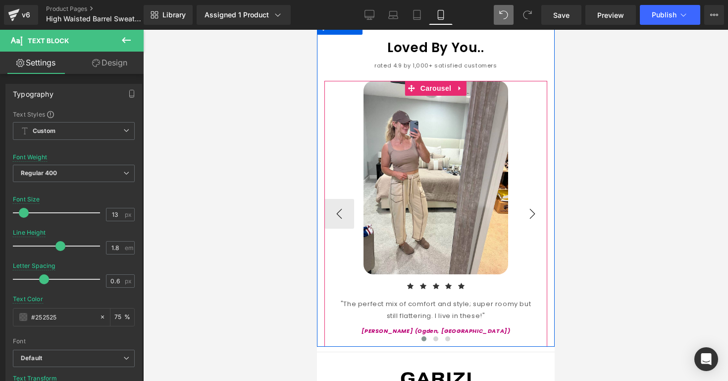
click at [521, 199] on button "›" at bounding box center [532, 214] width 30 height 30
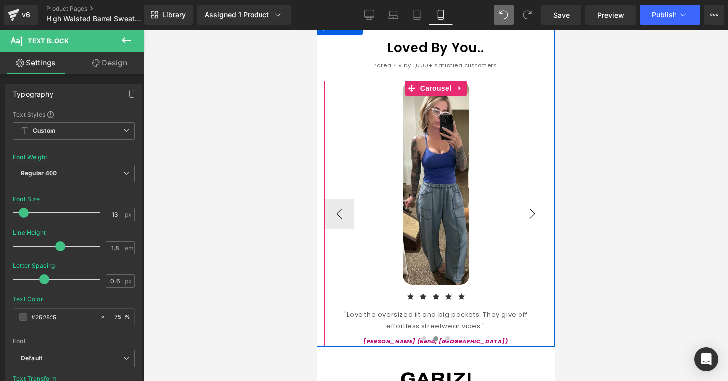
click at [523, 199] on button "›" at bounding box center [532, 214] width 30 height 30
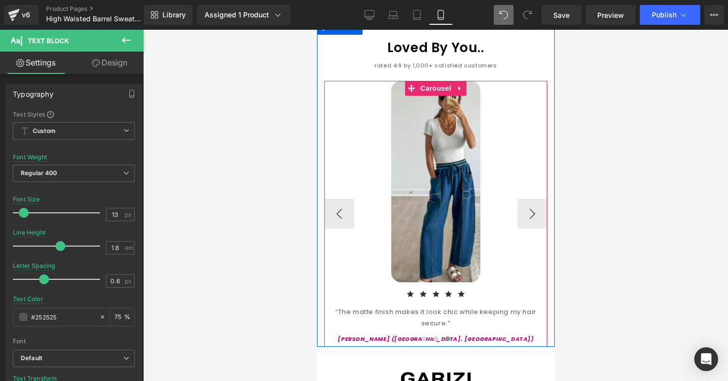
click at [354, 306] on div "“The matte finish makes it look chic while keeping my hair secure.”" at bounding box center [435, 317] width 223 height 23
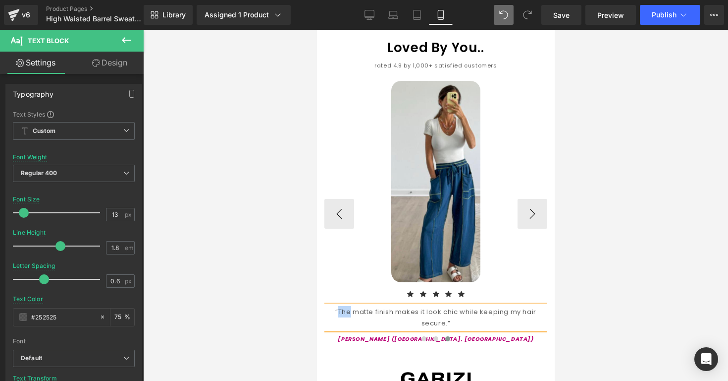
click at [354, 306] on div "“The matte finish makes it look chic while keeping my hair secure.”" at bounding box center [435, 317] width 223 height 23
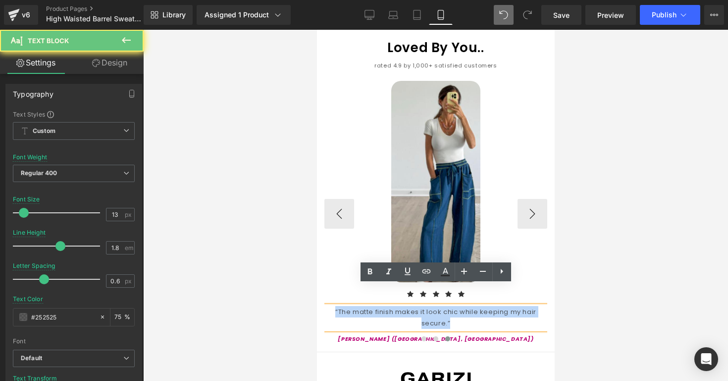
click at [354, 306] on div "“The matte finish makes it look chic while keeping my hair secure.”" at bounding box center [435, 317] width 223 height 23
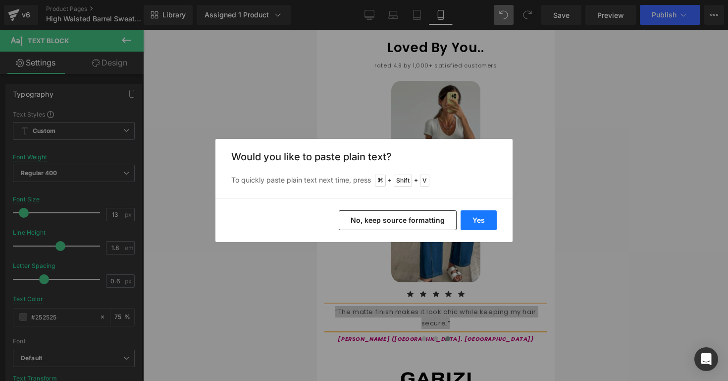
click at [469, 220] on button "Yes" at bounding box center [479, 220] width 36 height 20
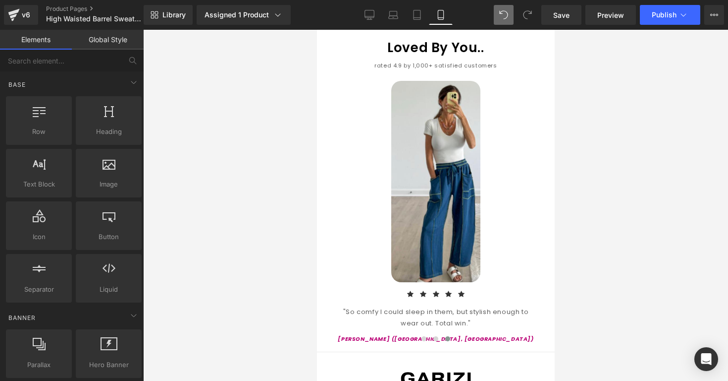
click at [609, 234] on div at bounding box center [435, 205] width 585 height 351
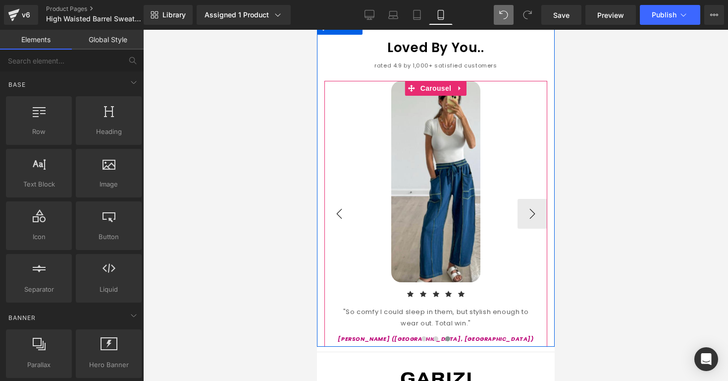
click at [338, 200] on button "‹" at bounding box center [339, 214] width 30 height 30
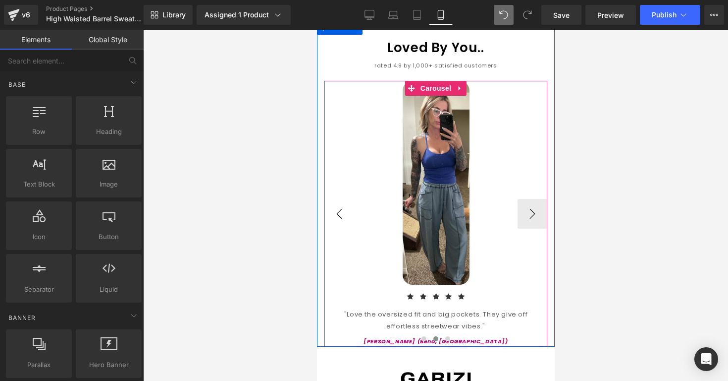
click at [338, 200] on button "‹" at bounding box center [339, 214] width 30 height 30
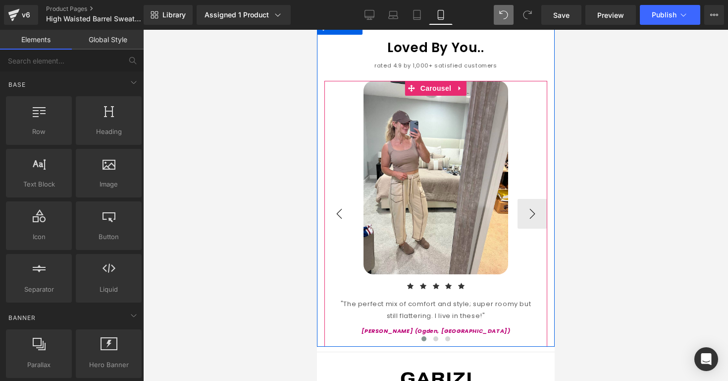
click at [338, 200] on button "‹" at bounding box center [339, 214] width 30 height 30
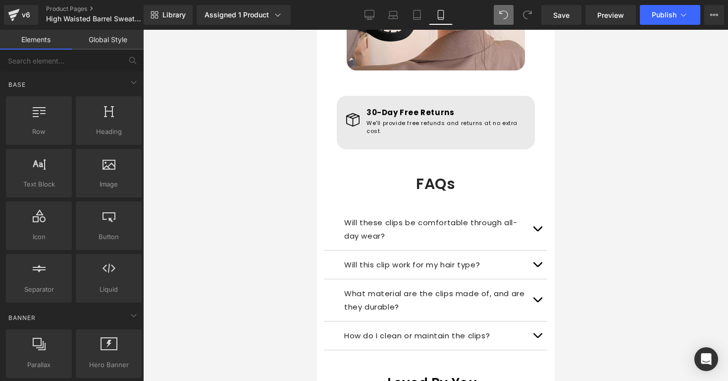
scroll to position [1132, 0]
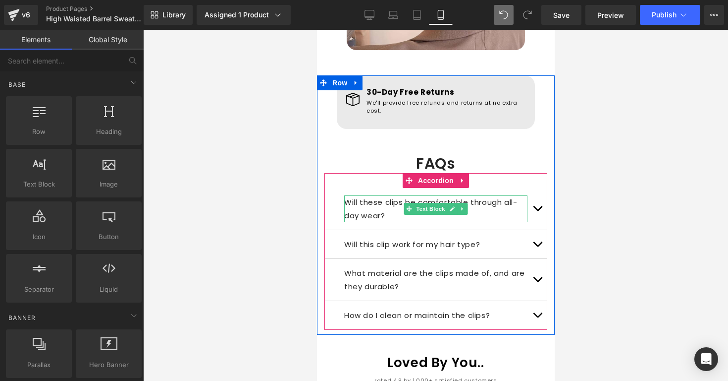
click at [349, 195] on p "Will these clips be comfortable through all-day wear?" at bounding box center [435, 208] width 183 height 27
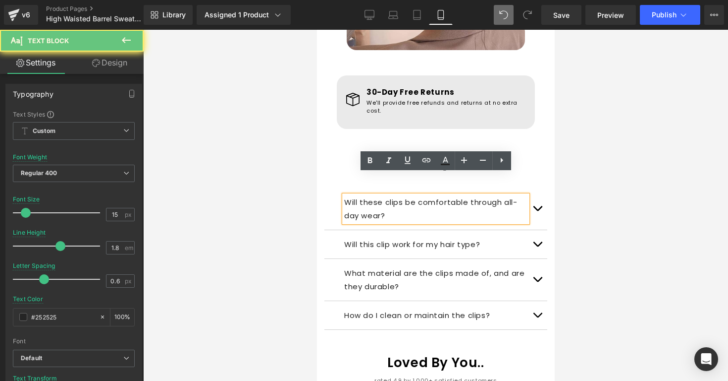
click at [349, 195] on p "Will these clips be comfortable through all-day wear?" at bounding box center [435, 208] width 183 height 27
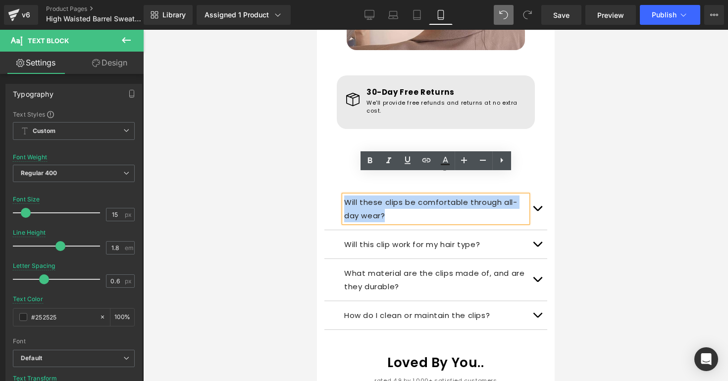
click at [349, 195] on p "Will these clips be comfortable through all-day wear?" at bounding box center [435, 208] width 183 height 27
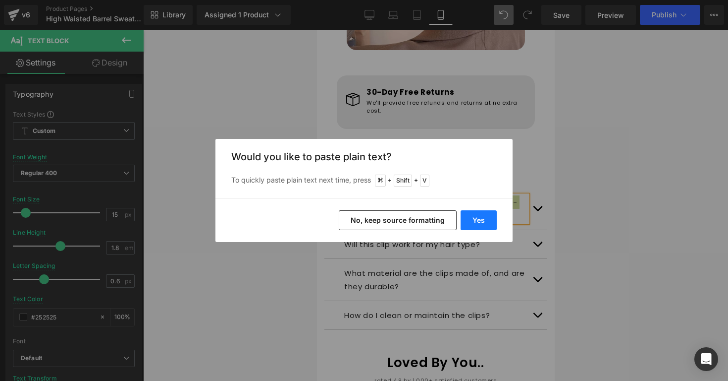
click at [464, 223] on button "Yes" at bounding box center [479, 220] width 36 height 20
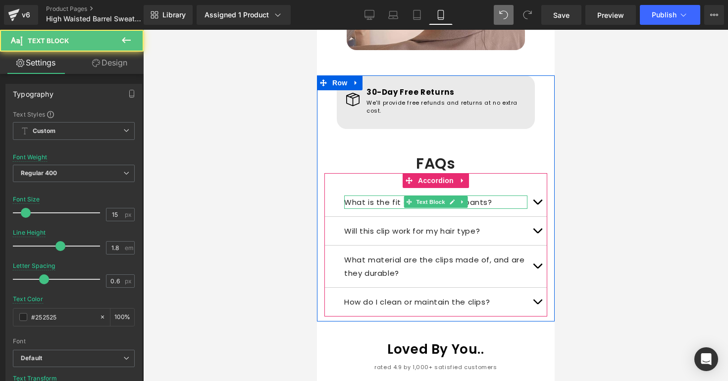
click at [362, 195] on p "What is the fit of these sweatpants?" at bounding box center [435, 201] width 183 height 13
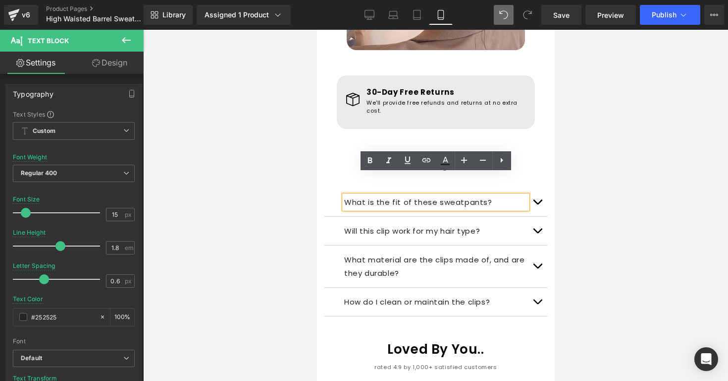
click at [541, 188] on button "button" at bounding box center [537, 202] width 20 height 28
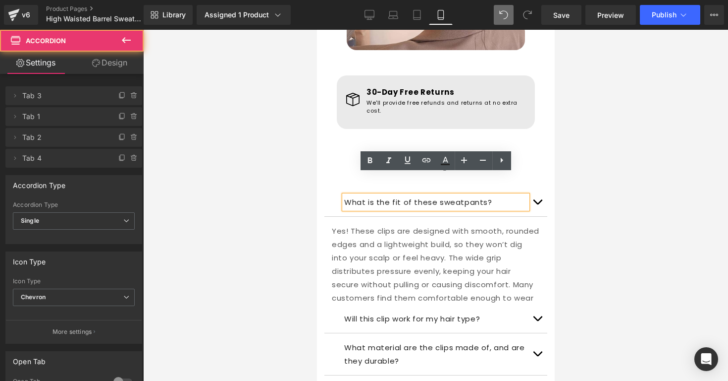
click at [482, 224] on p "Yes! These clips are designed with smooth, rounded edges and a lightweight buil…" at bounding box center [435, 271] width 208 height 94
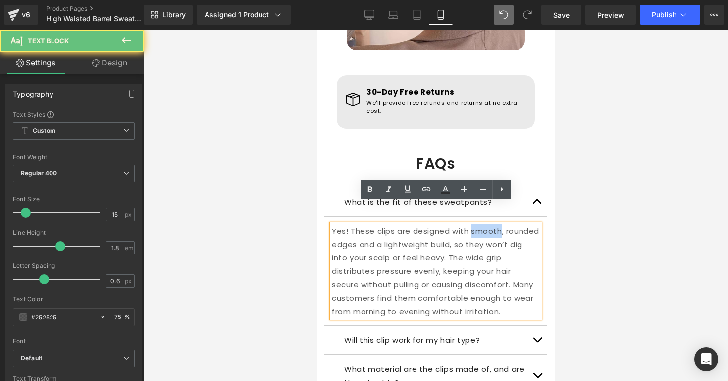
click at [482, 224] on p "Yes! These clips are designed with smooth, rounded edges and a lightweight buil…" at bounding box center [435, 271] width 208 height 94
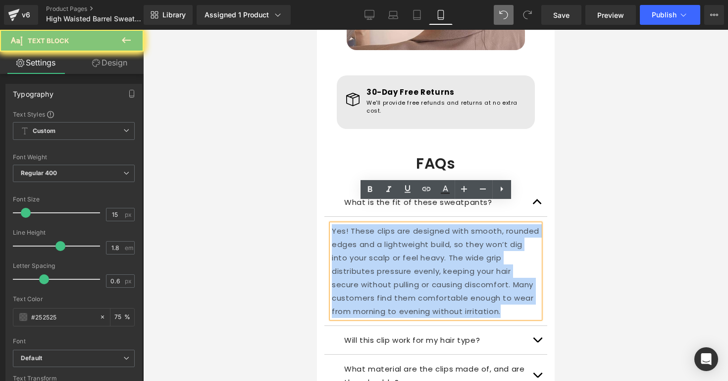
click at [482, 224] on p "Yes! These clips are designed with smooth, rounded edges and a lightweight buil…" at bounding box center [435, 271] width 208 height 94
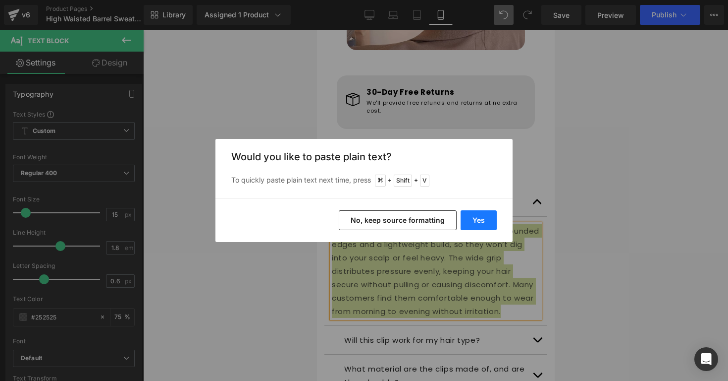
click at [485, 219] on button "Yes" at bounding box center [479, 220] width 36 height 20
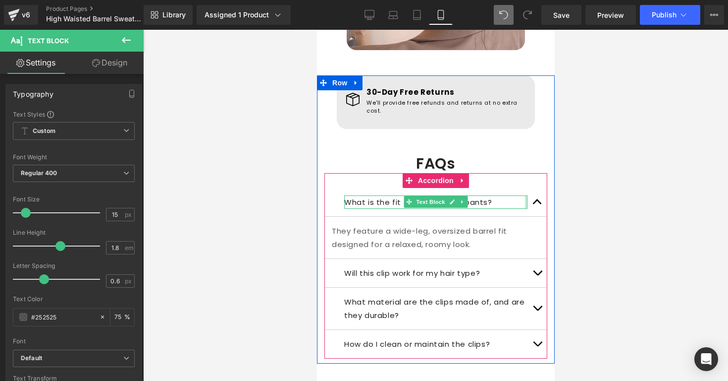
click at [534, 188] on button "button" at bounding box center [537, 202] width 20 height 28
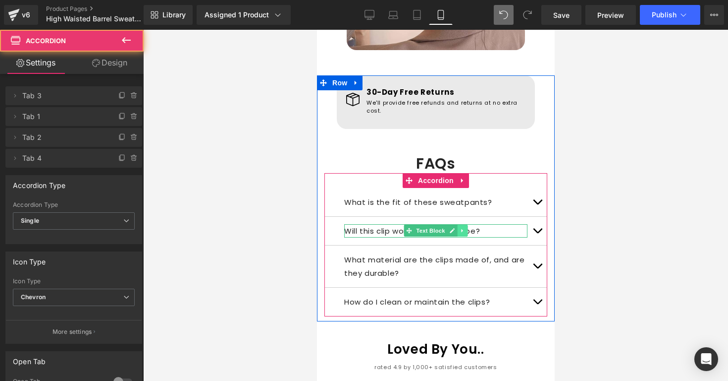
click at [464, 227] on icon at bounding box center [461, 230] width 5 height 6
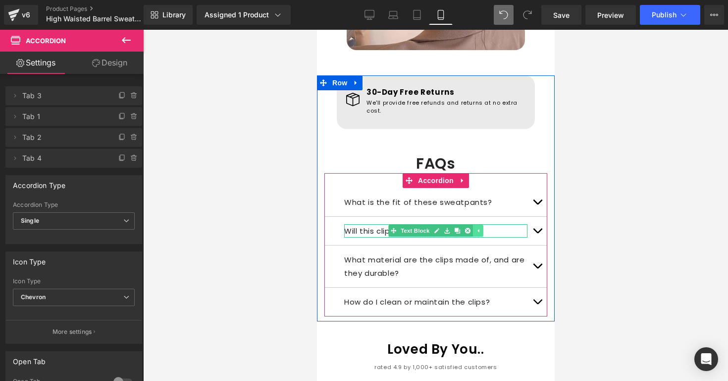
click at [464, 224] on link at bounding box center [467, 230] width 10 height 12
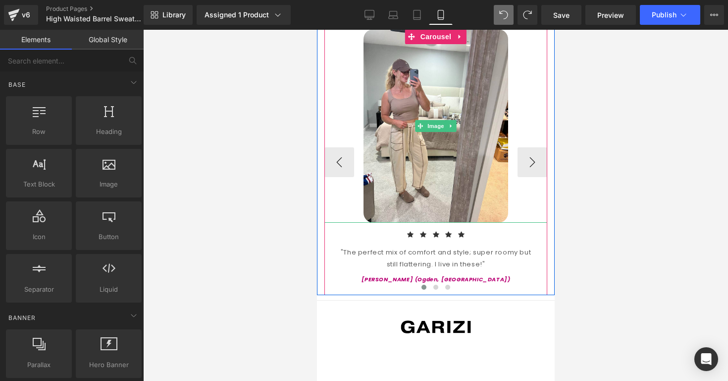
scroll to position [1469, 0]
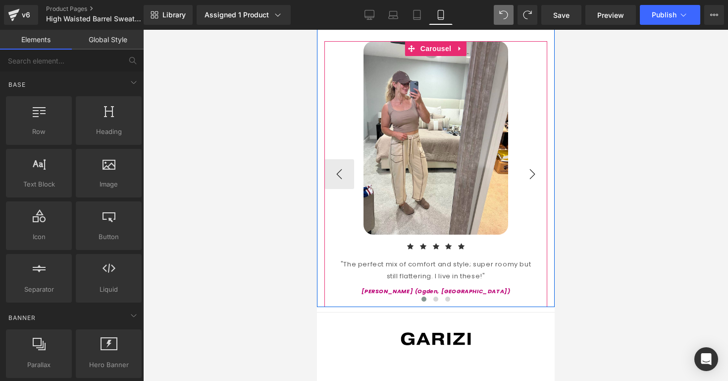
click at [522, 159] on button "›" at bounding box center [532, 174] width 30 height 30
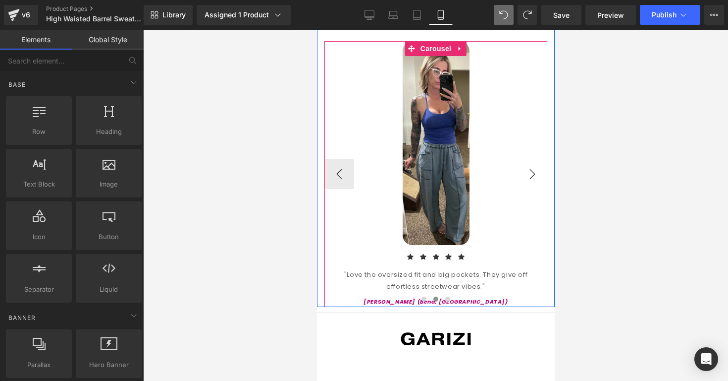
click at [528, 159] on button "›" at bounding box center [532, 174] width 30 height 30
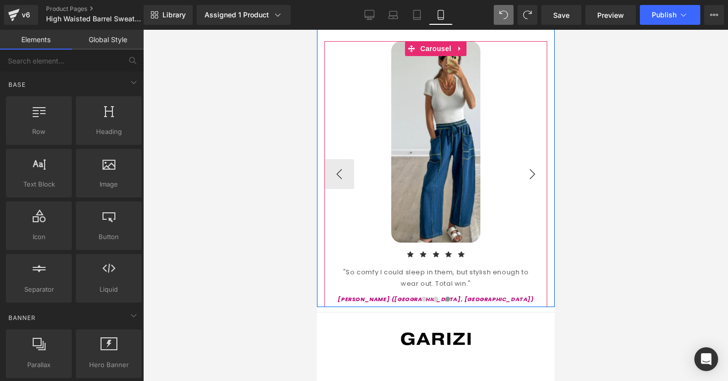
click at [528, 159] on button "›" at bounding box center [532, 174] width 30 height 30
click at [347, 159] on button "‹" at bounding box center [339, 174] width 30 height 30
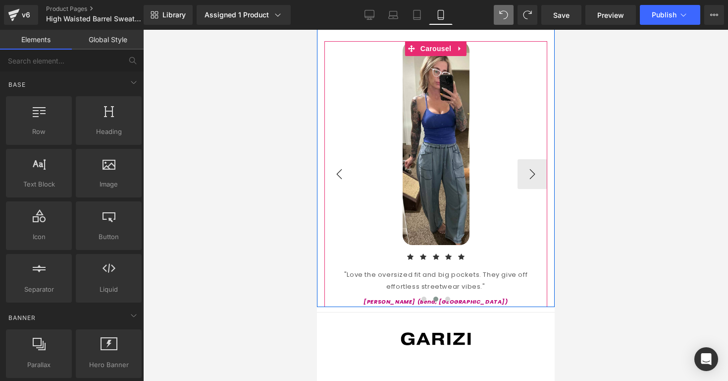
click at [347, 159] on button "‹" at bounding box center [339, 174] width 30 height 30
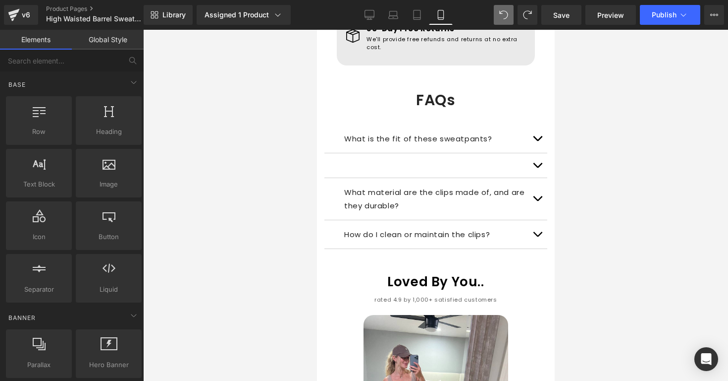
scroll to position [1187, 0]
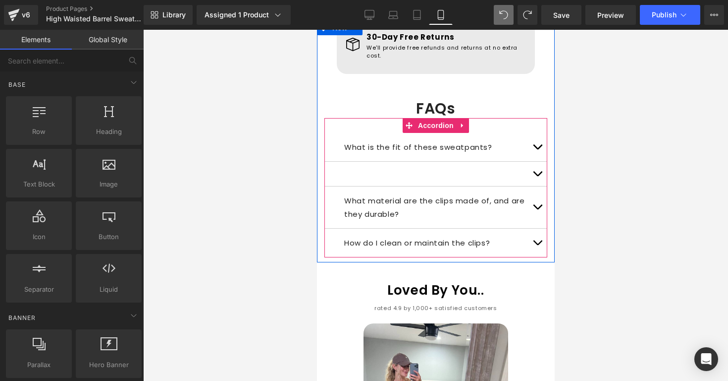
click at [538, 133] on button "button" at bounding box center [537, 147] width 20 height 28
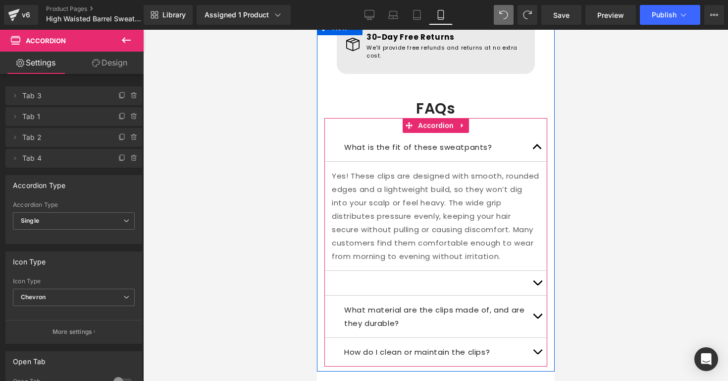
click at [362, 169] on p "Yes! These clips are designed with smooth, rounded edges and a lightweight buil…" at bounding box center [435, 216] width 208 height 94
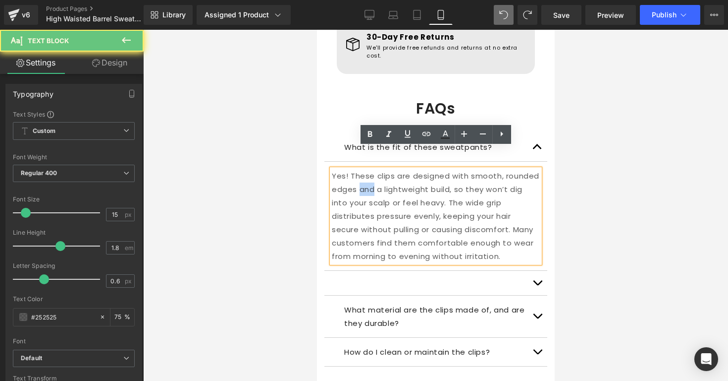
click at [362, 169] on p "Yes! These clips are designed with smooth, rounded edges and a lightweight buil…" at bounding box center [435, 216] width 208 height 94
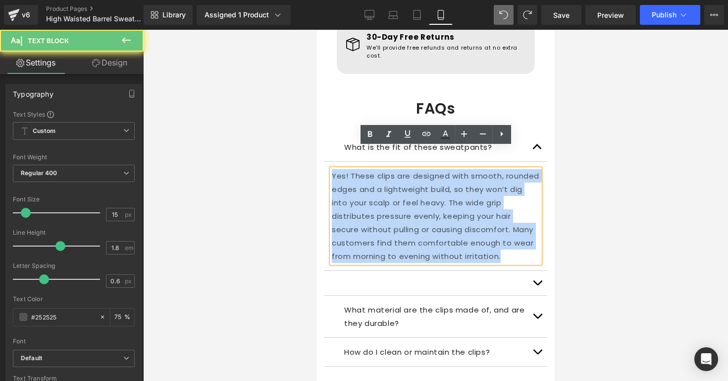
click at [362, 169] on p "Yes! These clips are designed with smooth, rounded edges and a lightweight buil…" at bounding box center [435, 216] width 208 height 94
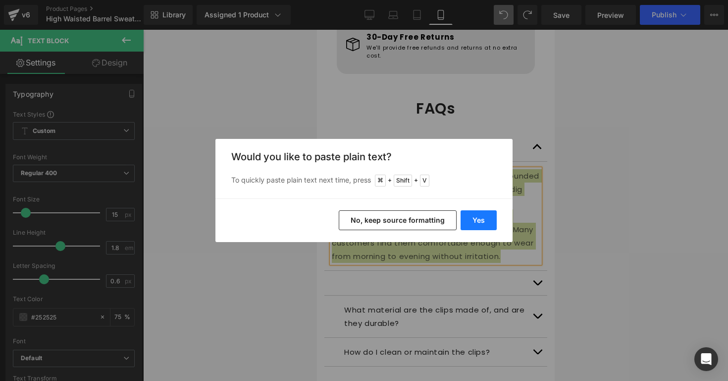
click at [469, 216] on button "Yes" at bounding box center [479, 220] width 36 height 20
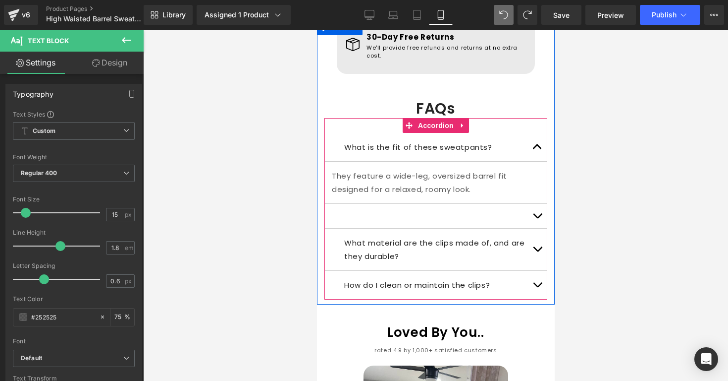
click at [359, 204] on div at bounding box center [435, 216] width 223 height 25
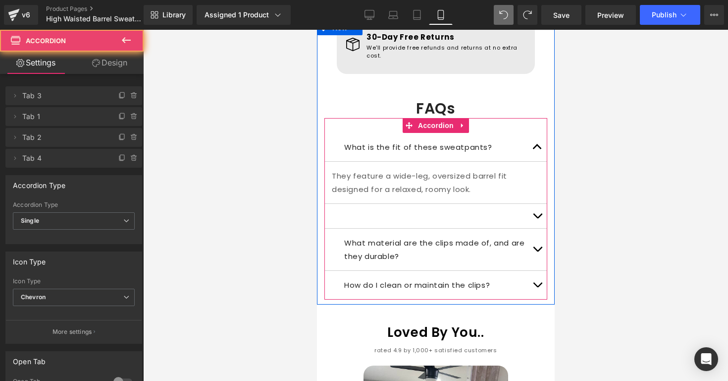
click at [393, 204] on div at bounding box center [435, 216] width 223 height 25
click at [372, 204] on div at bounding box center [435, 216] width 223 height 25
click at [417, 204] on div at bounding box center [435, 216] width 223 height 25
click at [533, 133] on button "button" at bounding box center [537, 147] width 20 height 28
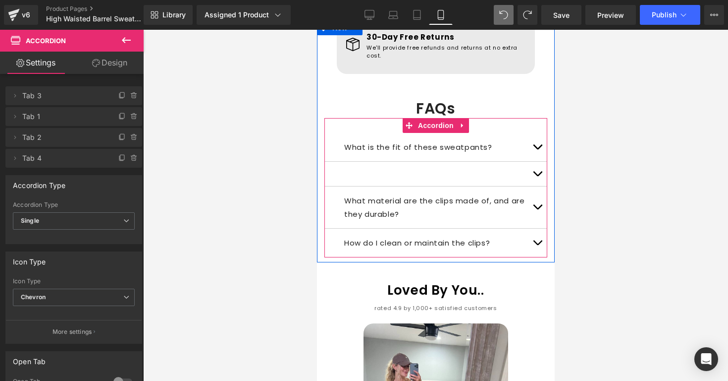
click at [367, 133] on div "What is the fit of these sweatpants? Text Block" at bounding box center [435, 147] width 223 height 29
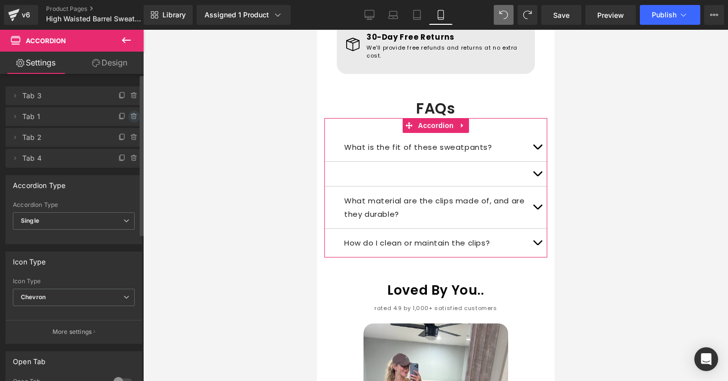
click at [130, 116] on icon at bounding box center [134, 116] width 8 height 8
click at [127, 116] on button "Delete" at bounding box center [123, 116] width 31 height 13
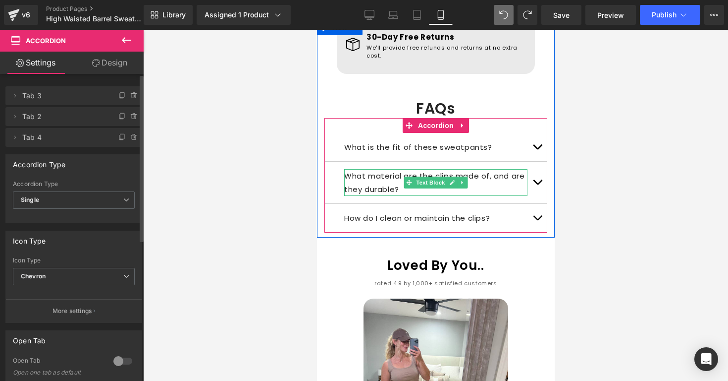
click at [384, 169] on p "What material are the clips made of, and are they durable?" at bounding box center [435, 182] width 183 height 27
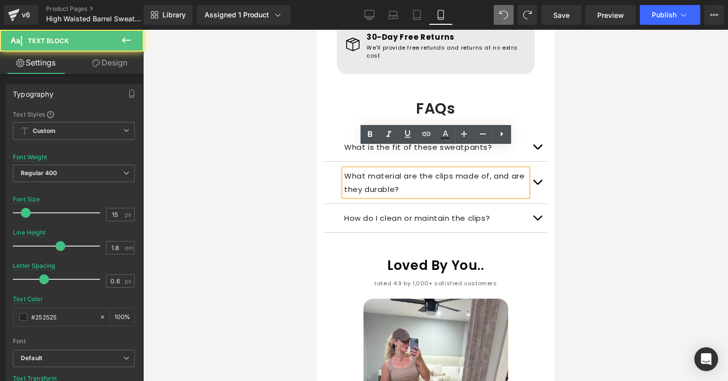
click at [384, 169] on p "What material are the clips made of, and are they durable?" at bounding box center [435, 182] width 183 height 27
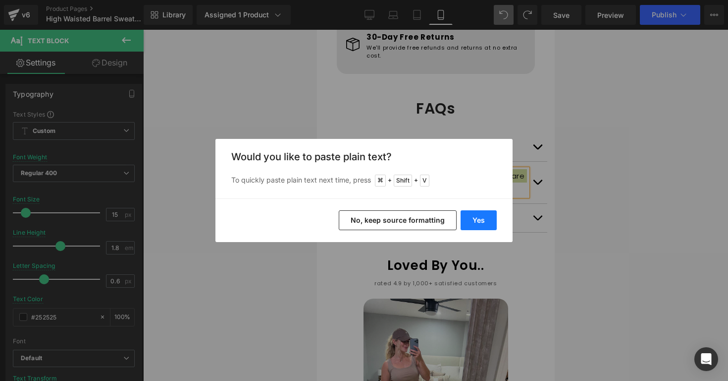
click at [469, 223] on button "Yes" at bounding box center [479, 220] width 36 height 20
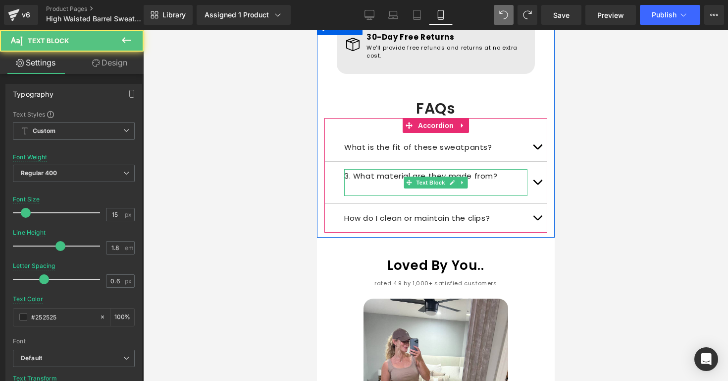
click at [352, 169] on p "3. What material are they made from?" at bounding box center [435, 175] width 183 height 13
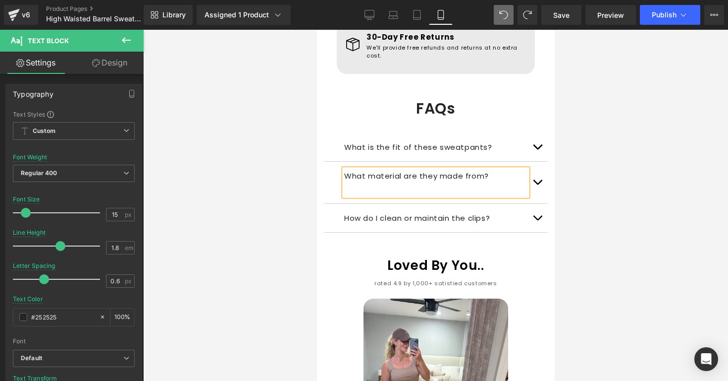
click at [375, 182] on p at bounding box center [435, 188] width 183 height 13
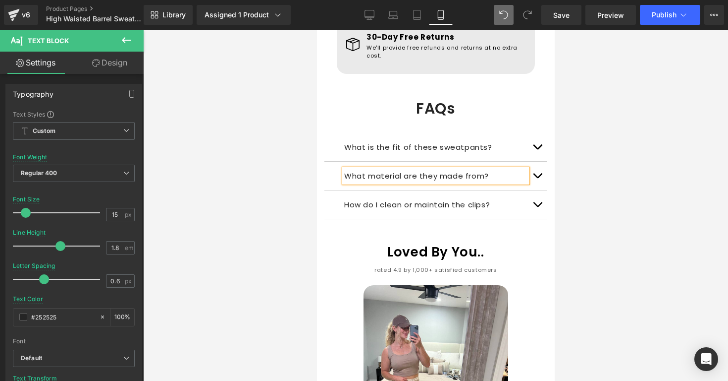
click at [542, 162] on button "button" at bounding box center [537, 176] width 20 height 28
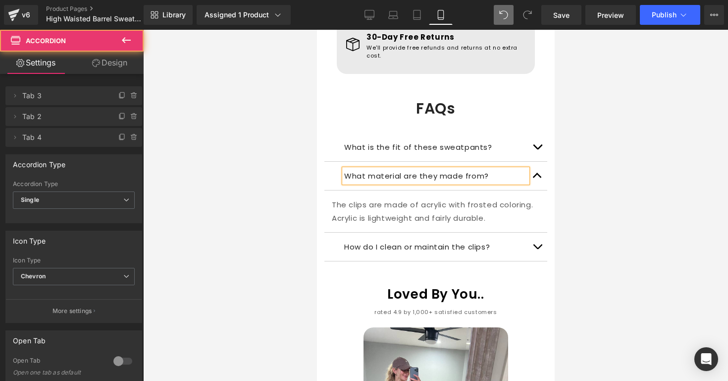
click at [486, 198] on p "The clips are made of acrylic with frosted coloring. Acrylic is lightweight and…" at bounding box center [435, 211] width 208 height 27
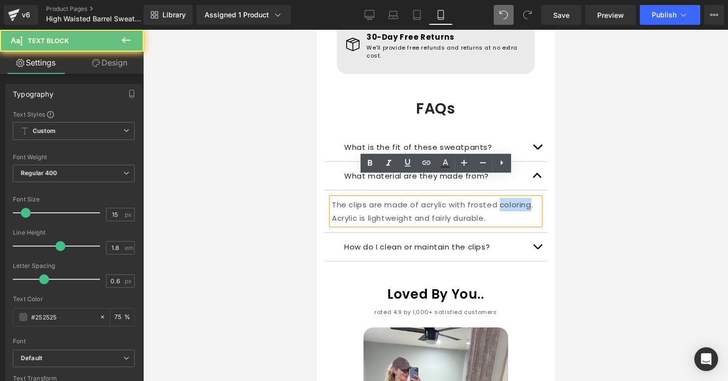
click at [486, 198] on p "The clips are made of acrylic with frosted coloring. Acrylic is lightweight and…" at bounding box center [435, 211] width 208 height 27
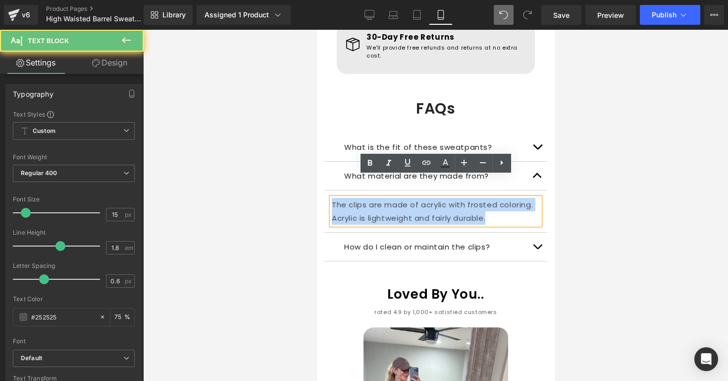
click at [486, 198] on p "The clips are made of acrylic with frosted coloring. Acrylic is lightweight and…" at bounding box center [435, 211] width 208 height 27
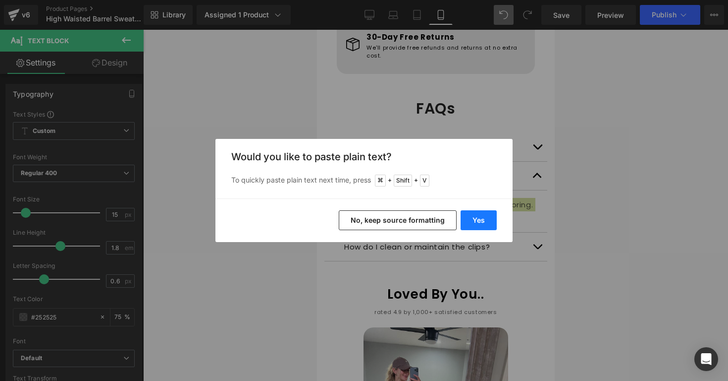
click at [485, 216] on button "Yes" at bounding box center [479, 220] width 36 height 20
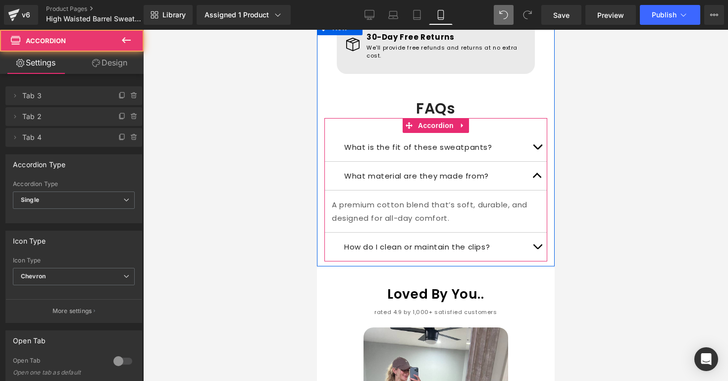
click at [538, 165] on button "button" at bounding box center [537, 176] width 20 height 28
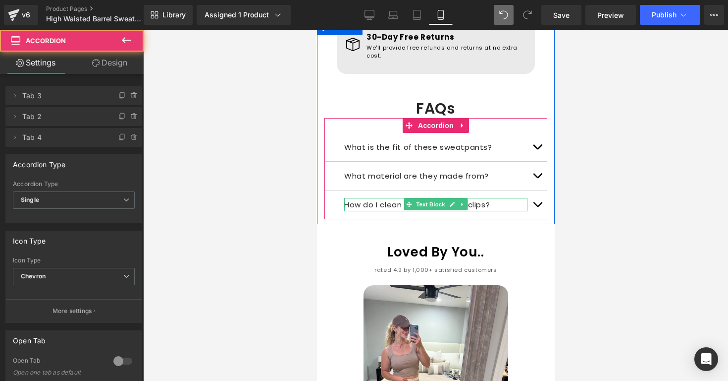
click at [474, 198] on p "How do I clean or maintain the clips?" at bounding box center [435, 204] width 183 height 13
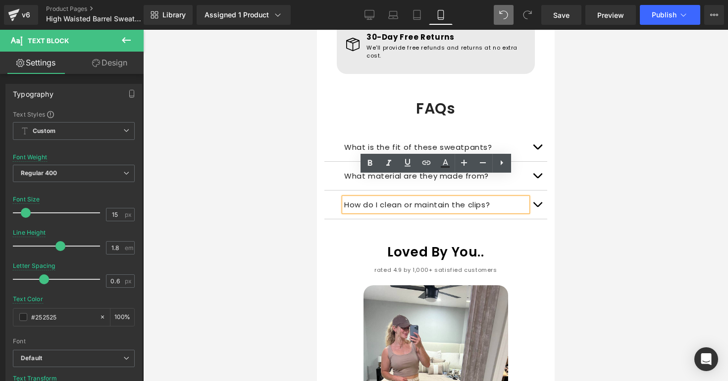
click at [482, 198] on p "How do I clean or maintain the clips?" at bounding box center [435, 204] width 183 height 13
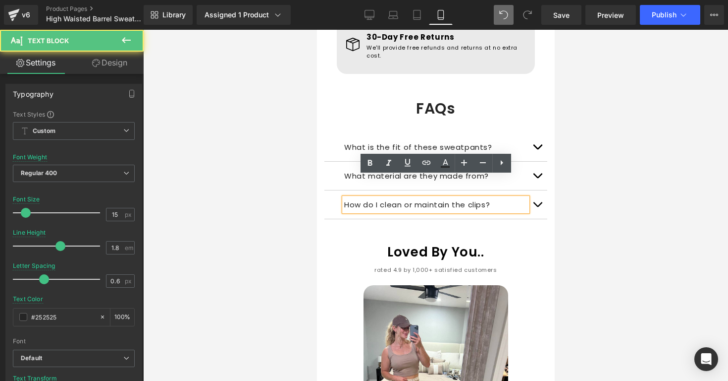
click at [482, 198] on p "How do I clean or maintain the clips?" at bounding box center [435, 204] width 183 height 13
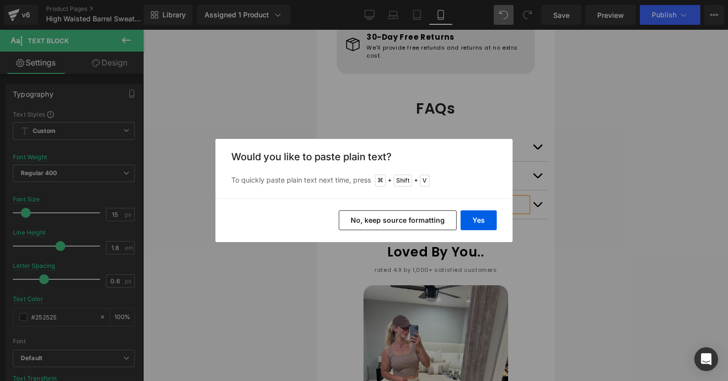
click at [478, 210] on div "Yes No, keep source formatting" at bounding box center [364, 220] width 297 height 44
click at [476, 215] on button "Yes" at bounding box center [479, 220] width 36 height 20
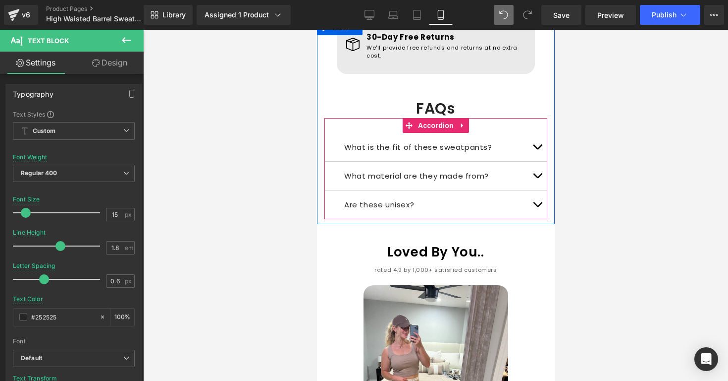
click at [537, 207] on span "button" at bounding box center [537, 207] width 0 height 0
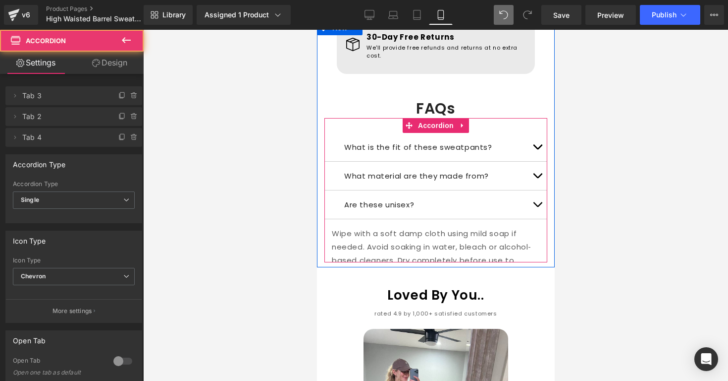
click at [452, 226] on p "Wipe with a soft damp cloth using mild soap if needed. Avoid soaking in water, …" at bounding box center [435, 253] width 208 height 54
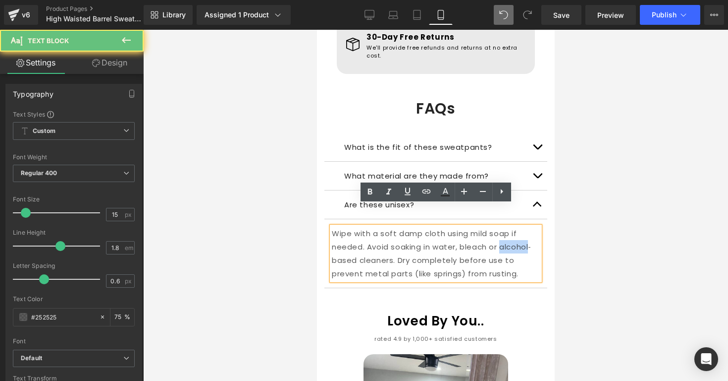
click at [452, 226] on p "Wipe with a soft damp cloth using mild soap if needed. Avoid soaking in water, …" at bounding box center [435, 253] width 208 height 54
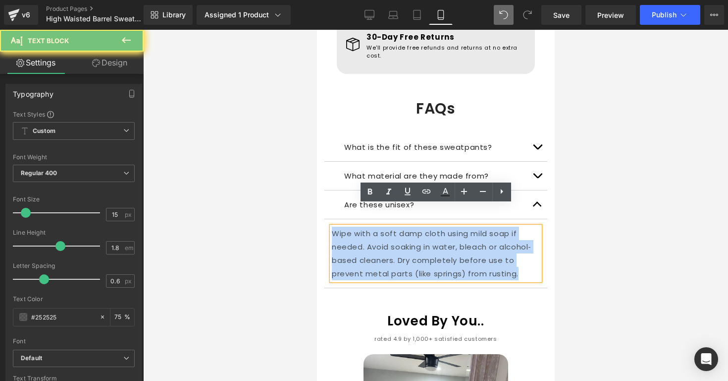
click at [452, 226] on p "Wipe with a soft damp cloth using mild soap if needed. Avoid soaking in water, …" at bounding box center [435, 253] width 208 height 54
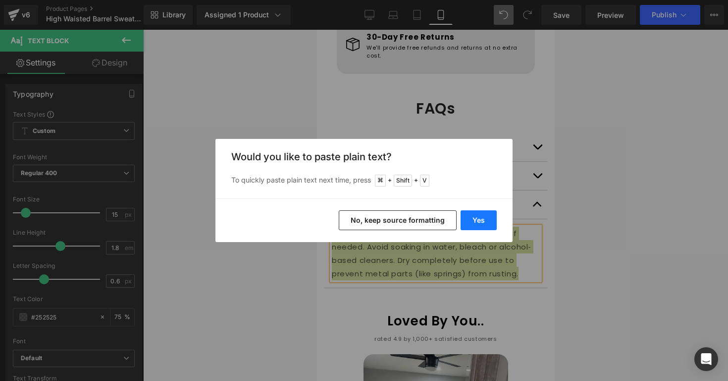
click at [466, 217] on button "Yes" at bounding box center [479, 220] width 36 height 20
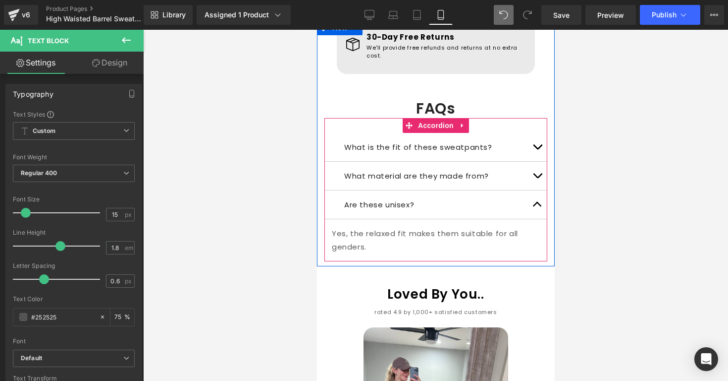
click at [540, 190] on button "button" at bounding box center [537, 204] width 20 height 28
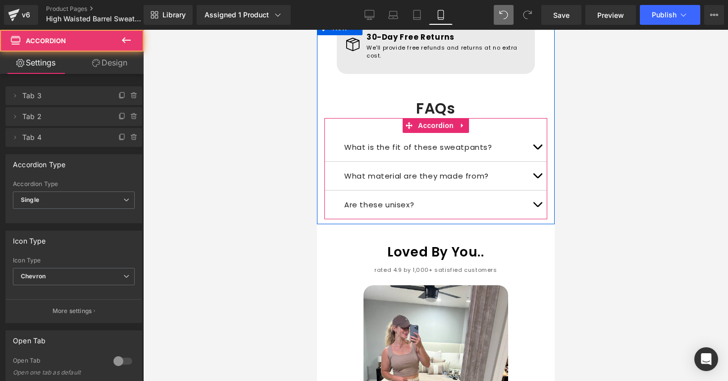
click at [509, 140] on p "What is the fit of these sweatpants?" at bounding box center [435, 146] width 183 height 13
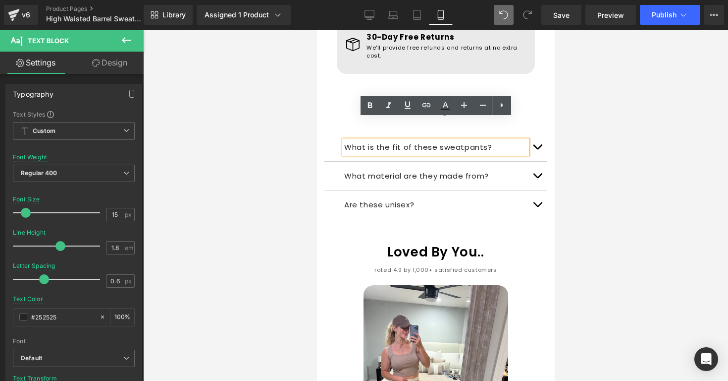
click at [539, 99] on h1 "FAQs" at bounding box center [435, 108] width 223 height 19
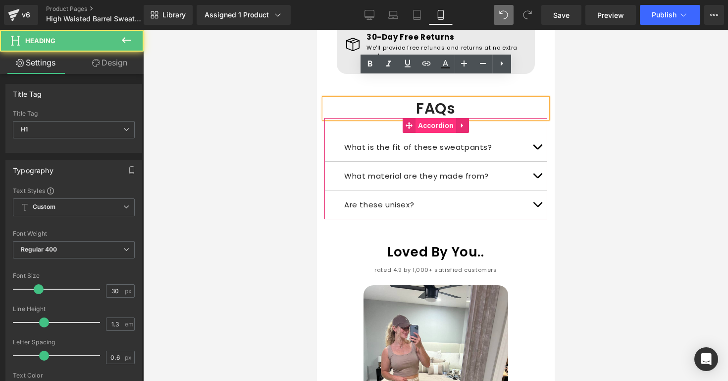
click at [438, 118] on span "Accordion" at bounding box center [435, 125] width 41 height 15
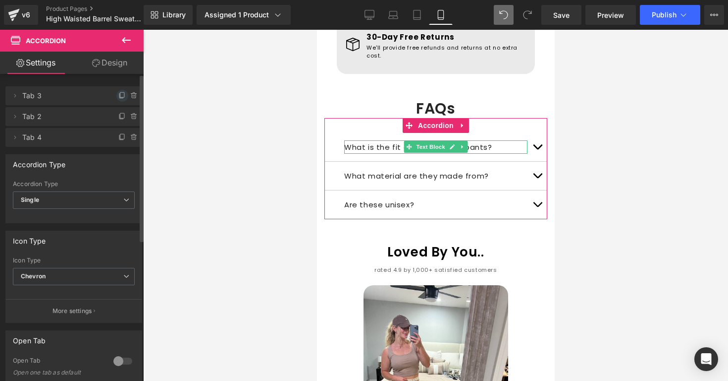
click at [119, 98] on icon at bounding box center [121, 96] width 4 height 4
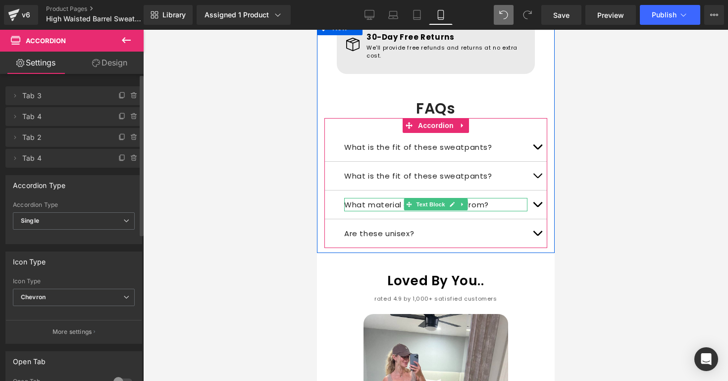
click at [497, 198] on p "What material are they made from?" at bounding box center [435, 204] width 183 height 13
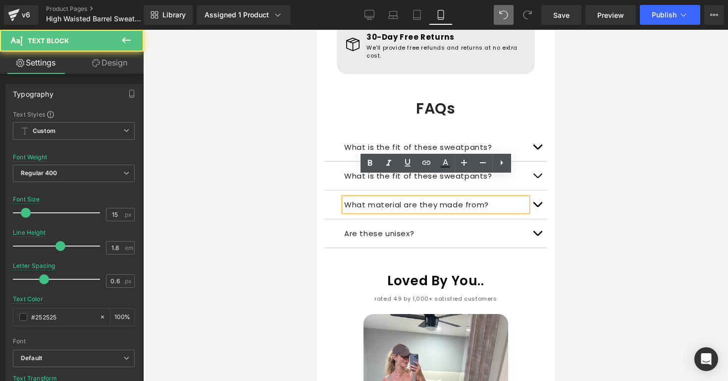
click at [523, 198] on p "What material are they made from?" at bounding box center [435, 204] width 183 height 13
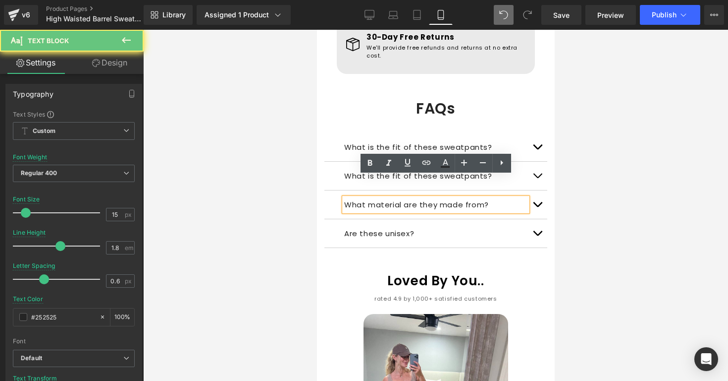
click at [536, 190] on button "button" at bounding box center [537, 204] width 20 height 28
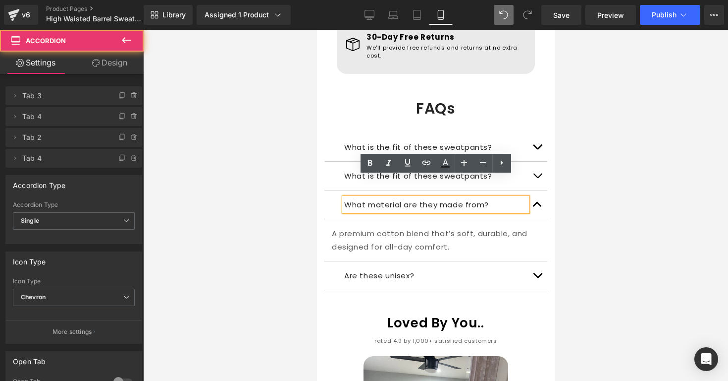
click at [537, 207] on span "button" at bounding box center [537, 207] width 0 height 0
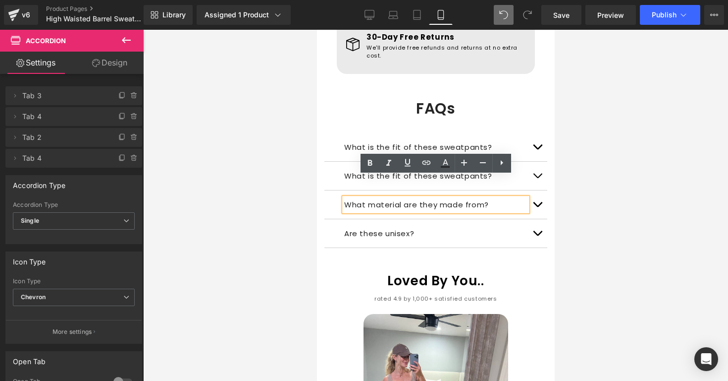
click at [375, 198] on p "What material are they made from?" at bounding box center [435, 204] width 183 height 13
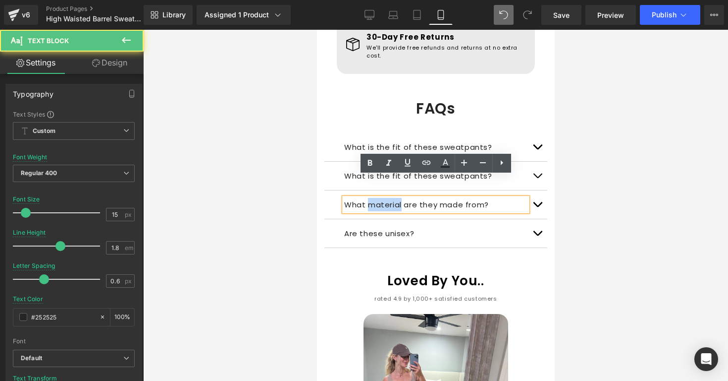
click at [375, 198] on p "What material are they made from?" at bounding box center [435, 204] width 183 height 13
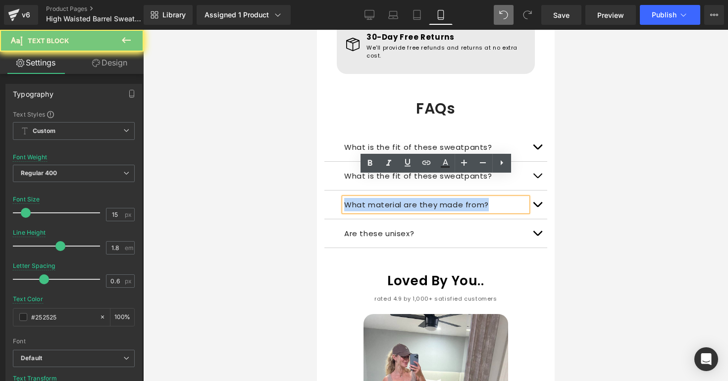
click at [375, 198] on p "What material are they made from?" at bounding box center [435, 204] width 183 height 13
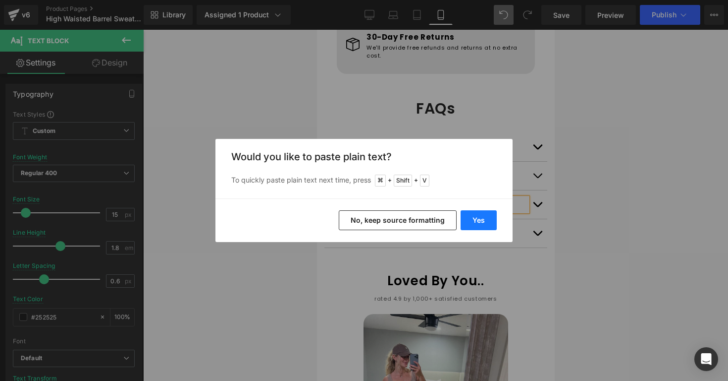
click at [470, 212] on button "Yes" at bounding box center [479, 220] width 36 height 20
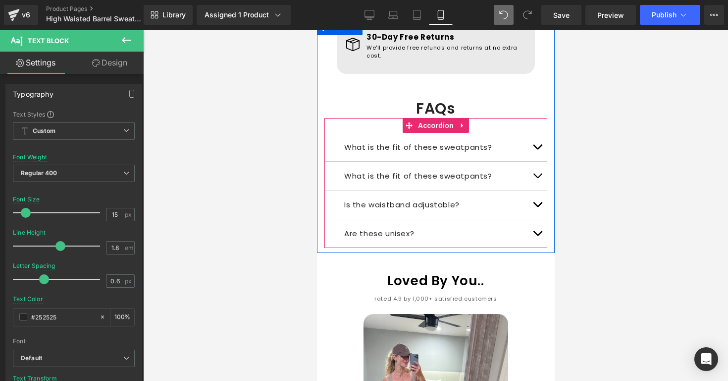
click at [536, 190] on button "button" at bounding box center [537, 204] width 20 height 28
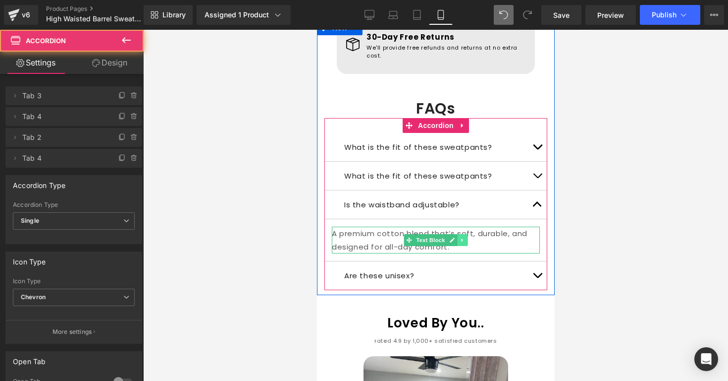
click at [463, 237] on icon at bounding box center [461, 240] width 5 height 6
click at [317, 30] on link at bounding box center [317, 30] width 0 height 0
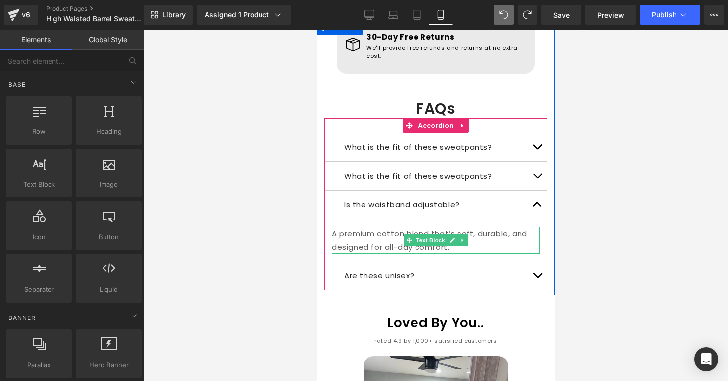
click at [500, 226] on p "A premium cotton blend that’s soft, durable, and designed for all-day comfort." at bounding box center [435, 239] width 208 height 27
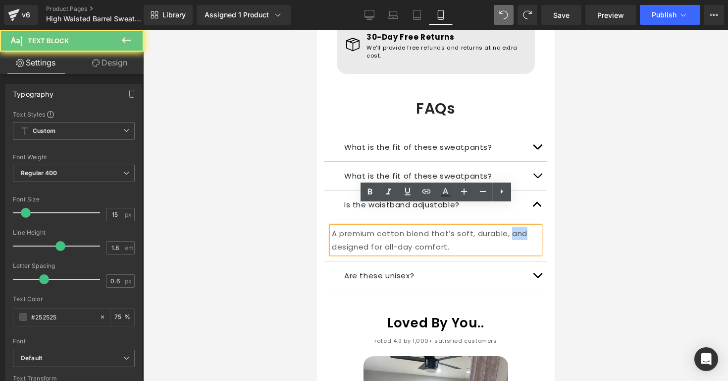
click at [500, 226] on p "A premium cotton blend that’s soft, durable, and designed for all-day comfort." at bounding box center [435, 239] width 208 height 27
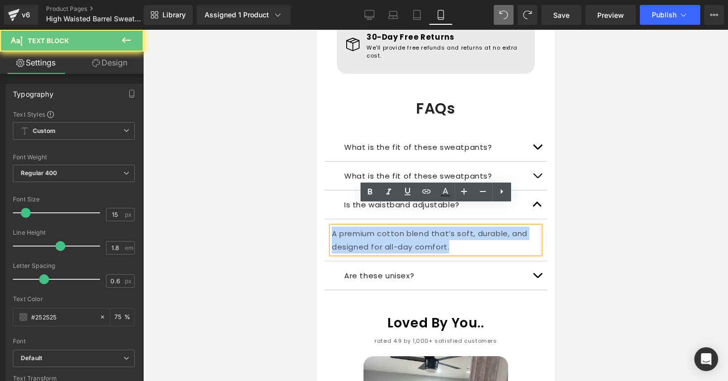
click at [500, 226] on p "A premium cotton blend that’s soft, durable, and designed for all-day comfort." at bounding box center [435, 239] width 208 height 27
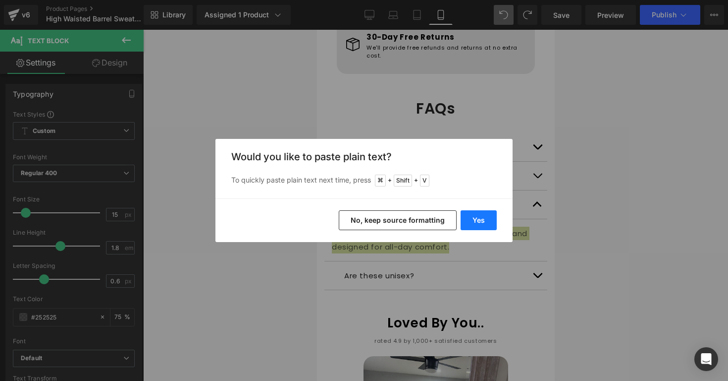
click at [487, 220] on button "Yes" at bounding box center [479, 220] width 36 height 20
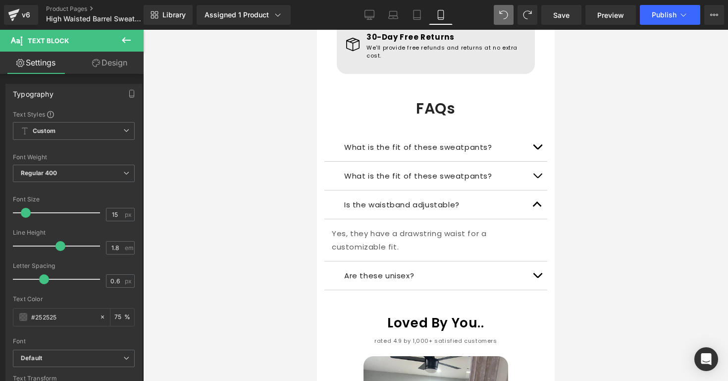
click at [575, 188] on div at bounding box center [435, 205] width 585 height 351
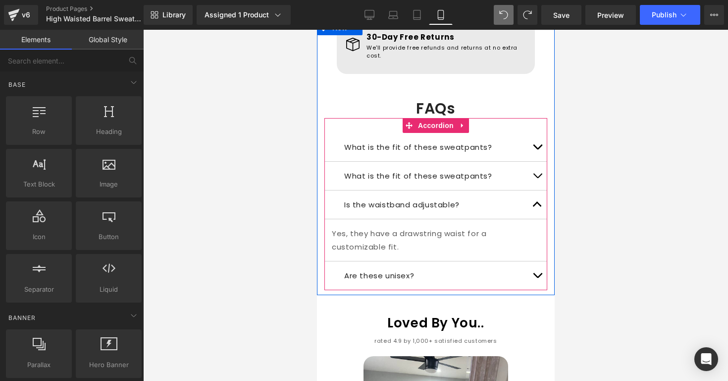
click at [533, 261] on button "button" at bounding box center [537, 275] width 20 height 28
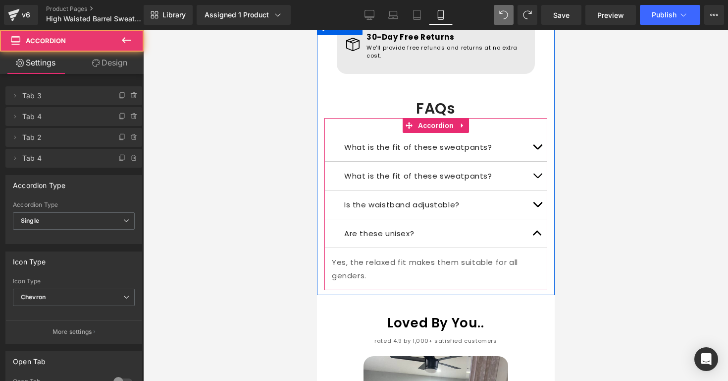
click at [537, 235] on span "button" at bounding box center [537, 235] width 0 height 0
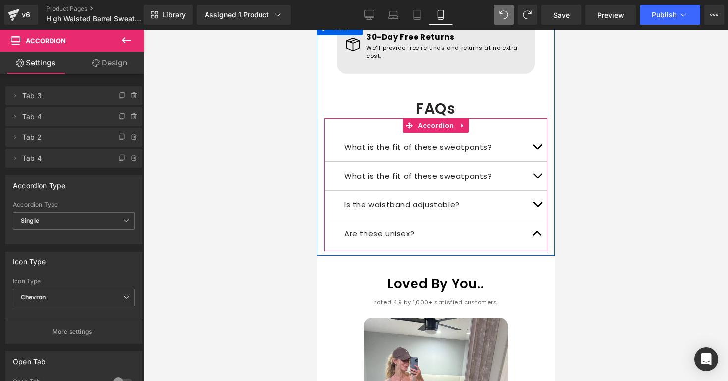
click at [533, 190] on button "button" at bounding box center [537, 204] width 20 height 28
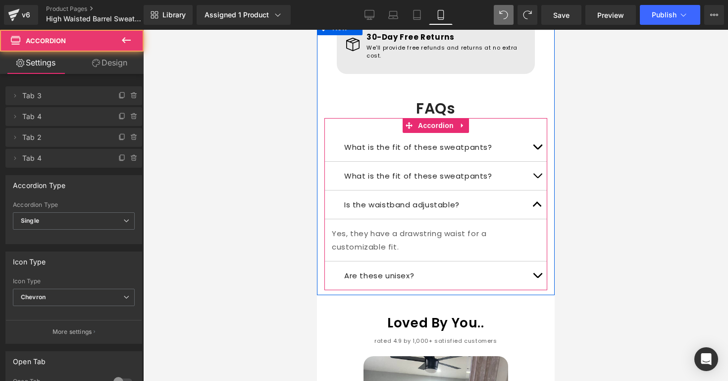
click at [537, 261] on button "button" at bounding box center [537, 275] width 20 height 28
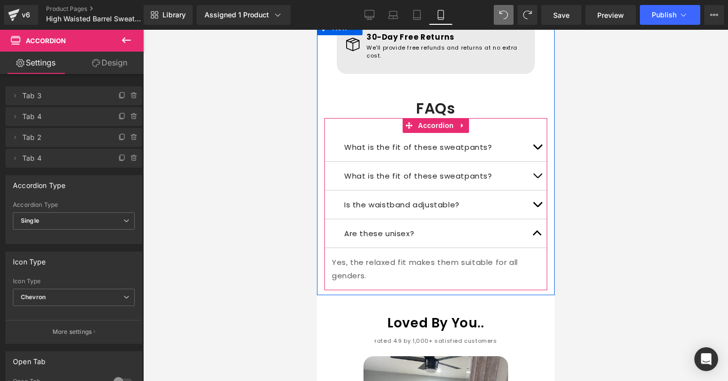
click at [535, 219] on button "button" at bounding box center [537, 233] width 20 height 28
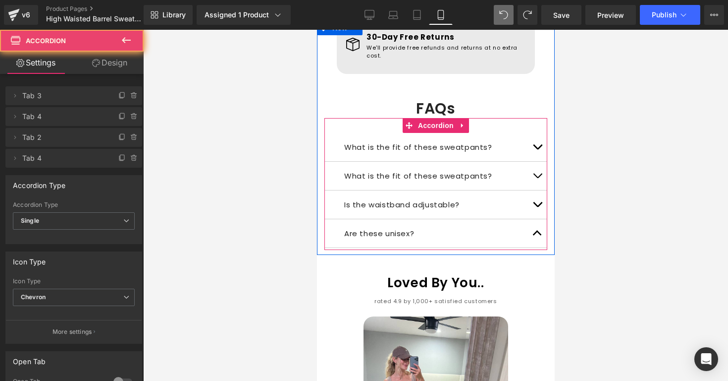
click at [537, 207] on span "button" at bounding box center [537, 207] width 0 height 0
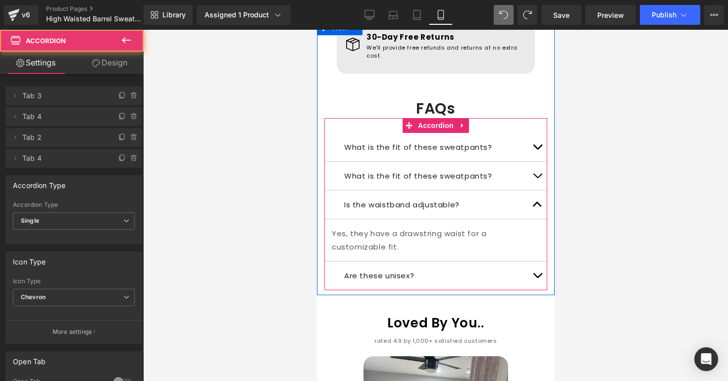
click at [535, 190] on button "button" at bounding box center [537, 204] width 20 height 28
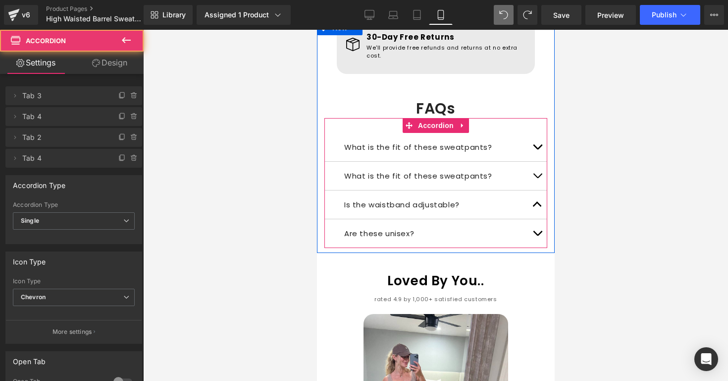
click at [533, 162] on button "button" at bounding box center [537, 176] width 20 height 28
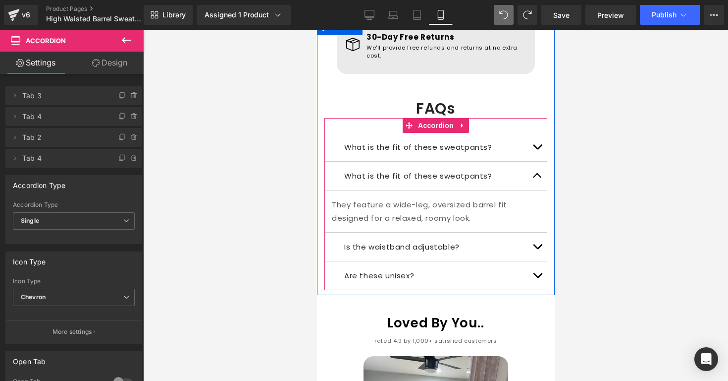
click at [533, 162] on button "button" at bounding box center [537, 176] width 20 height 28
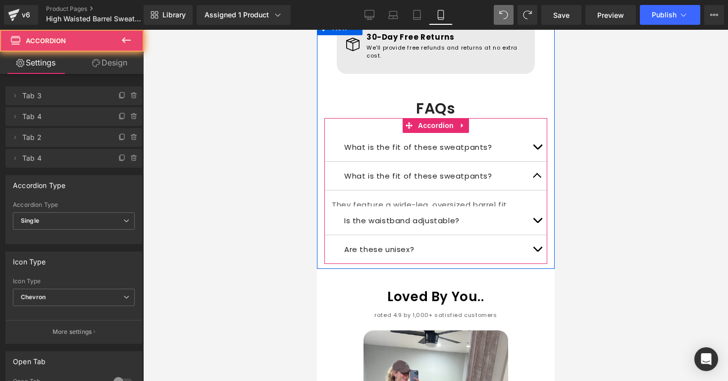
click at [533, 133] on button "button" at bounding box center [537, 147] width 20 height 28
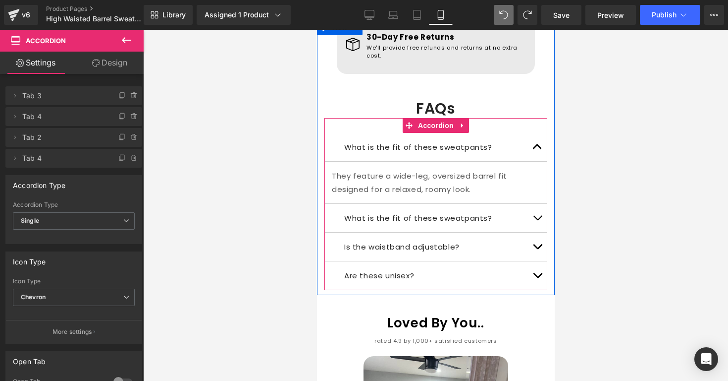
click at [533, 133] on button "button" at bounding box center [537, 147] width 20 height 28
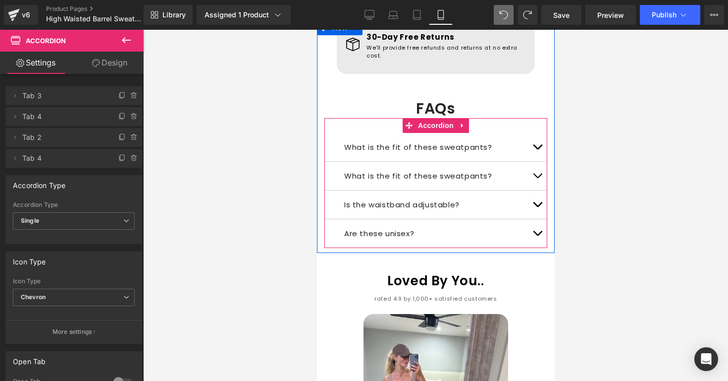
click at [489, 169] on p "What is the fit of these sweatpants?" at bounding box center [435, 175] width 183 height 13
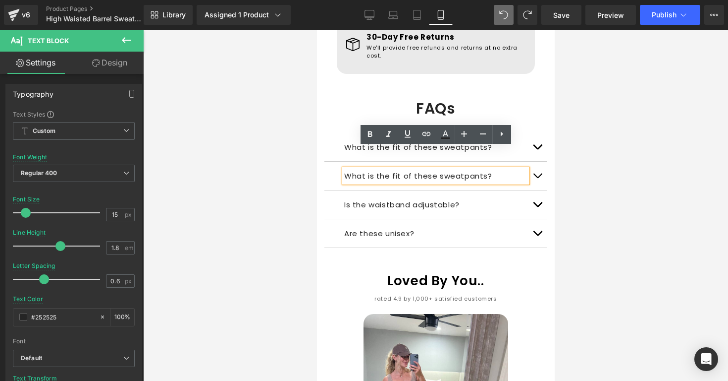
click at [436, 169] on p "What is the fit of these sweatpants?" at bounding box center [435, 175] width 183 height 13
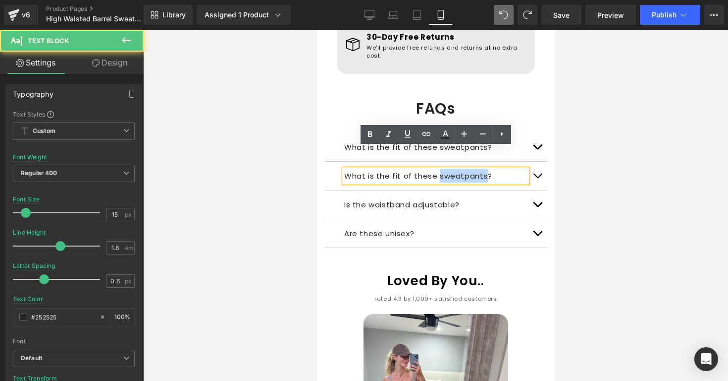
click at [436, 169] on p "What is the fit of these sweatpants?" at bounding box center [435, 175] width 183 height 13
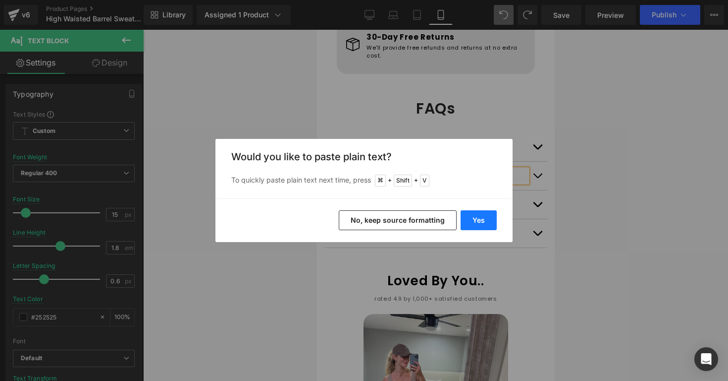
click at [465, 216] on button "Yes" at bounding box center [479, 220] width 36 height 20
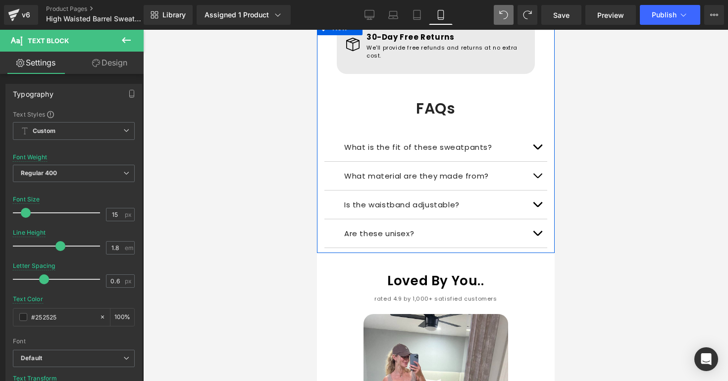
click at [540, 162] on button "button" at bounding box center [537, 176] width 20 height 28
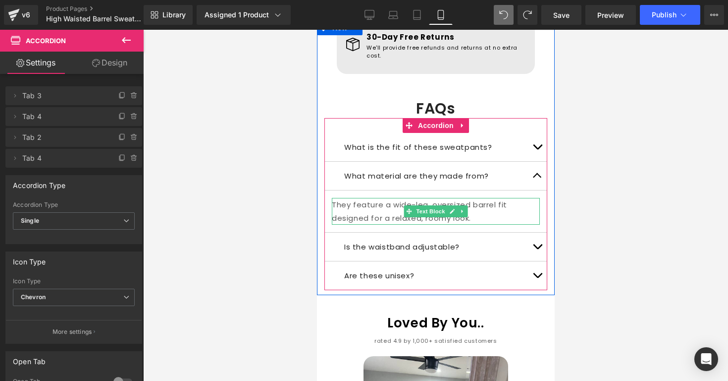
click at [505, 198] on p "They feature a wide-leg, oversized barrel fit designed for a relaxed, roomy loo…" at bounding box center [435, 211] width 208 height 27
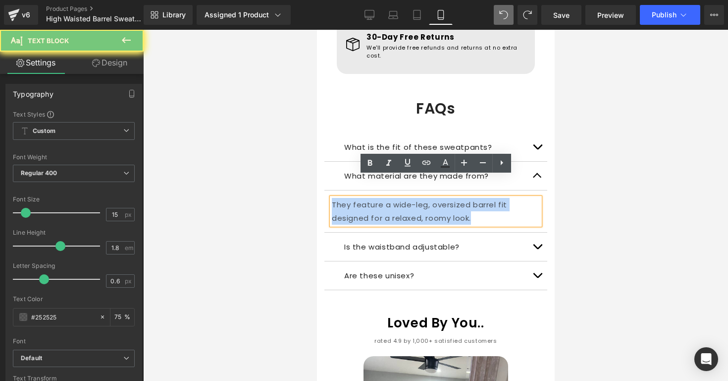
click at [505, 198] on p "They feature a wide-leg, oversized barrel fit designed for a relaxed, roomy loo…" at bounding box center [435, 211] width 208 height 27
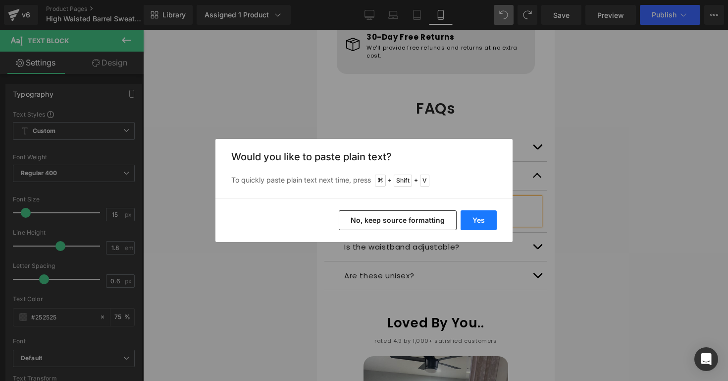
click at [492, 218] on button "Yes" at bounding box center [479, 220] width 36 height 20
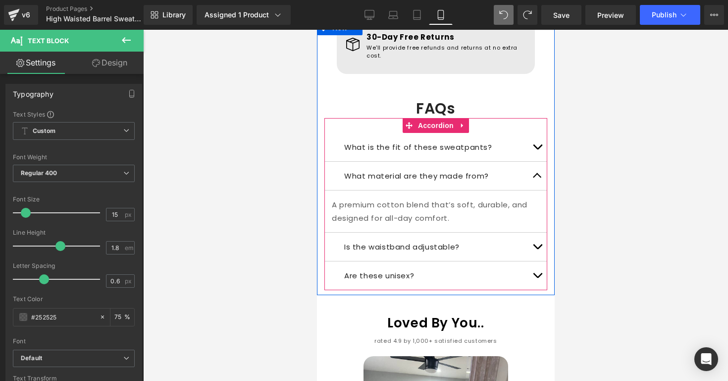
click at [537, 133] on button "button" at bounding box center [537, 147] width 20 height 28
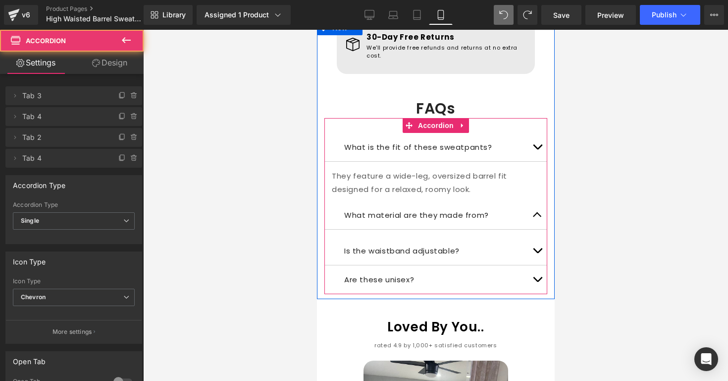
click at [537, 133] on button "button" at bounding box center [537, 147] width 20 height 28
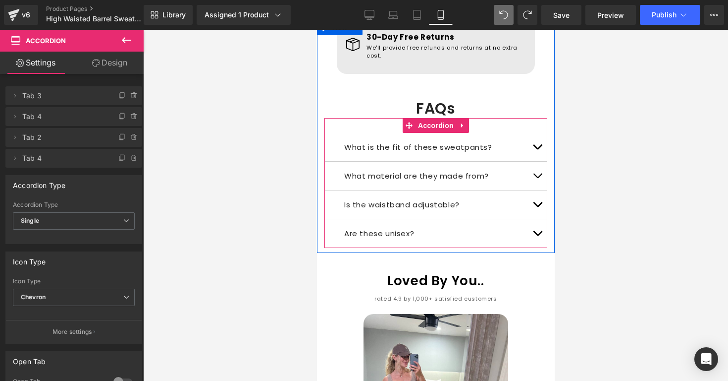
click at [530, 190] on button "button" at bounding box center [537, 204] width 20 height 28
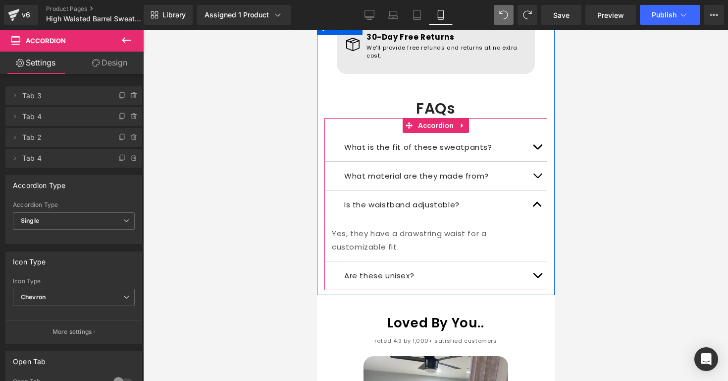
click at [537, 190] on button "button" at bounding box center [537, 204] width 20 height 28
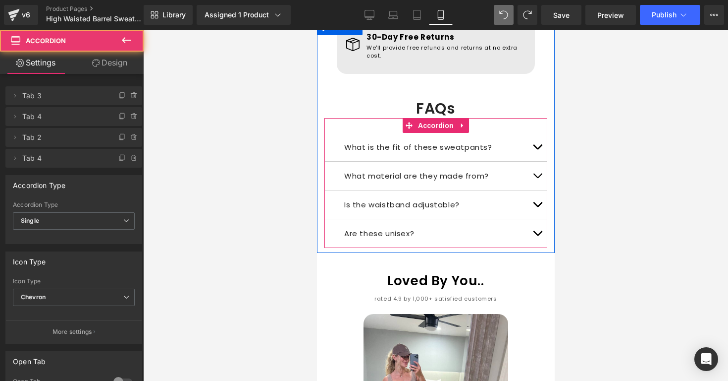
click at [536, 219] on button "button" at bounding box center [537, 233] width 20 height 28
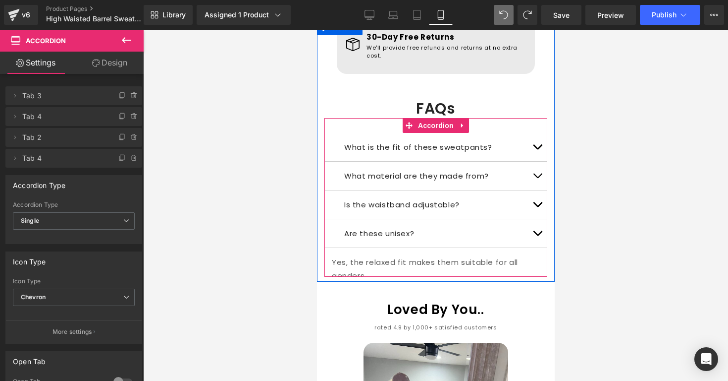
click at [536, 219] on button "button" at bounding box center [537, 233] width 20 height 28
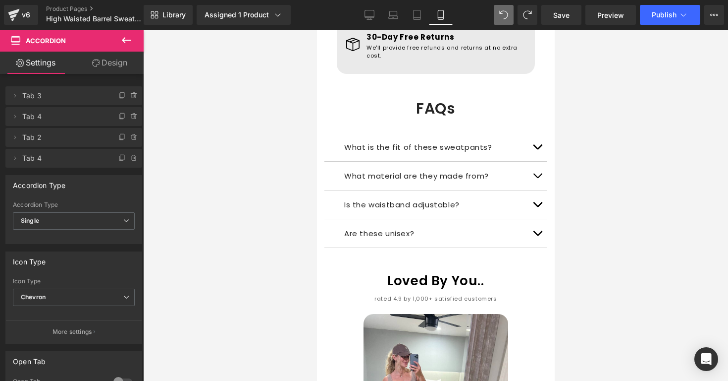
click at [572, 109] on div at bounding box center [435, 205] width 585 height 351
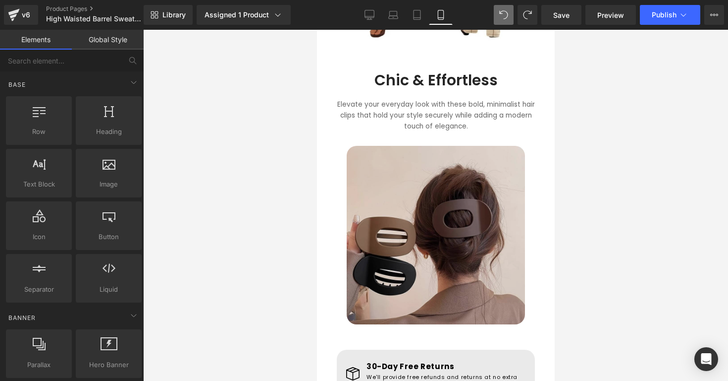
scroll to position [825, 0]
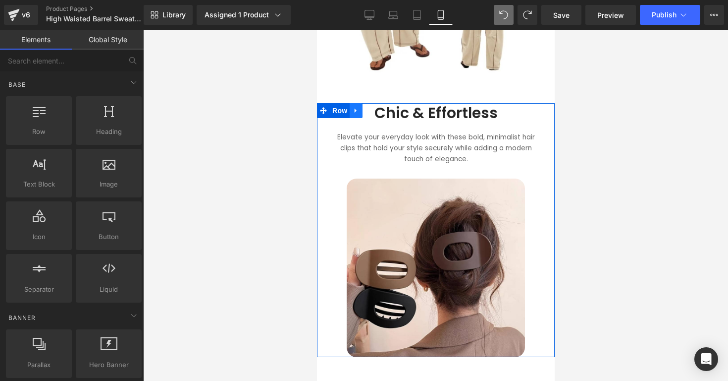
click at [355, 111] on icon at bounding box center [355, 110] width 7 height 7
click at [384, 107] on icon at bounding box center [381, 110] width 7 height 7
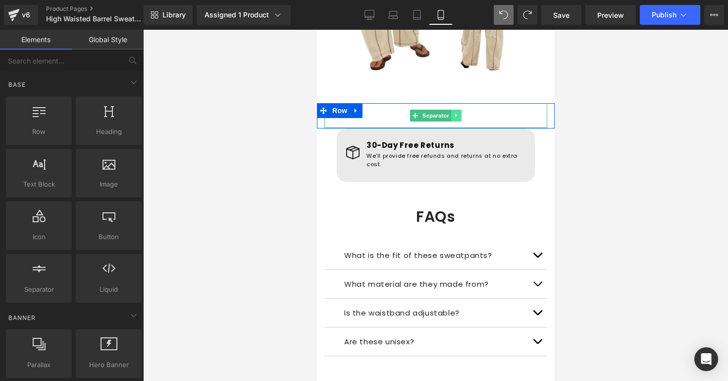
click at [456, 112] on icon at bounding box center [455, 115] width 5 height 6
click at [460, 112] on icon at bounding box center [460, 115] width 5 height 6
click at [355, 109] on icon at bounding box center [355, 111] width 2 height 4
click at [376, 108] on link at bounding box center [381, 110] width 13 height 15
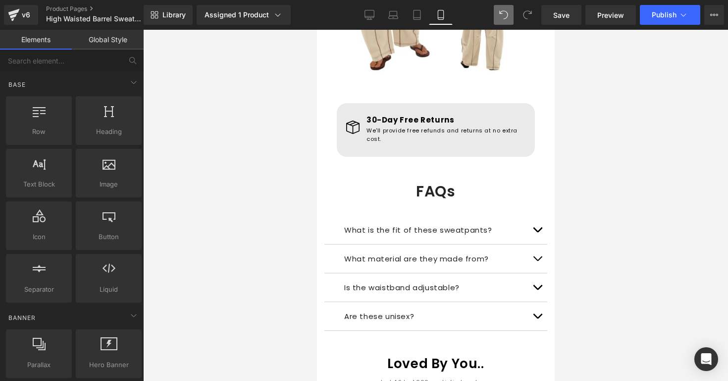
click at [600, 99] on div at bounding box center [435, 205] width 585 height 351
click at [578, 142] on div at bounding box center [435, 205] width 585 height 351
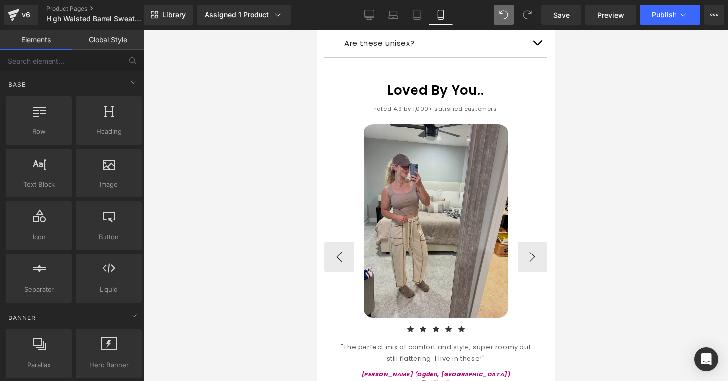
scroll to position [1107, 0]
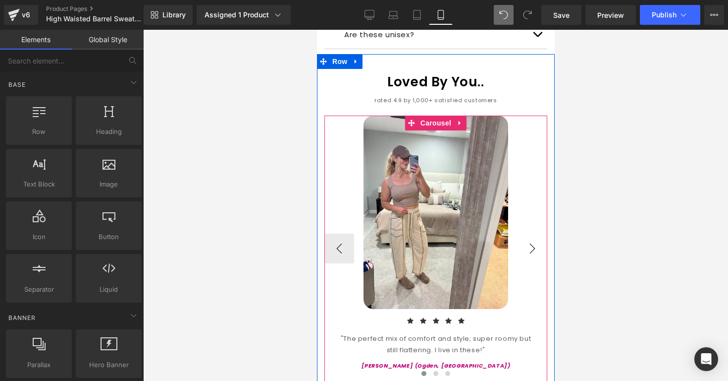
click at [529, 237] on button "›" at bounding box center [532, 248] width 30 height 30
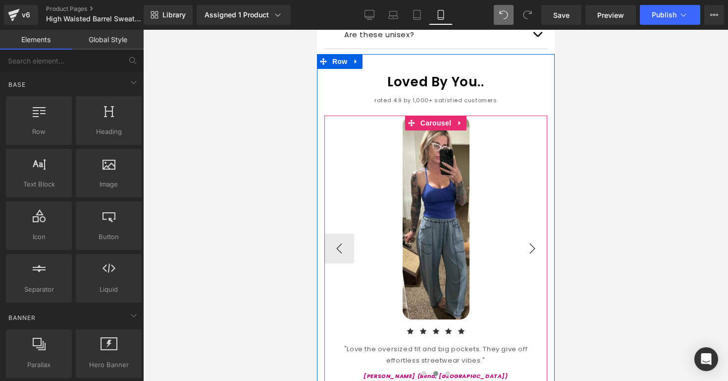
click at [529, 237] on button "›" at bounding box center [532, 248] width 30 height 30
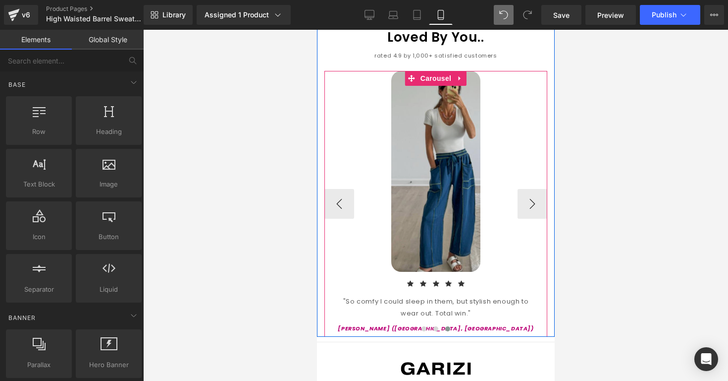
scroll to position [1162, 0]
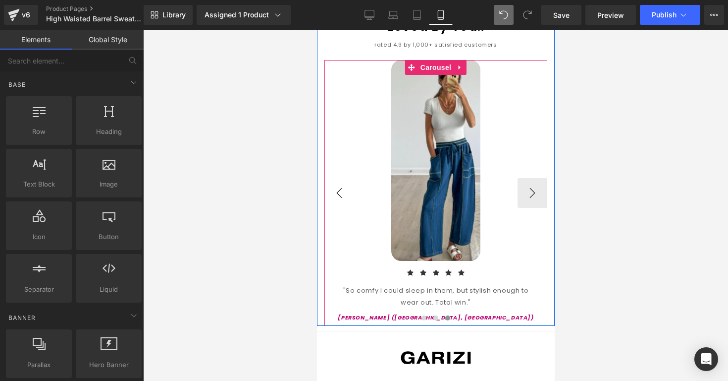
click at [342, 188] on button "‹" at bounding box center [339, 193] width 30 height 30
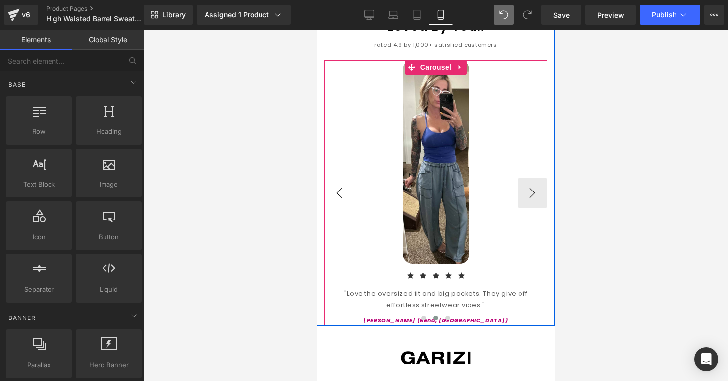
click at [342, 188] on button "‹" at bounding box center [339, 193] width 30 height 30
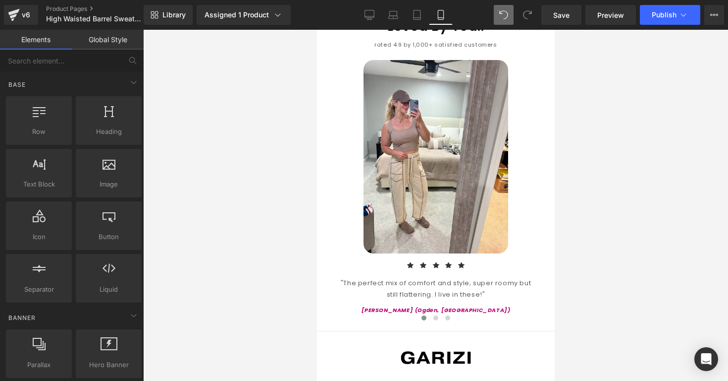
drag, startPoint x: 317, startPoint y: 315, endPoint x: 0, endPoint y: 285, distance: 318.0
click at [317, 315] on iframe at bounding box center [436, 205] width 238 height 351
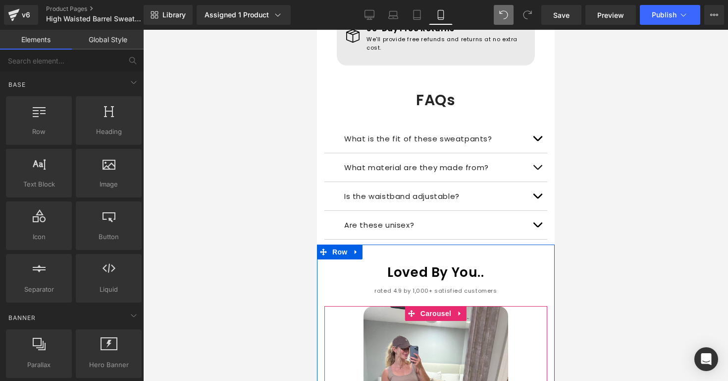
scroll to position [913, 0]
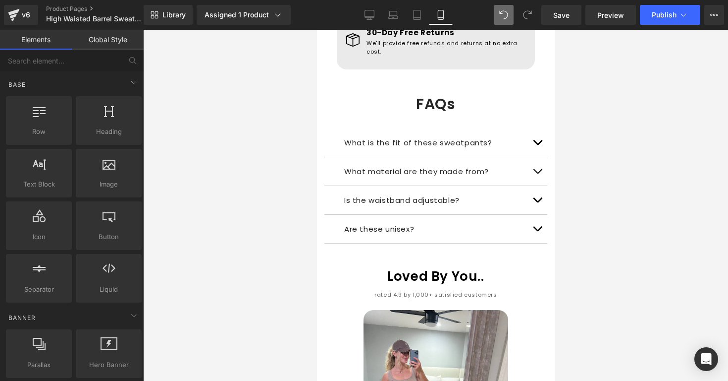
click at [603, 104] on div at bounding box center [435, 205] width 585 height 351
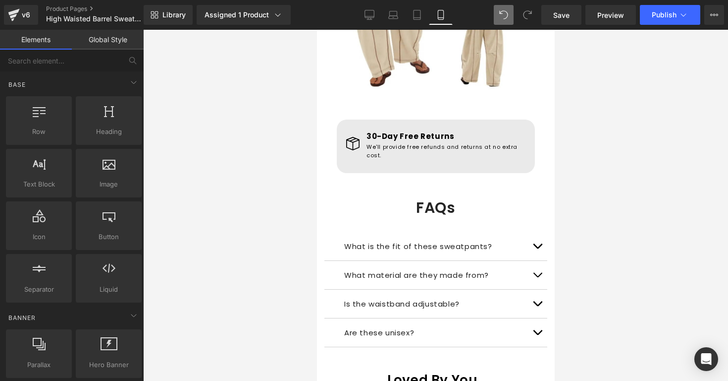
scroll to position [802, 0]
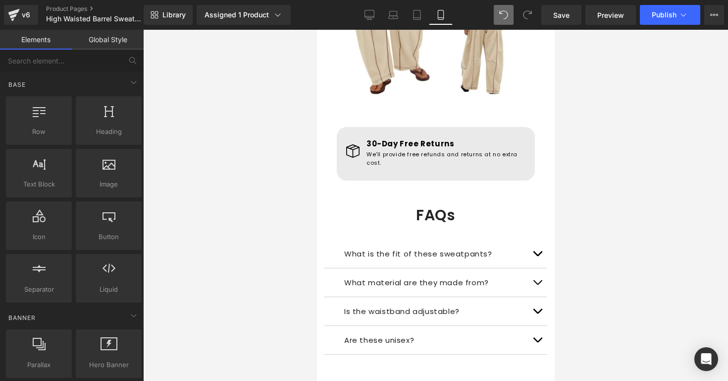
click at [562, 85] on div at bounding box center [435, 205] width 585 height 351
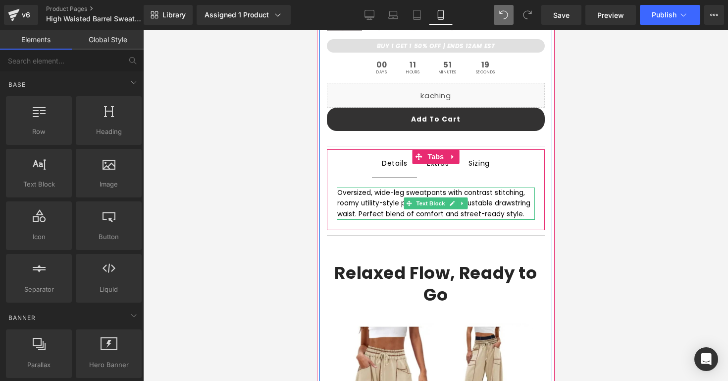
scroll to position [340, 0]
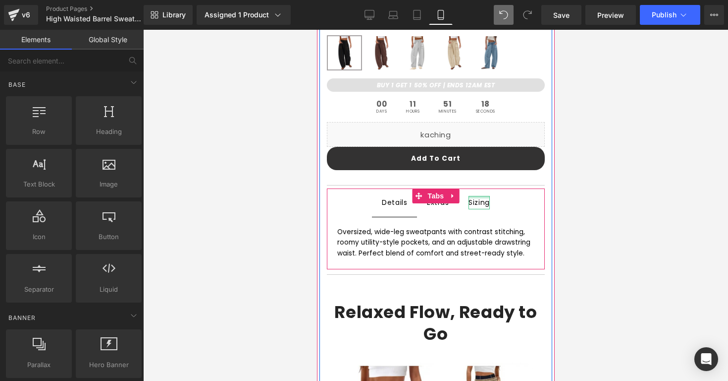
click at [481, 197] on div at bounding box center [478, 197] width 21 height 2
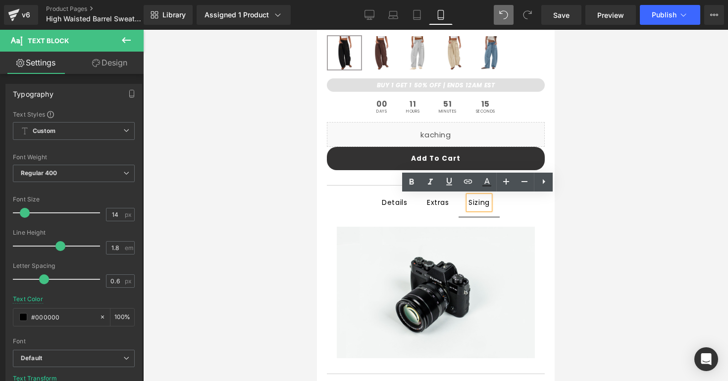
click at [397, 211] on span "Details Text Block" at bounding box center [394, 202] width 45 height 27
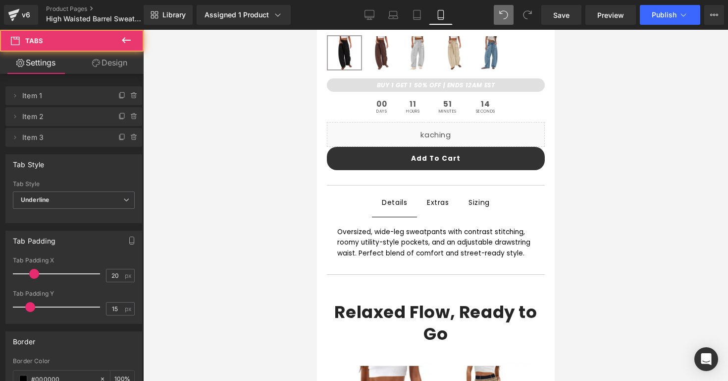
click at [316, 253] on div at bounding box center [435, 205] width 585 height 351
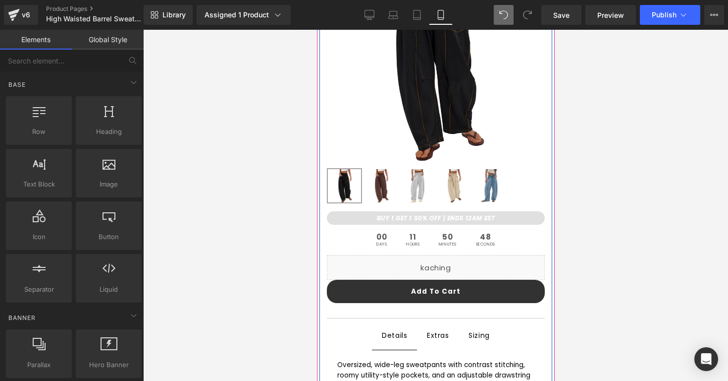
scroll to position [0, 0]
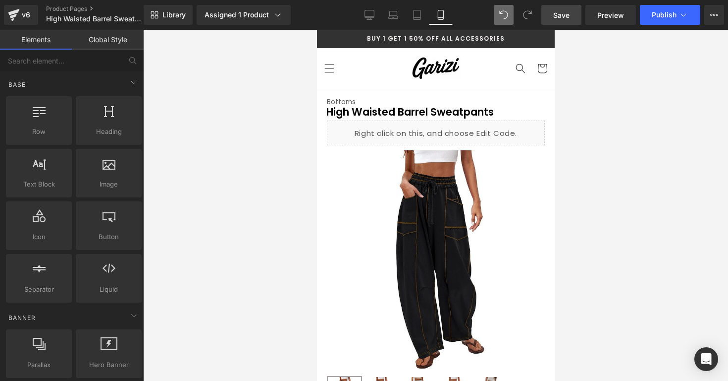
click at [557, 19] on span "Save" at bounding box center [561, 15] width 16 height 10
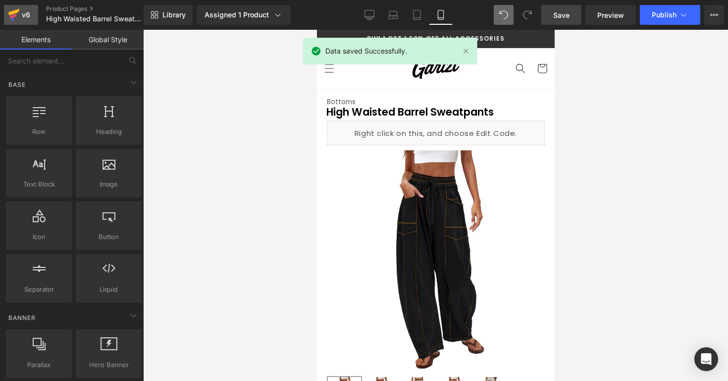
click at [20, 16] on div "v6" at bounding box center [26, 14] width 12 height 13
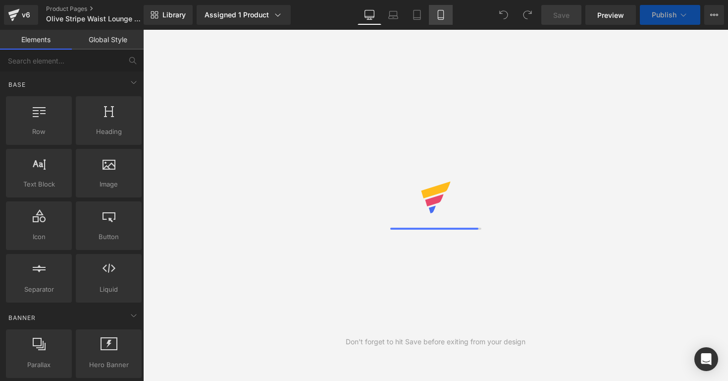
click at [442, 11] on icon at bounding box center [441, 15] width 10 height 10
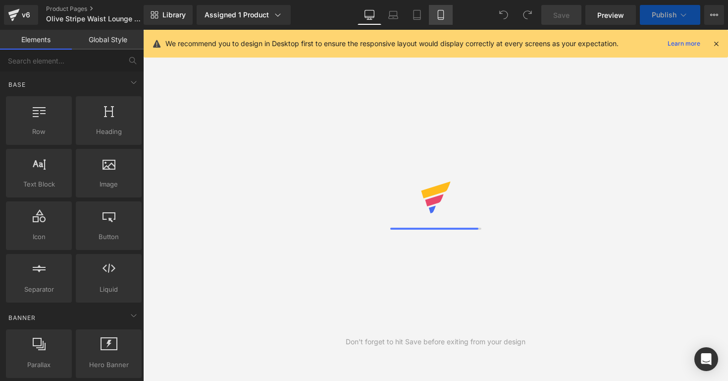
click at [442, 11] on icon at bounding box center [441, 15] width 10 height 10
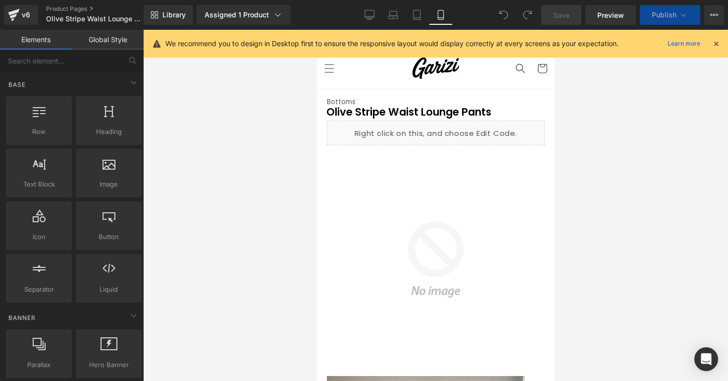
scroll to position [59, 0]
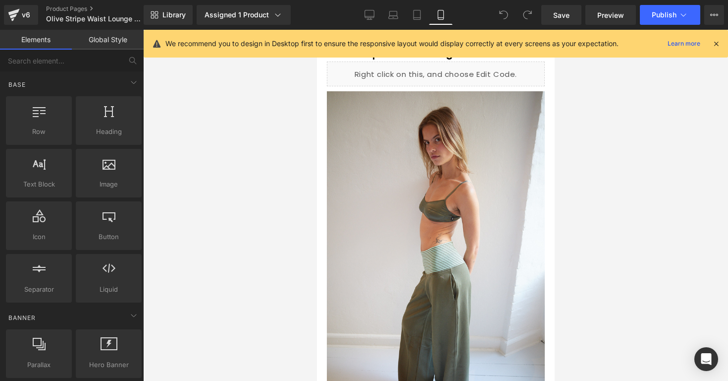
click at [716, 40] on icon at bounding box center [716, 43] width 9 height 9
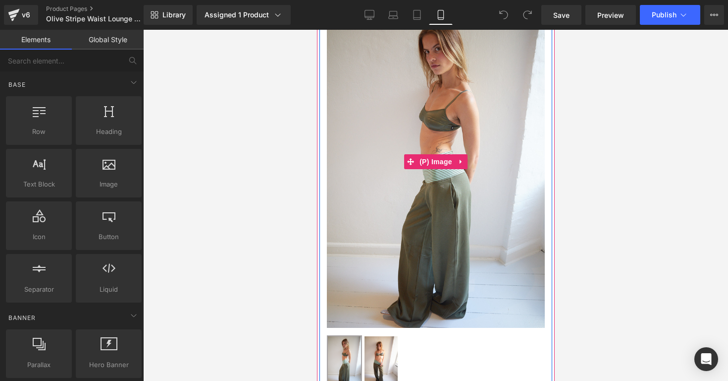
scroll to position [383, 0]
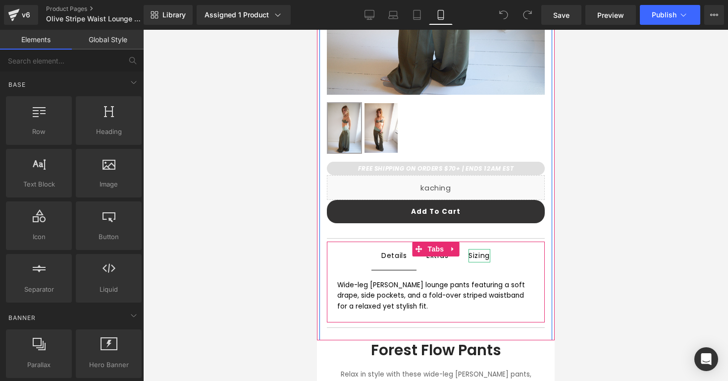
click at [471, 254] on div "Sizing" at bounding box center [479, 255] width 22 height 13
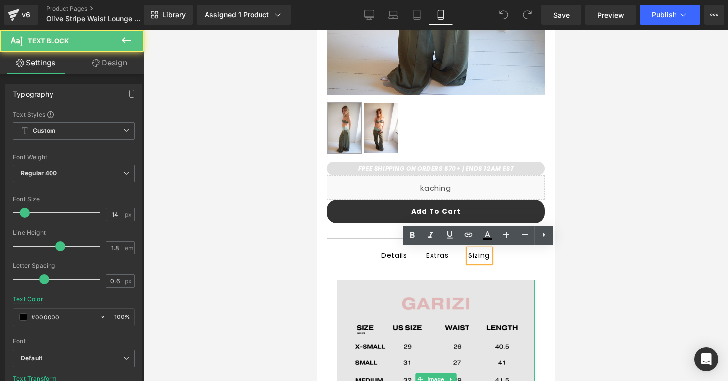
click at [416, 316] on img at bounding box center [435, 378] width 198 height 198
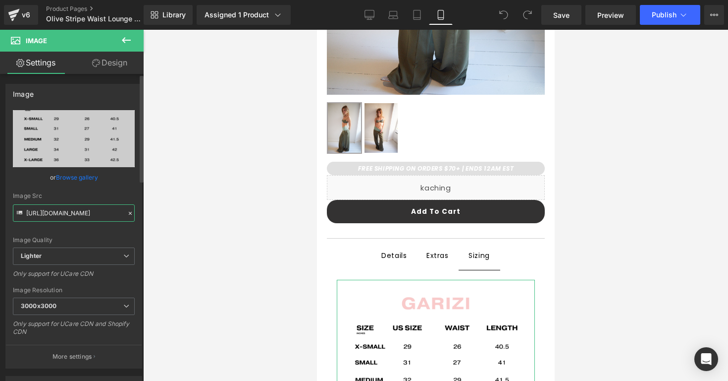
click at [78, 210] on input "https://ucarecdn.com/2f454537-d041-4096-81b8-3497b1e4b2e7/-/format/auto/-/previ…" at bounding box center [74, 212] width 122 height 17
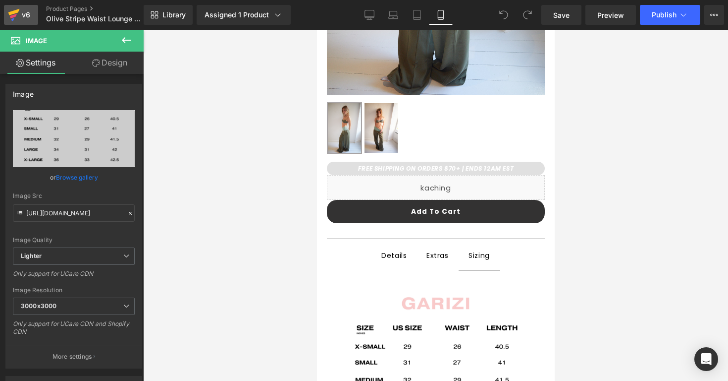
click at [16, 23] on icon at bounding box center [14, 14] width 12 height 25
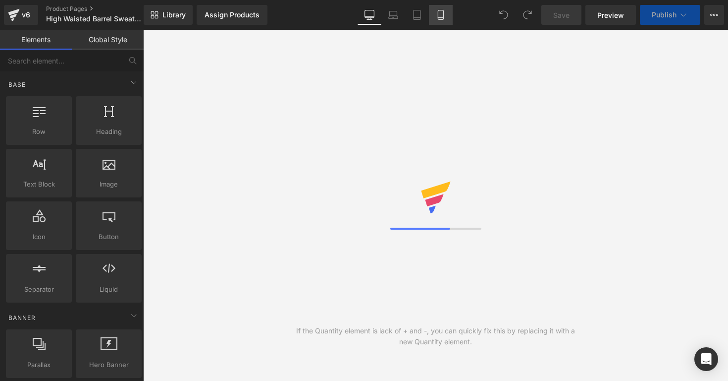
click at [435, 12] on link "Mobile" at bounding box center [441, 15] width 24 height 20
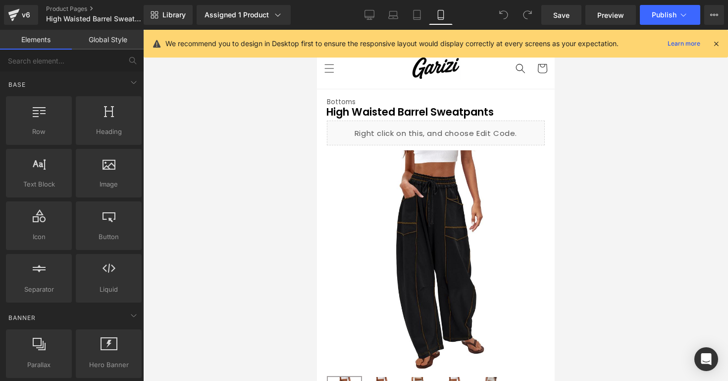
click at [714, 39] on icon at bounding box center [716, 43] width 9 height 9
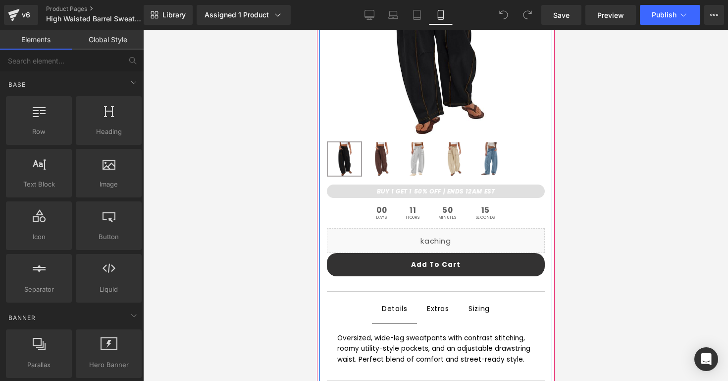
scroll to position [242, 0]
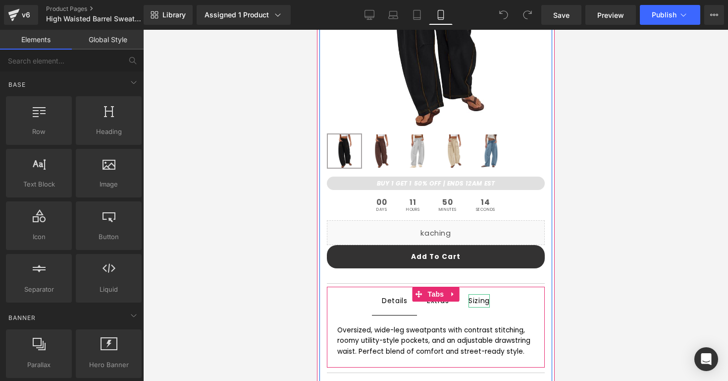
click at [483, 302] on div "Sizing" at bounding box center [478, 300] width 21 height 13
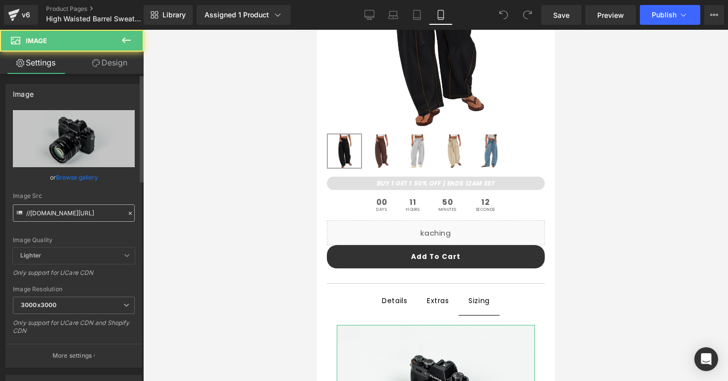
click at [83, 207] on input "//[DOMAIN_NAME][URL]" at bounding box center [74, 212] width 122 height 17
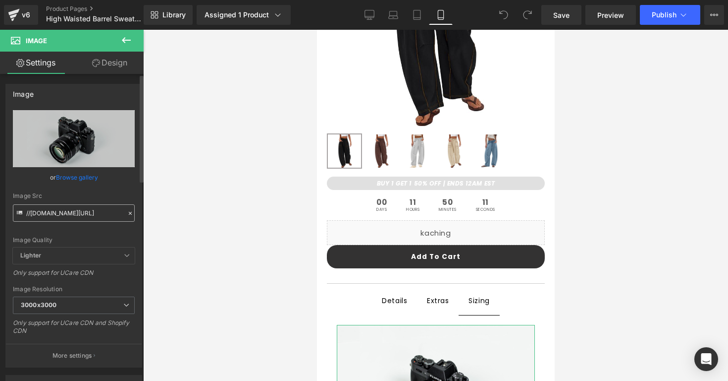
click at [83, 207] on input "//[DOMAIN_NAME][URL]" at bounding box center [74, 212] width 122 height 17
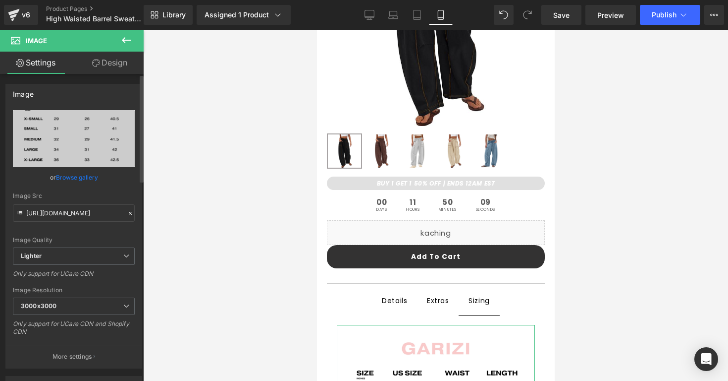
type input "https://ucarecdn.com/2f454537-d041-4096-81b8-3497b1e4b2e7/-/format/auto/-/previ…"
click at [90, 198] on div "Image Src" at bounding box center [74, 195] width 122 height 7
click at [231, 331] on div at bounding box center [435, 205] width 585 height 351
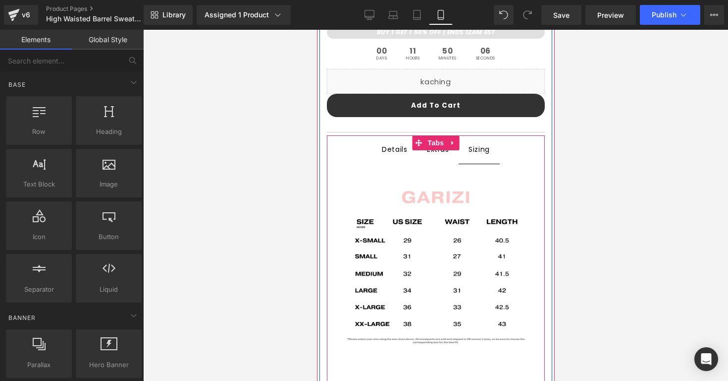
scroll to position [401, 0]
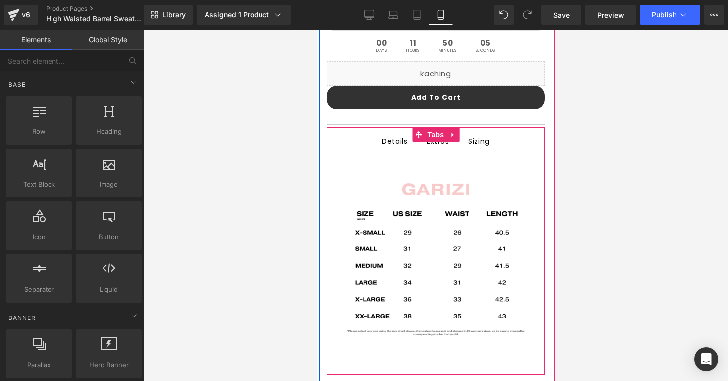
click at [436, 152] on span "Extras Text Block" at bounding box center [438, 141] width 42 height 28
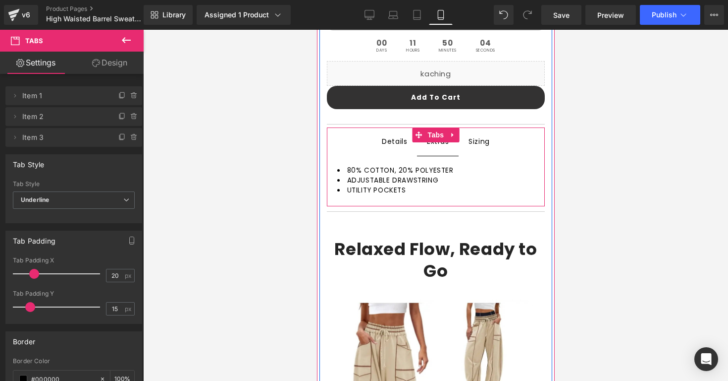
click at [401, 145] on div "Details Text Block" at bounding box center [394, 141] width 25 height 12
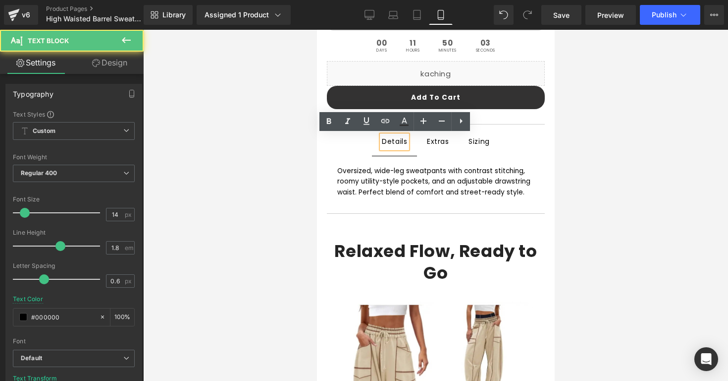
click at [310, 176] on div at bounding box center [435, 205] width 585 height 351
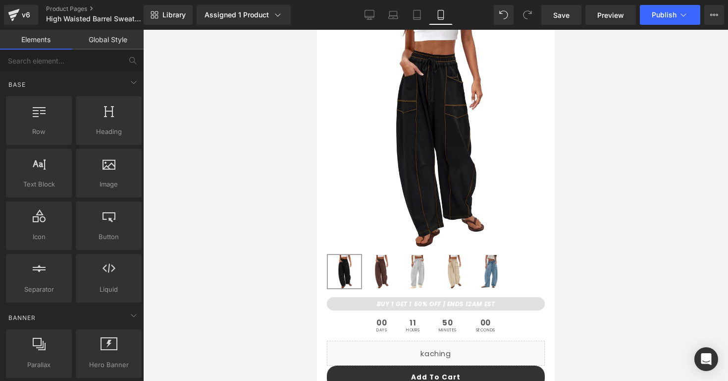
scroll to position [0, 0]
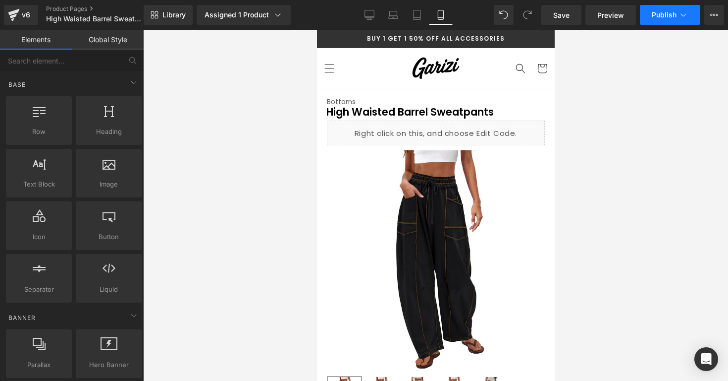
click at [650, 9] on button "Publish" at bounding box center [670, 15] width 60 height 20
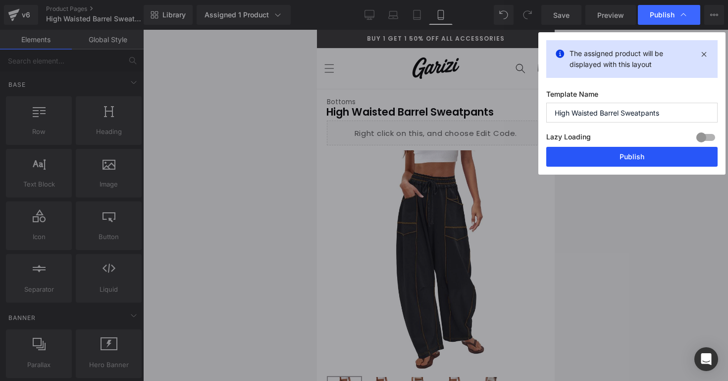
click at [617, 150] on button "Publish" at bounding box center [632, 157] width 171 height 20
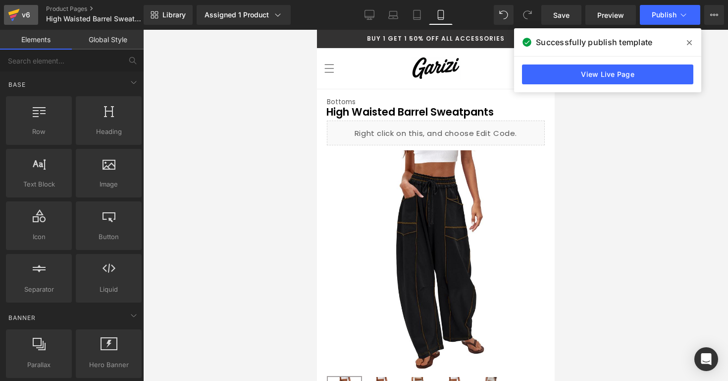
click at [17, 21] on icon at bounding box center [14, 14] width 12 height 25
